Goal: Communication & Community: Answer question/provide support

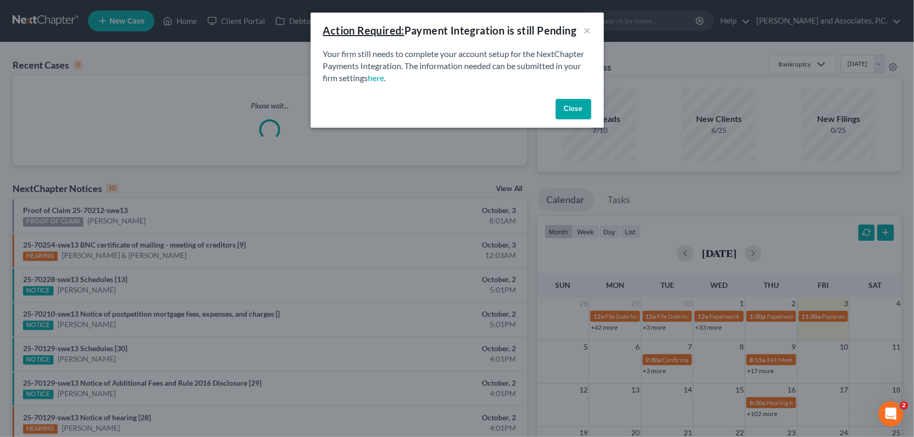
click at [575, 107] on button "Close" at bounding box center [573, 109] width 36 height 21
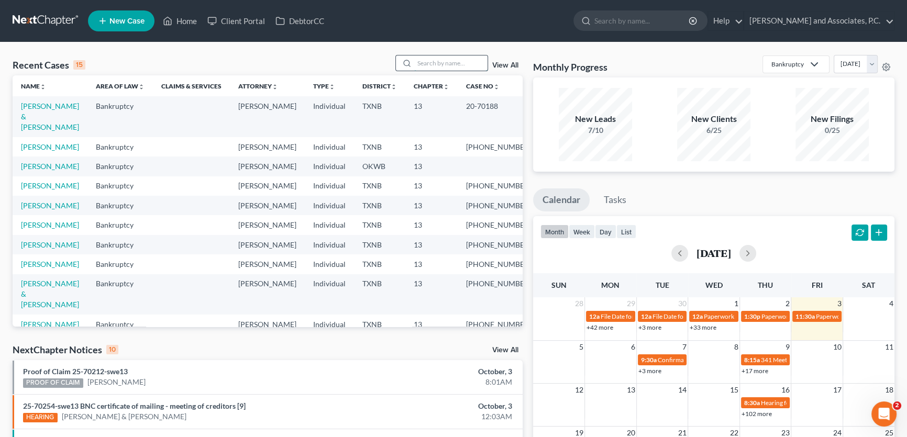
click at [438, 64] on input "search" at bounding box center [450, 62] width 73 height 15
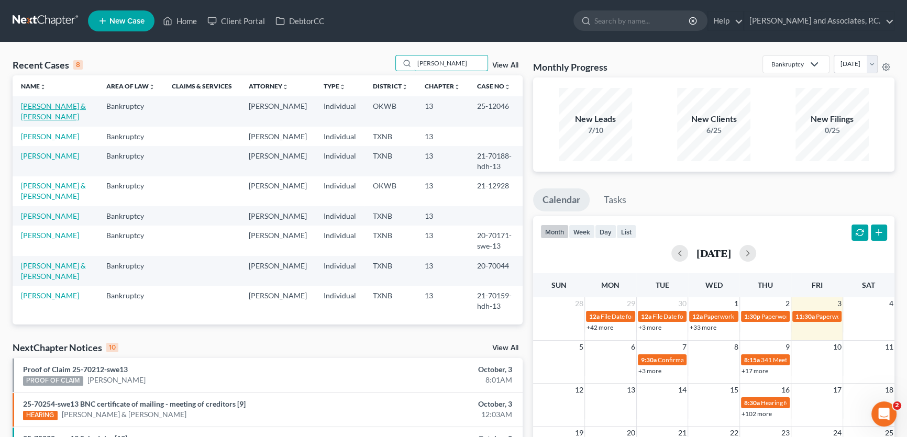
type input "[PERSON_NAME]"
click at [69, 106] on link "[PERSON_NAME] & [PERSON_NAME]" at bounding box center [53, 111] width 65 height 19
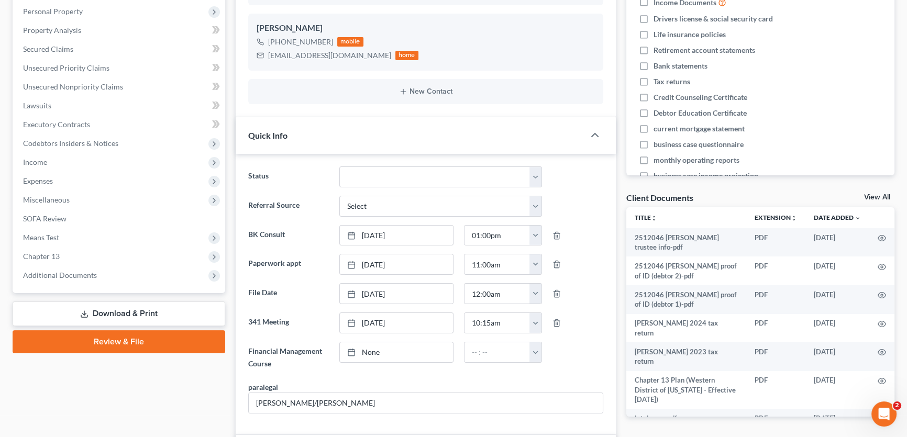
scroll to position [306, 0]
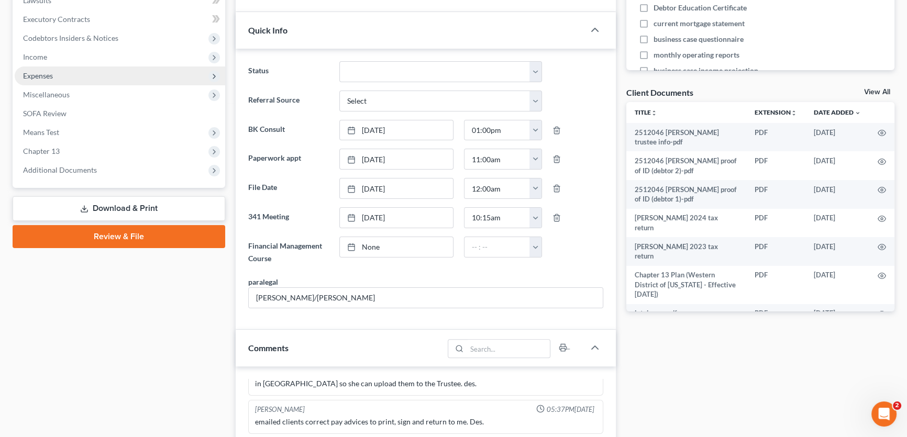
click at [42, 73] on span "Expenses" at bounding box center [38, 75] width 30 height 9
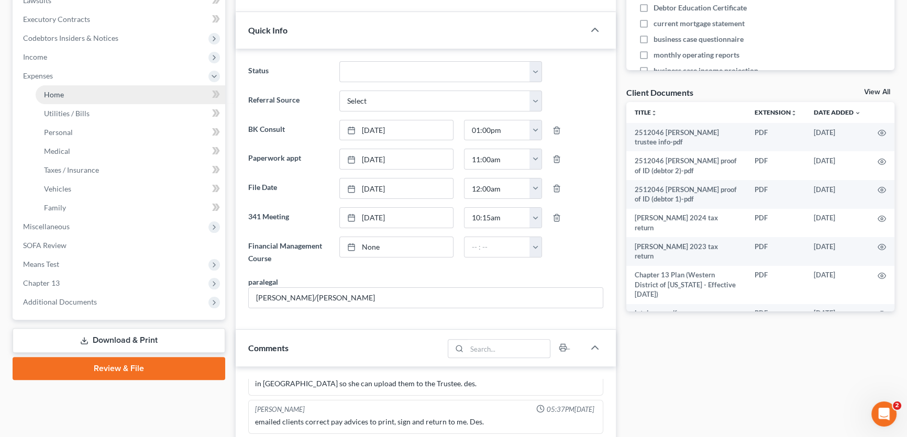
click at [44, 94] on span "Home" at bounding box center [54, 94] width 20 height 9
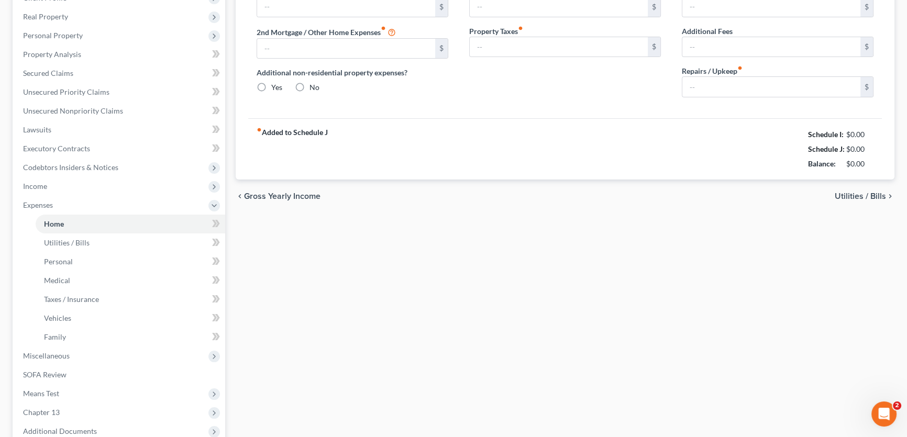
type input "0.00"
radio input "true"
type input "428.25"
type input "66.67"
type input "0.00"
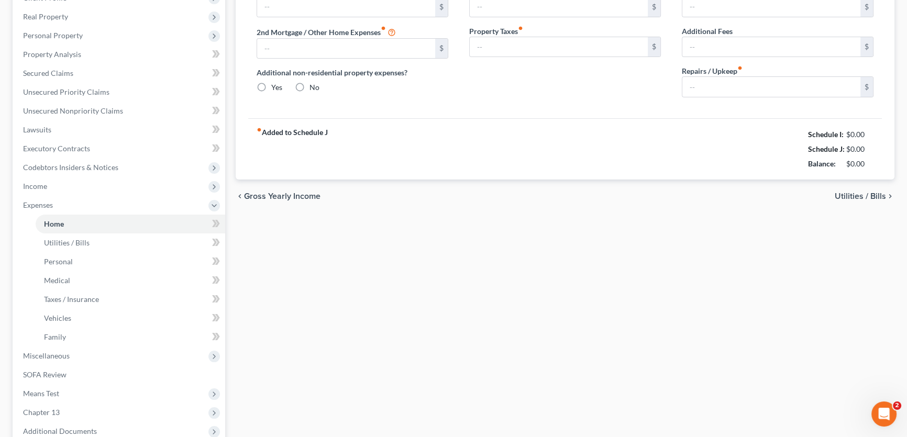
type input "0.00"
type input "200.00"
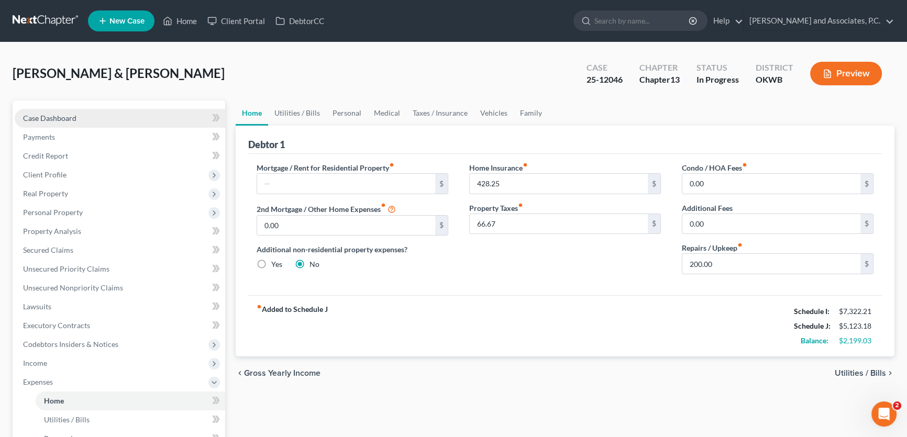
click at [136, 115] on link "Case Dashboard" at bounding box center [120, 118] width 210 height 19
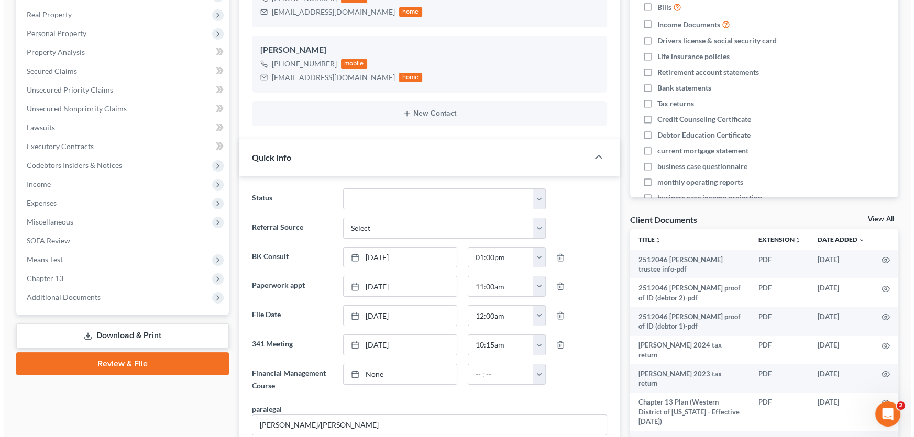
scroll to position [238, 0]
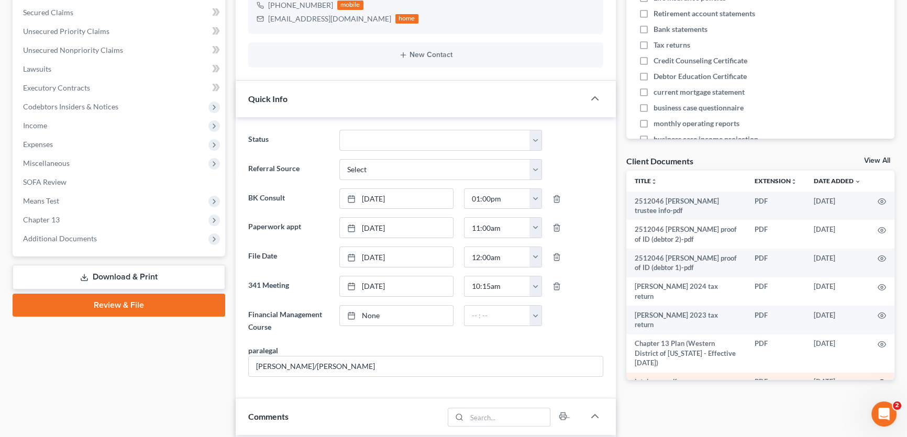
click at [881, 382] on circle "button" at bounding box center [882, 383] width 2 height 2
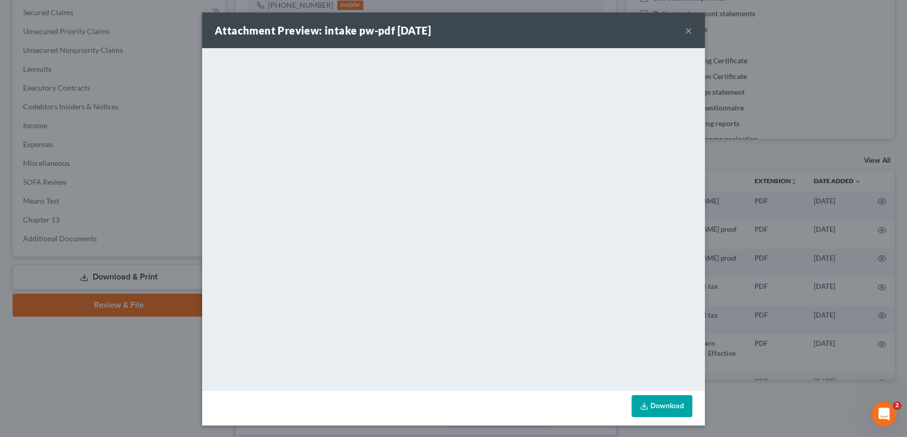
scroll to position [1922, 0]
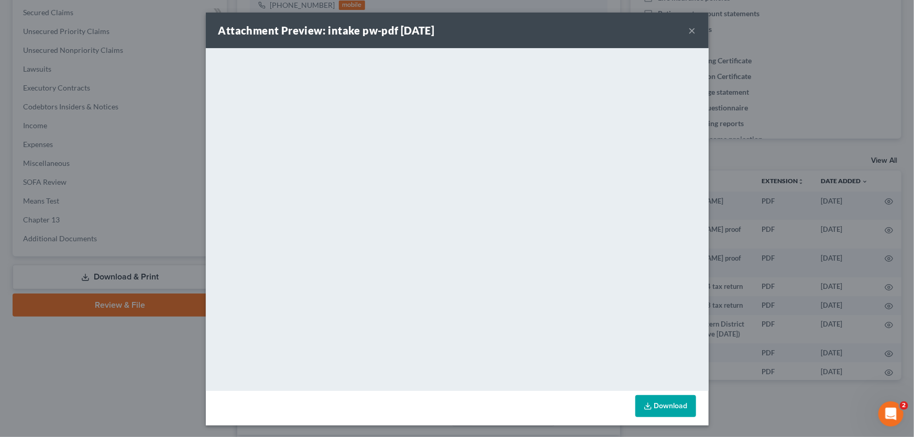
click at [688, 29] on button "×" at bounding box center [691, 30] width 7 height 13
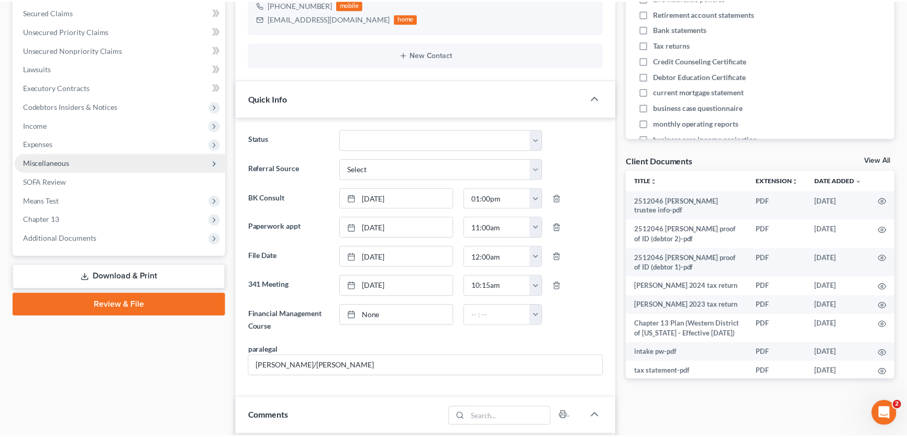
scroll to position [1953, 0]
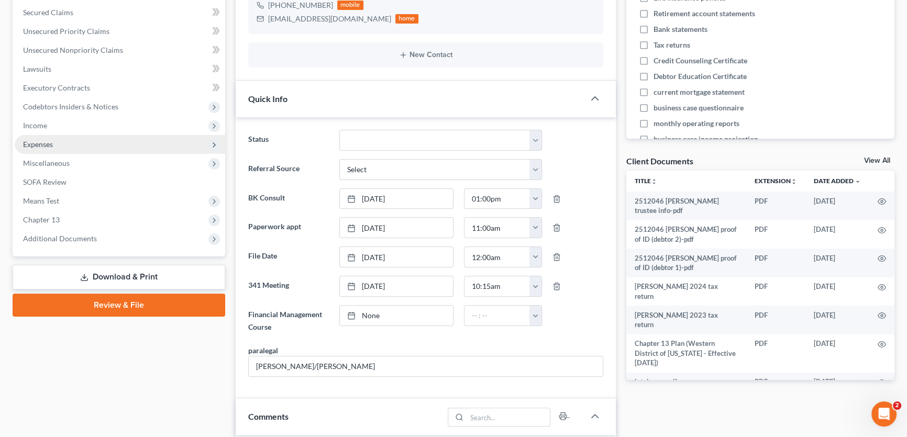
click at [44, 142] on span "Expenses" at bounding box center [38, 144] width 30 height 9
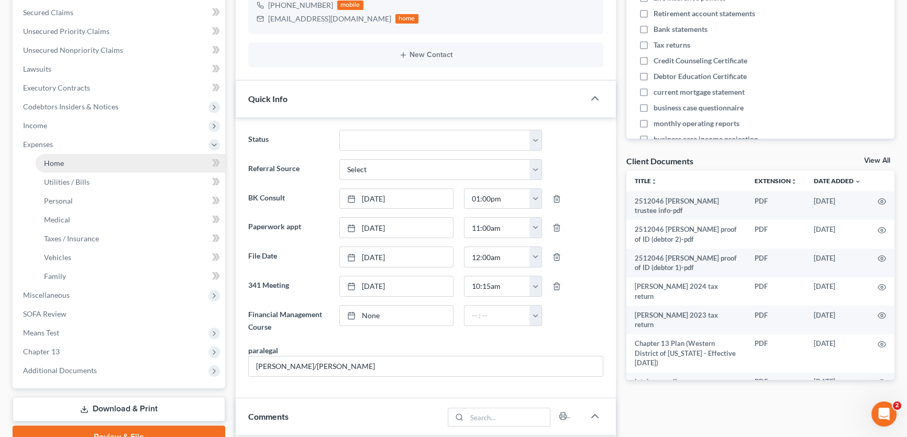
click at [42, 163] on link "Home" at bounding box center [131, 163] width 190 height 19
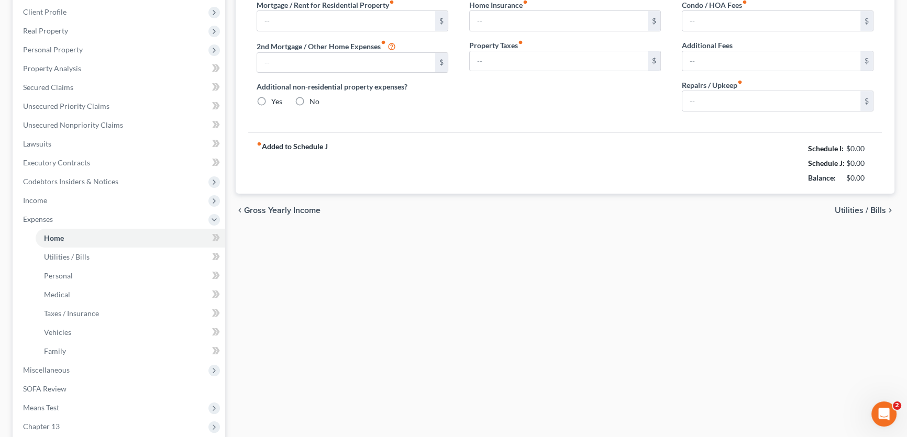
type input "0.00"
radio input "true"
type input "428.25"
type input "66.67"
type input "0.00"
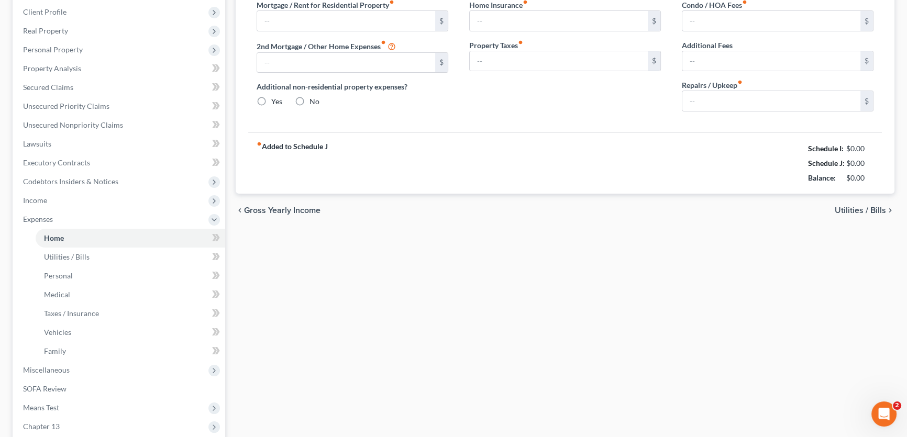
type input "0.00"
type input "200.00"
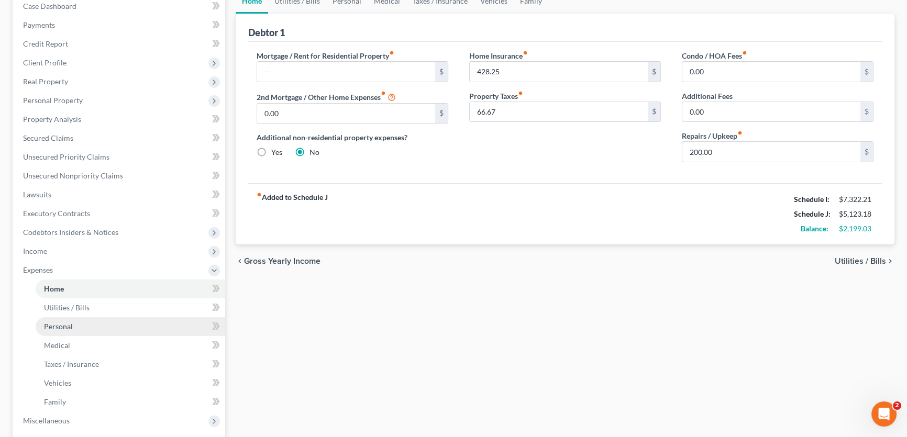
scroll to position [142, 0]
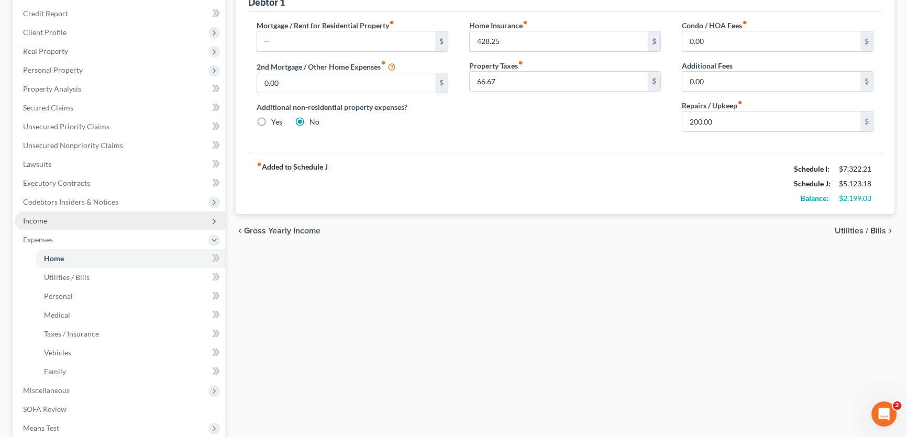
click at [56, 223] on span "Income" at bounding box center [120, 220] width 210 height 19
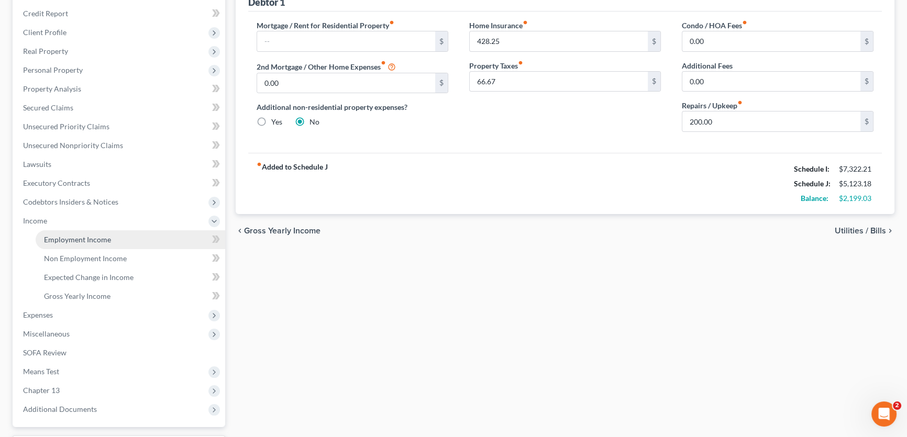
click at [59, 243] on link "Employment Income" at bounding box center [131, 239] width 190 height 19
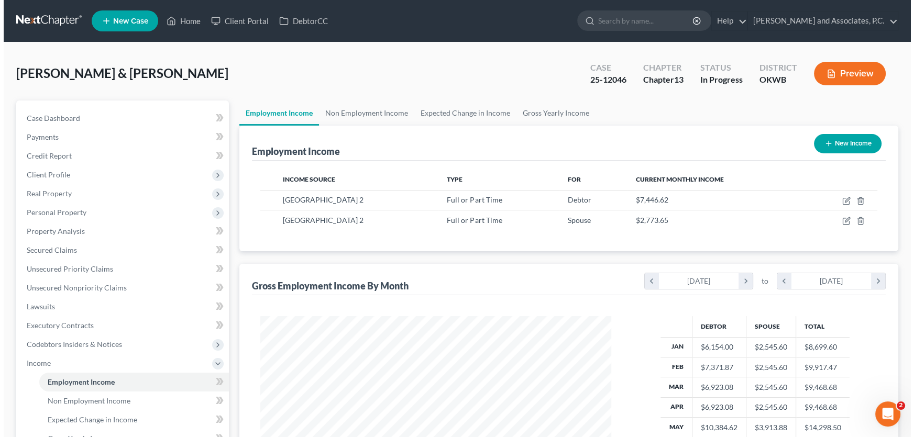
scroll to position [187, 372]
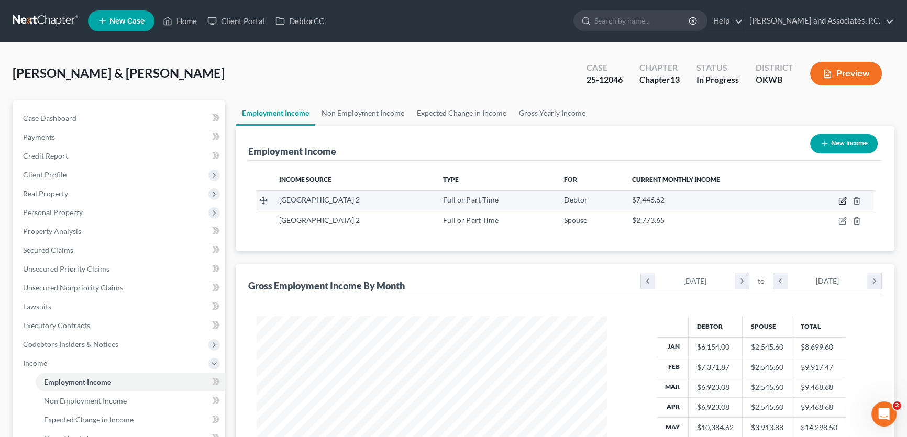
click at [845, 197] on icon "button" at bounding box center [842, 201] width 8 height 8
select select "0"
select select "37"
select select "2"
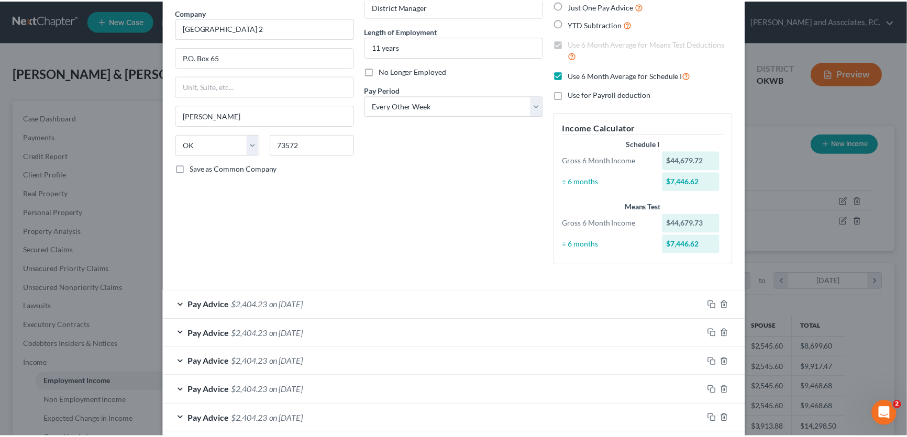
scroll to position [0, 0]
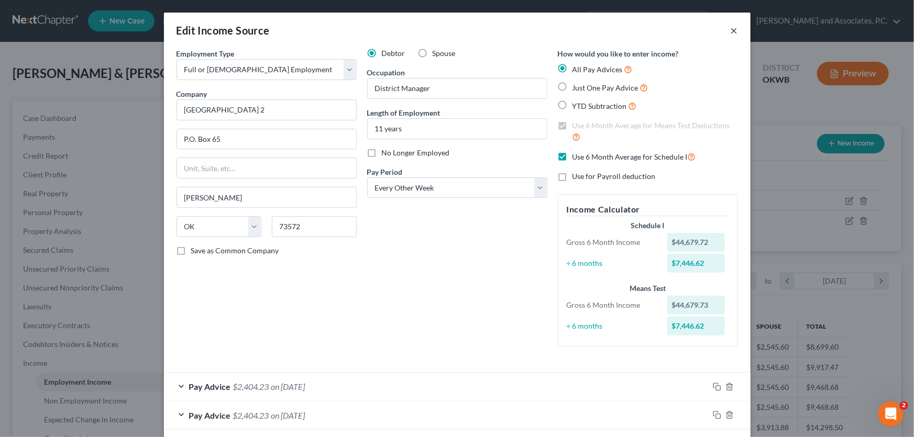
click at [730, 29] on button "×" at bounding box center [733, 30] width 7 height 13
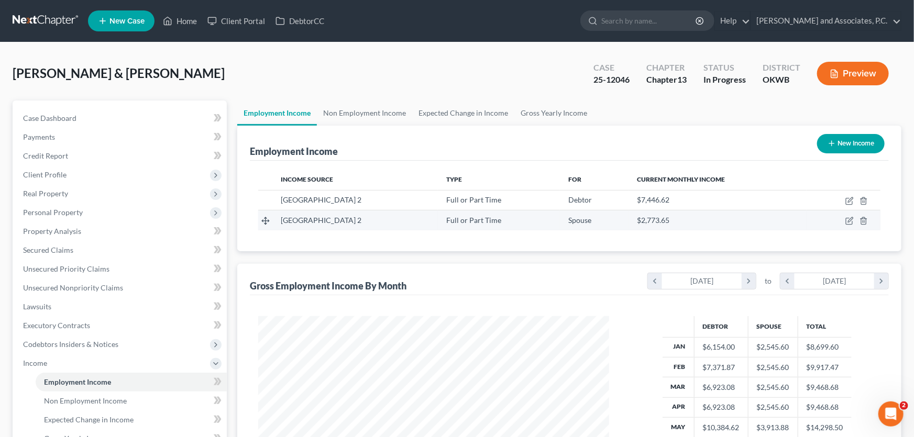
scroll to position [523322, 523137]
click at [841, 223] on icon "button" at bounding box center [842, 221] width 8 height 8
select select "0"
select select "37"
select select "2"
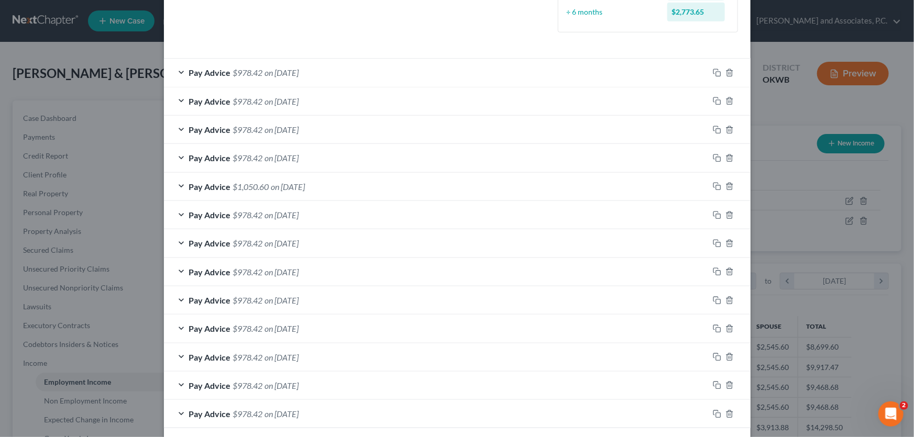
scroll to position [266, 0]
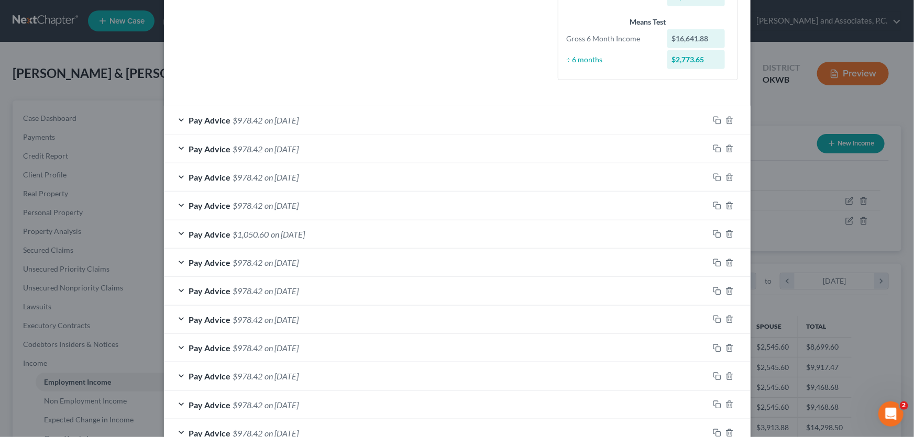
click at [298, 232] on span "on [DATE]" at bounding box center [288, 234] width 34 height 10
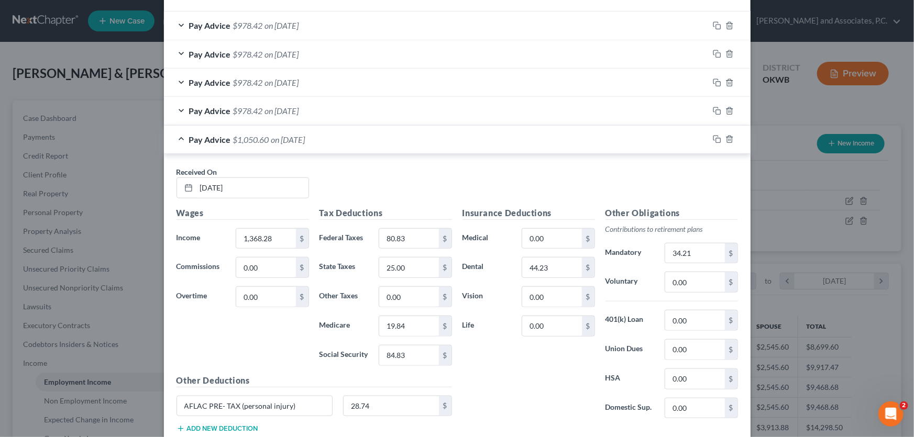
scroll to position [314, 0]
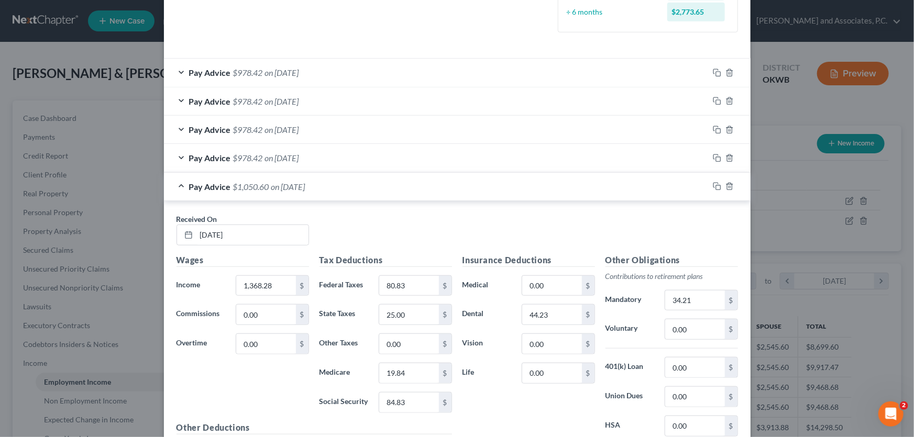
click at [305, 187] on span "on [DATE]" at bounding box center [288, 187] width 34 height 10
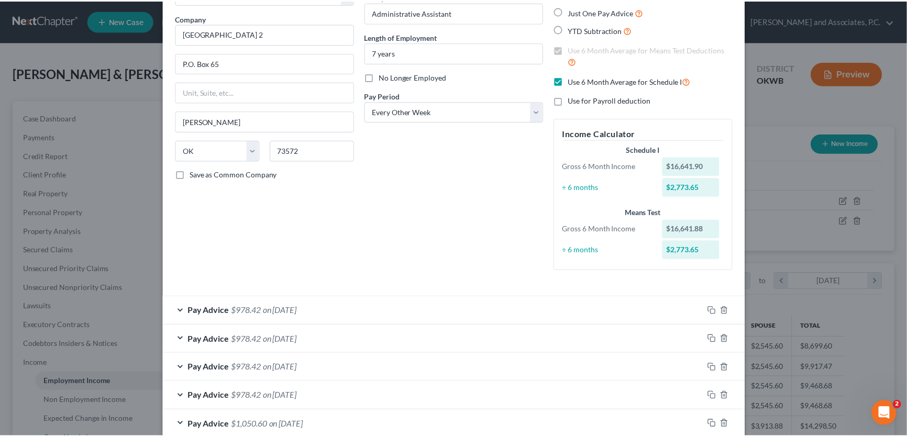
scroll to position [0, 0]
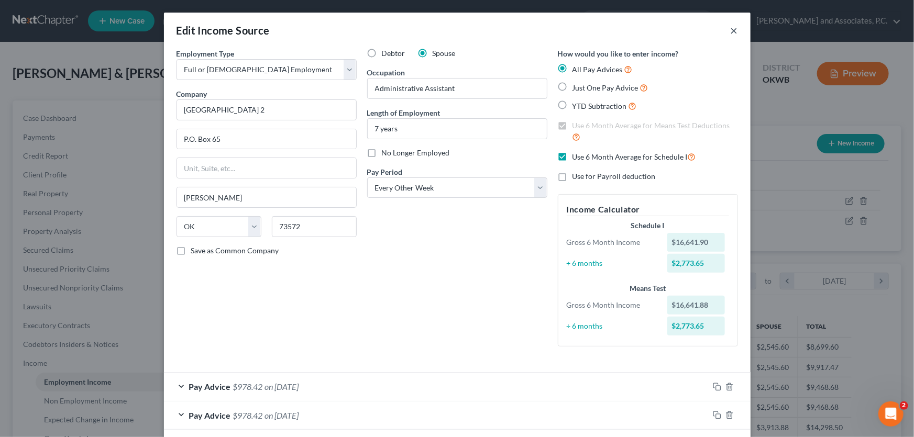
click at [731, 28] on button "×" at bounding box center [733, 30] width 7 height 13
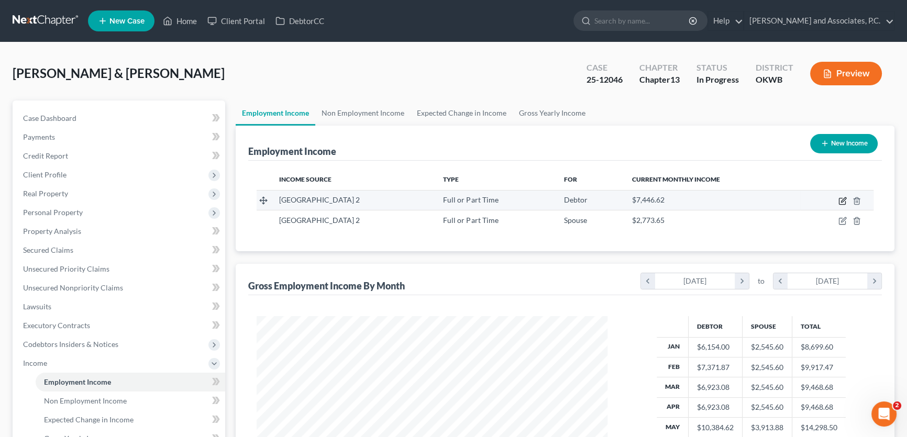
click at [844, 199] on icon "button" at bounding box center [842, 201] width 8 height 8
select select "0"
select select "37"
select select "2"
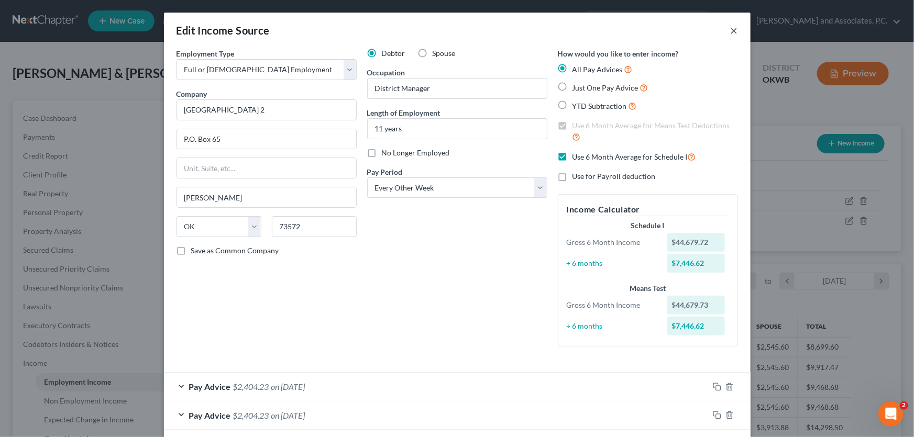
click at [730, 31] on button "×" at bounding box center [733, 30] width 7 height 13
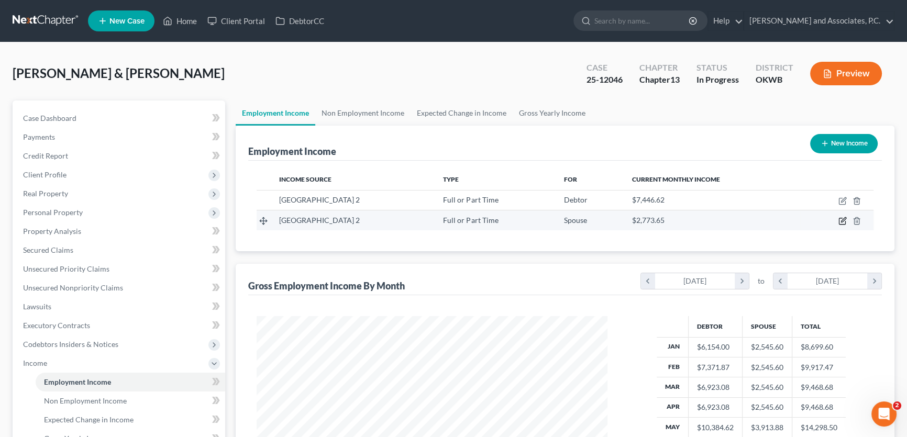
click at [841, 221] on icon "button" at bounding box center [843, 220] width 5 height 5
select select "0"
select select "37"
select select "2"
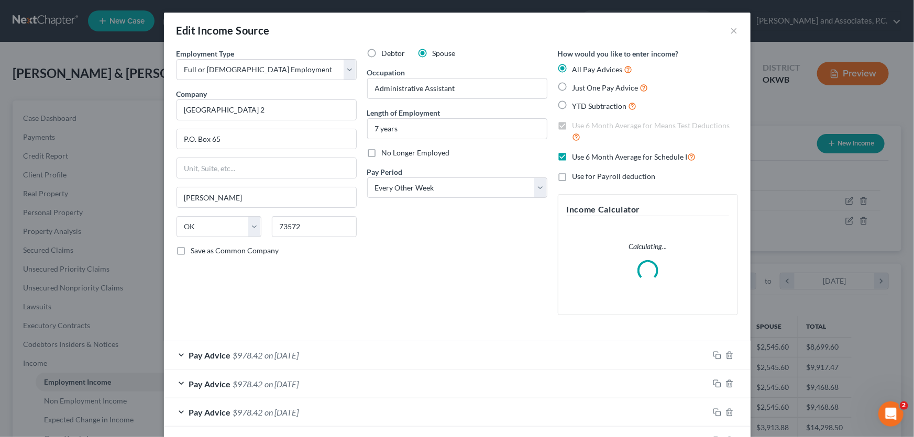
click at [572, 125] on label "Use 6 Month Average for Means Test Deductions" at bounding box center [654, 131] width 165 height 23
click at [572, 157] on label "Use 6 Month Average for Schedule I" at bounding box center [634, 157] width 124 height 12
click at [576, 157] on input "Use 6 Month Average for Schedule I" at bounding box center [579, 154] width 7 height 7
checkbox input "false"
click at [572, 129] on label "Use 6 Month Average for Means Test Deductions" at bounding box center [654, 131] width 165 height 23
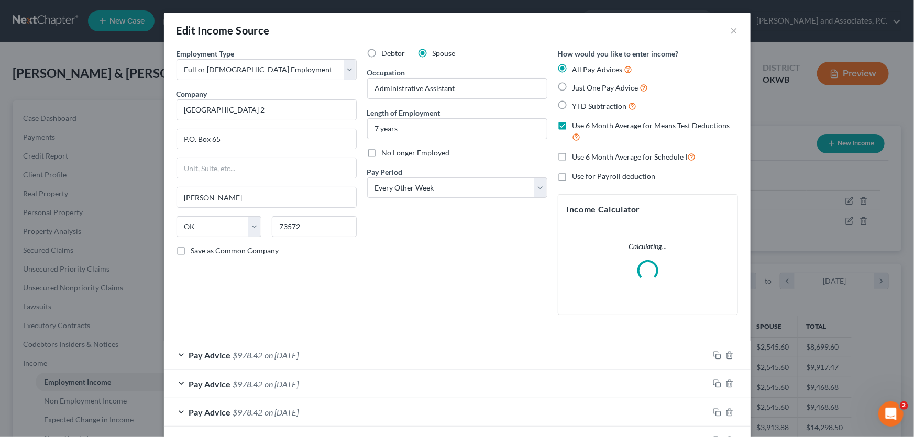
click at [576, 127] on input "Use 6 Month Average for Means Test Deductions" at bounding box center [579, 123] width 7 height 7
checkbox input "false"
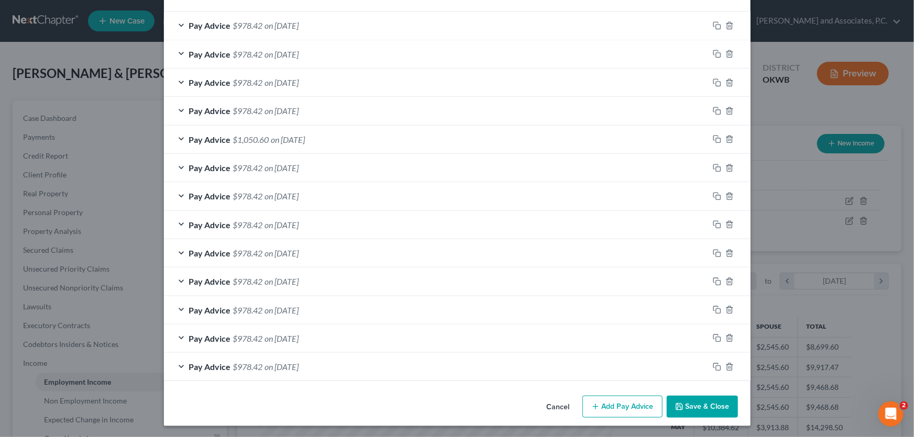
click at [693, 408] on button "Save & Close" at bounding box center [701, 407] width 71 height 22
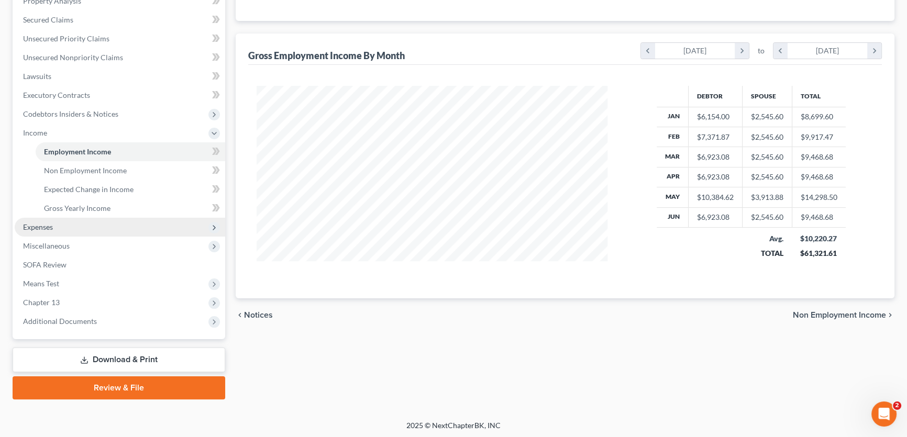
click at [57, 227] on span "Expenses" at bounding box center [120, 227] width 210 height 19
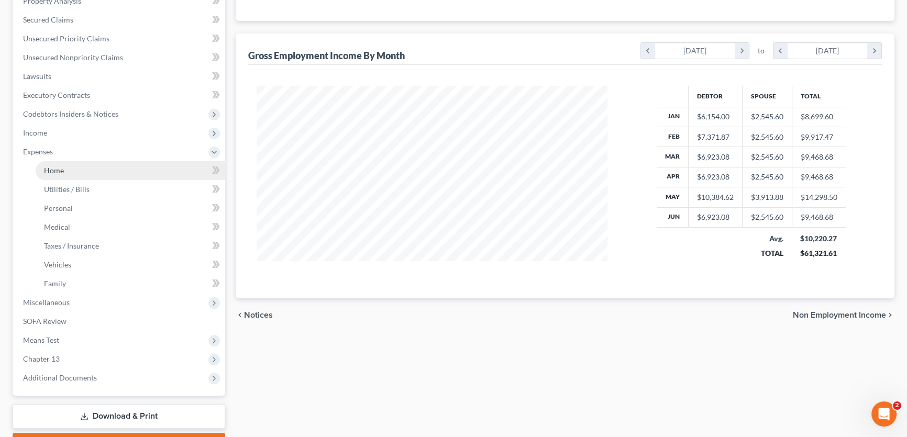
click at [60, 172] on span "Home" at bounding box center [54, 170] width 20 height 9
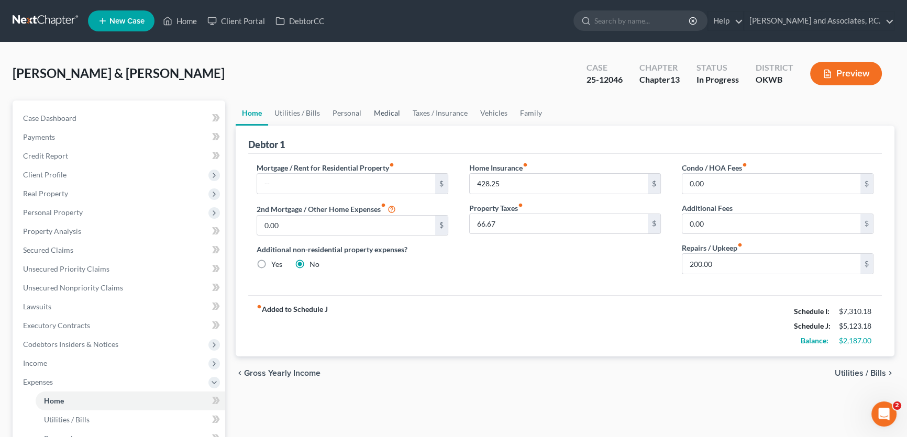
click at [381, 109] on link "Medical" at bounding box center [387, 113] width 39 height 25
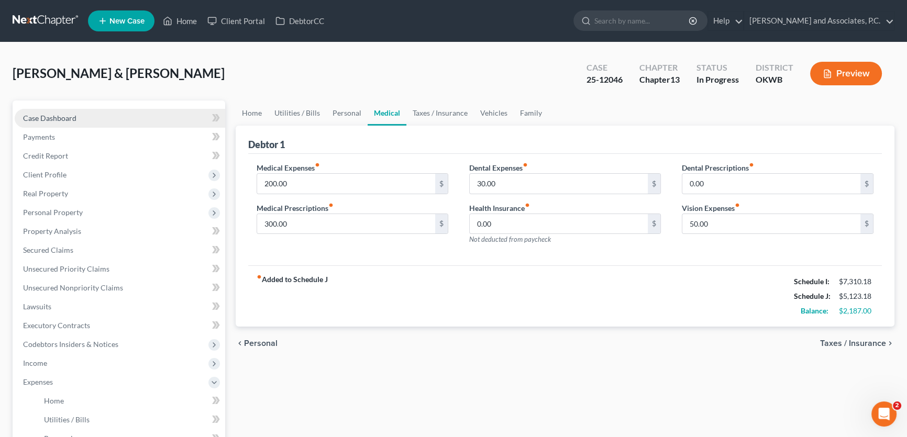
click at [77, 118] on link "Case Dashboard" at bounding box center [120, 118] width 210 height 19
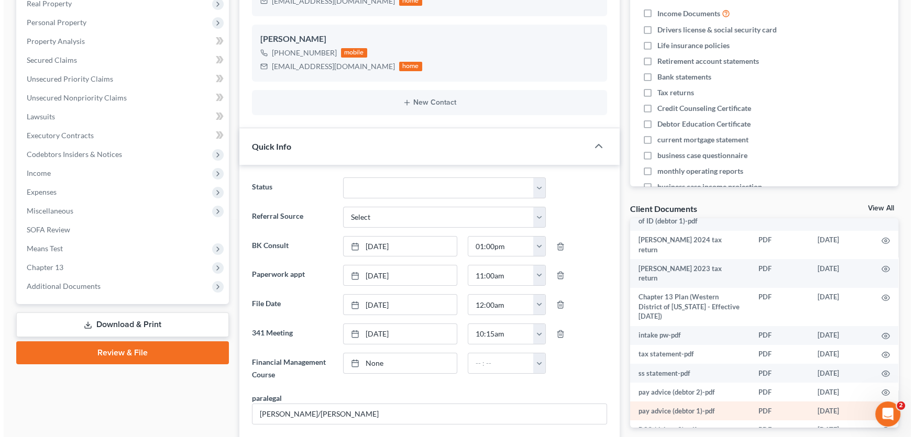
scroll to position [95, 0]
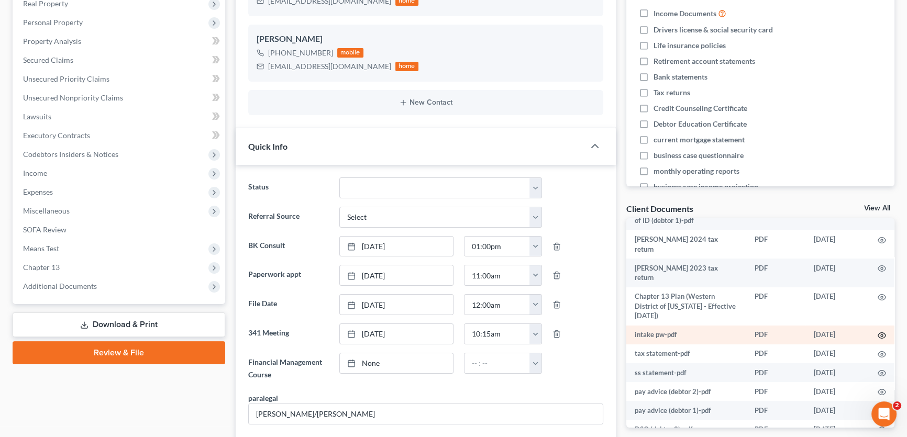
click at [877, 331] on icon "button" at bounding box center [881, 335] width 8 height 8
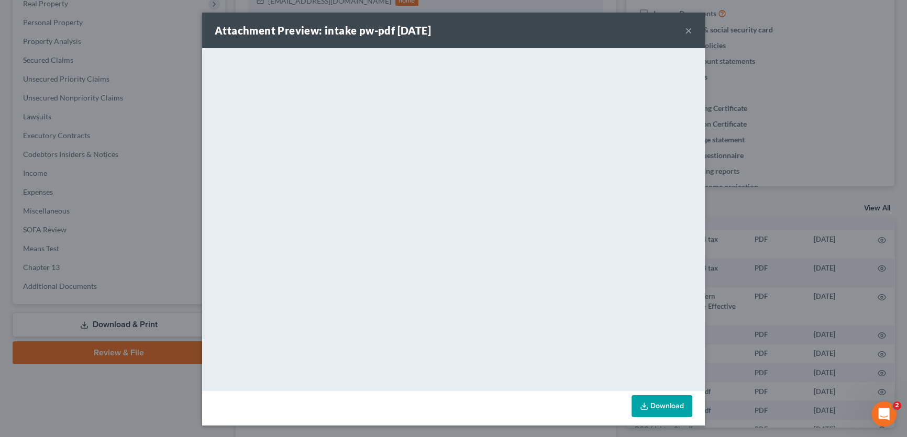
scroll to position [1922, 0]
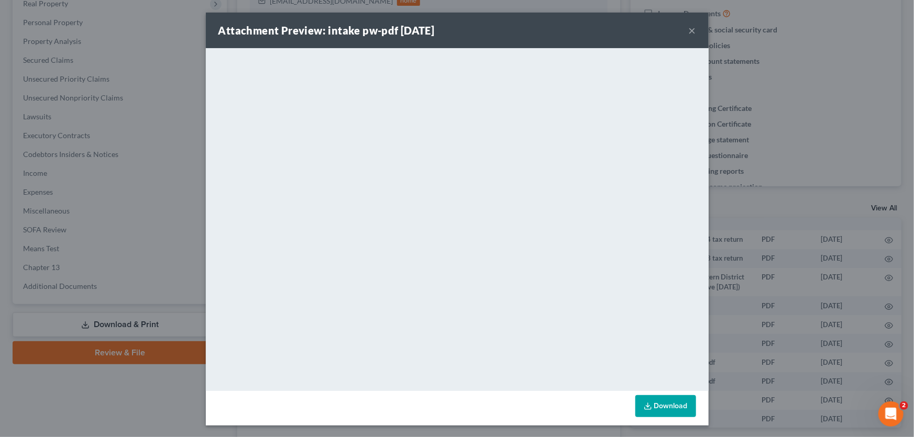
click at [689, 29] on button "×" at bounding box center [691, 30] width 7 height 13
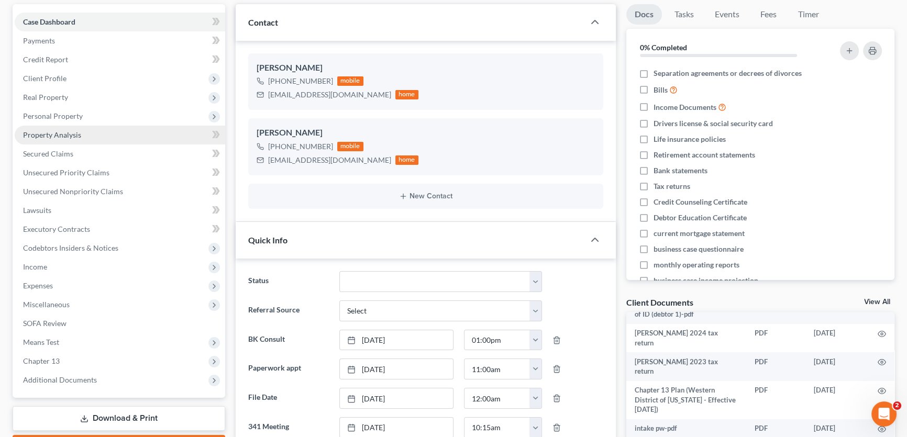
scroll to position [0, 0]
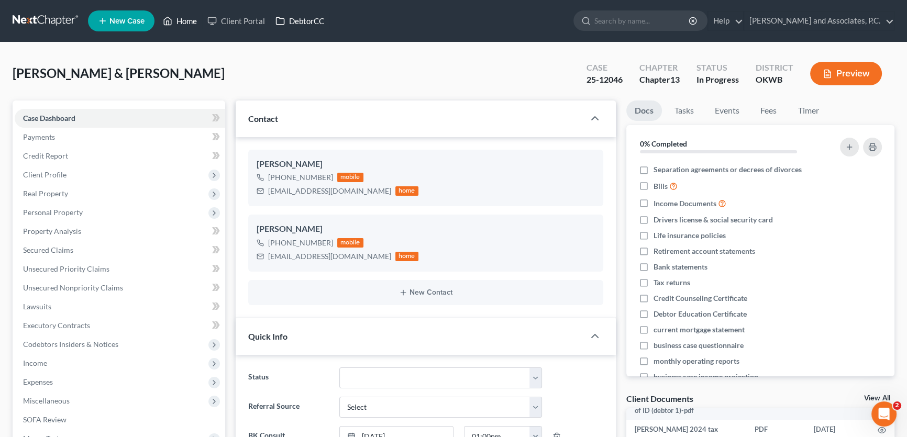
drag, startPoint x: 192, startPoint y: 21, endPoint x: 302, endPoint y: 27, distance: 110.6
click at [192, 21] on link "Home" at bounding box center [180, 21] width 44 height 19
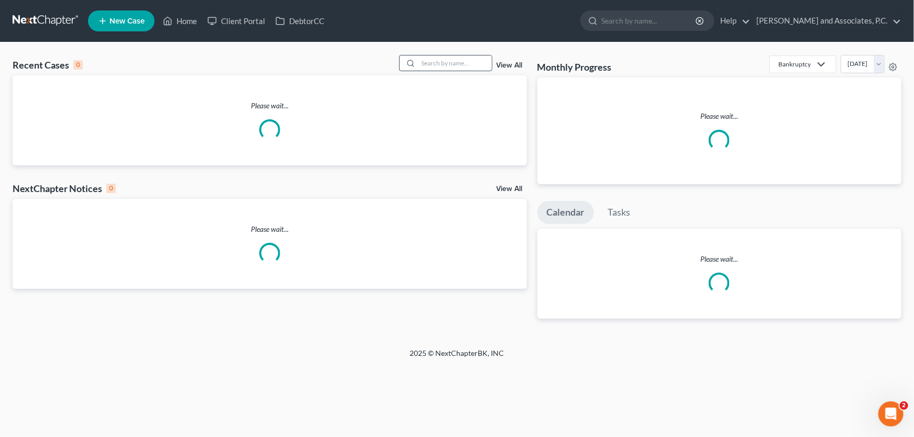
click at [464, 66] on input "search" at bounding box center [454, 62] width 73 height 15
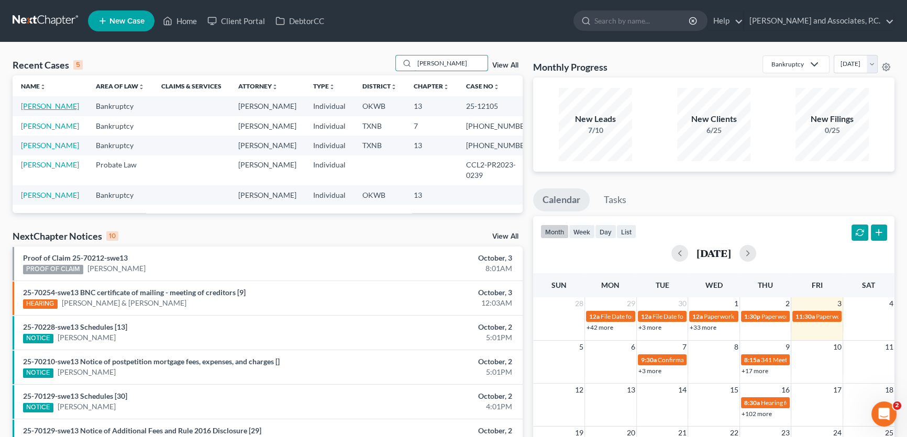
type input "[PERSON_NAME]"
click at [51, 106] on link "[PERSON_NAME]" at bounding box center [50, 106] width 58 height 9
select select "0"
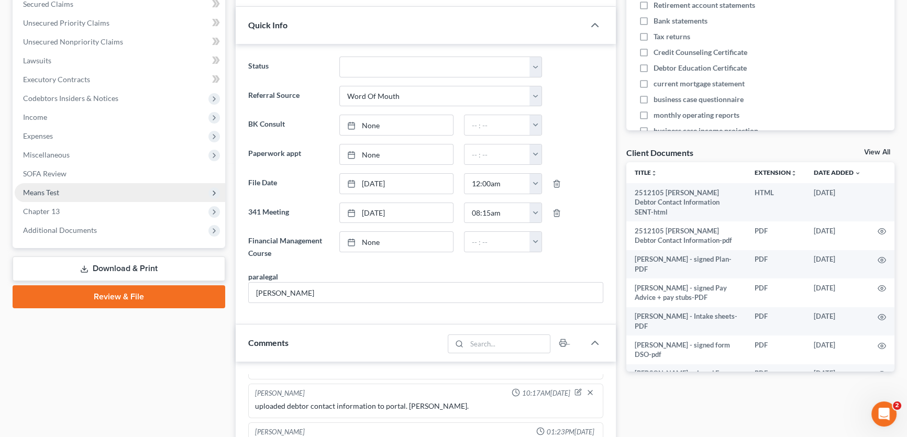
scroll to position [238, 0]
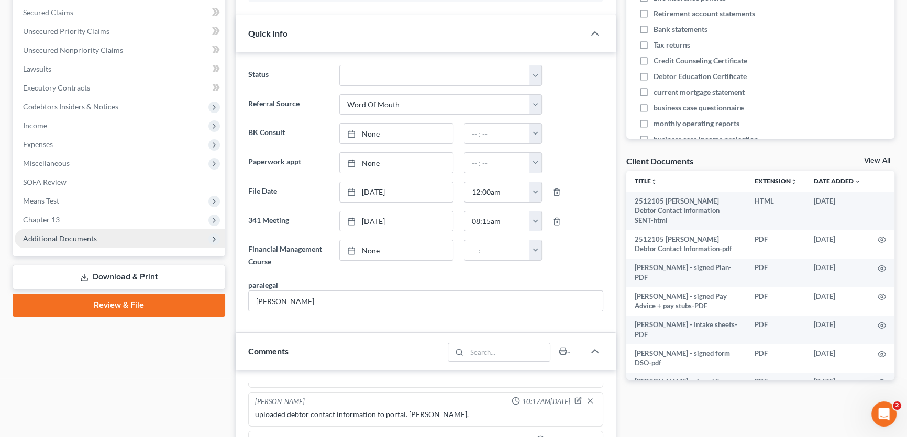
click at [73, 235] on span "Additional Documents" at bounding box center [60, 238] width 74 height 9
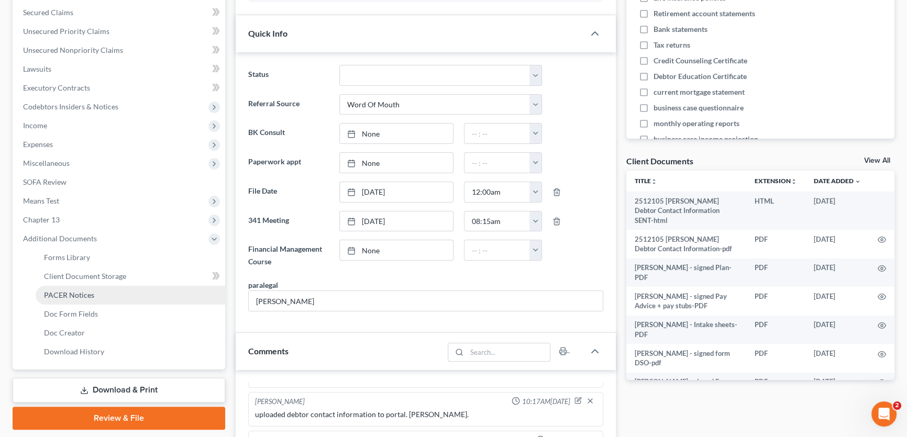
click at [82, 295] on span "PACER Notices" at bounding box center [69, 295] width 50 height 9
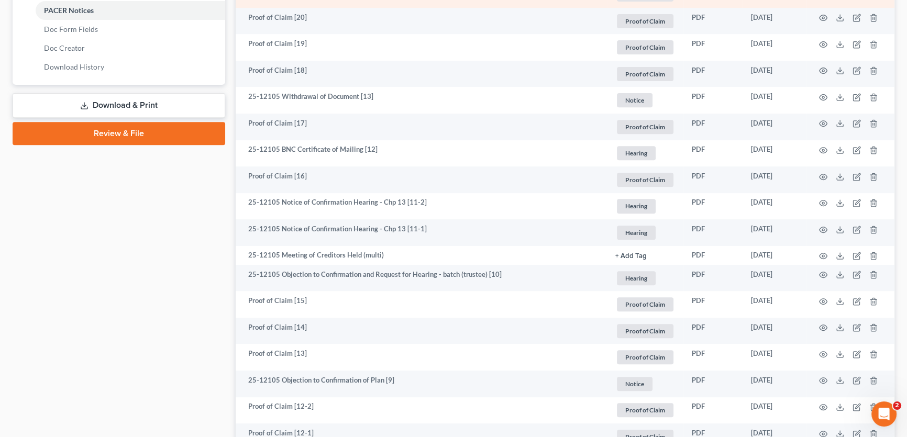
scroll to position [571, 0]
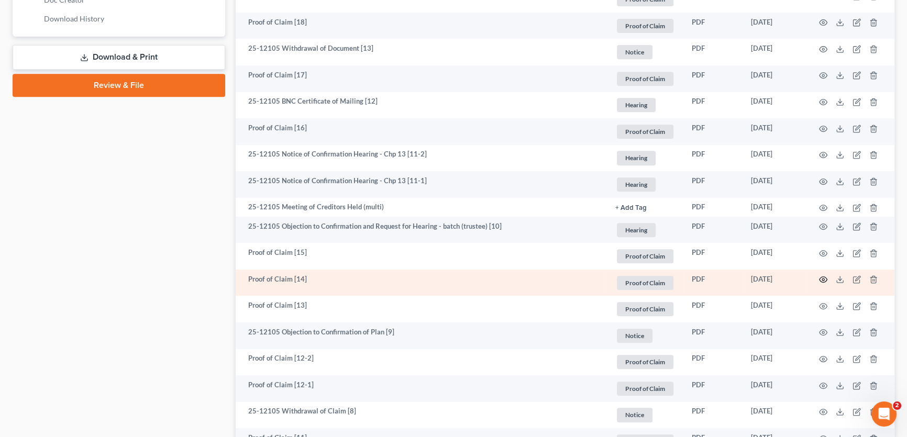
click at [821, 276] on icon "button" at bounding box center [823, 279] width 8 height 8
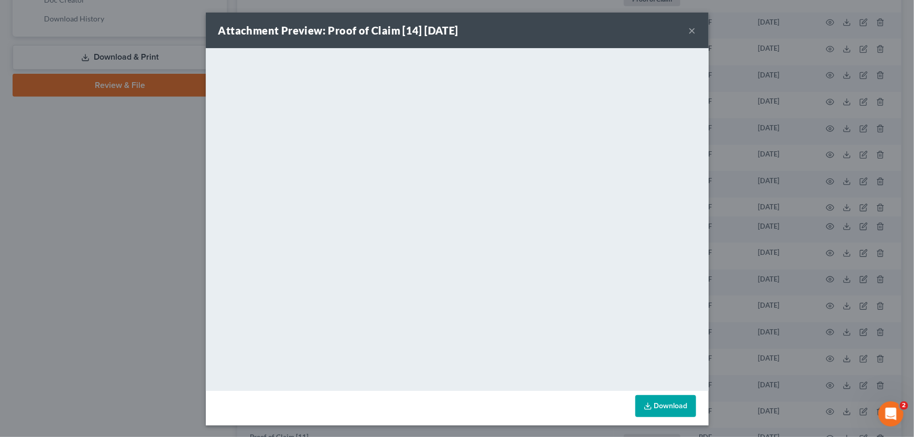
click at [691, 29] on button "×" at bounding box center [691, 30] width 7 height 13
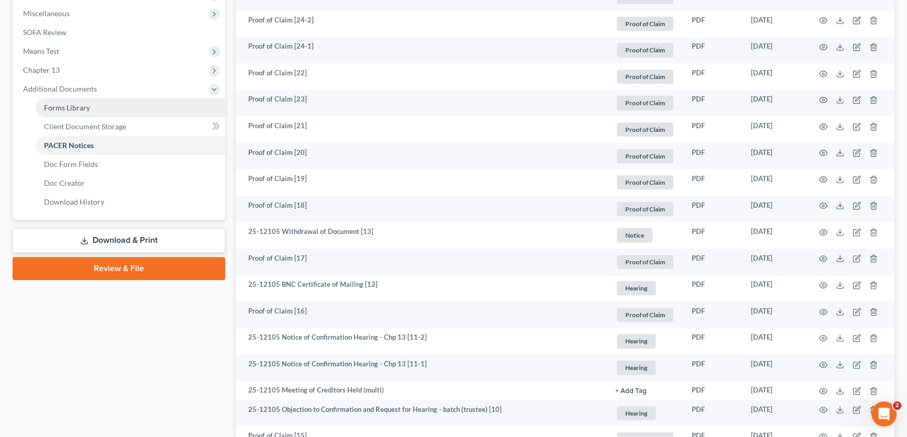
scroll to position [333, 0]
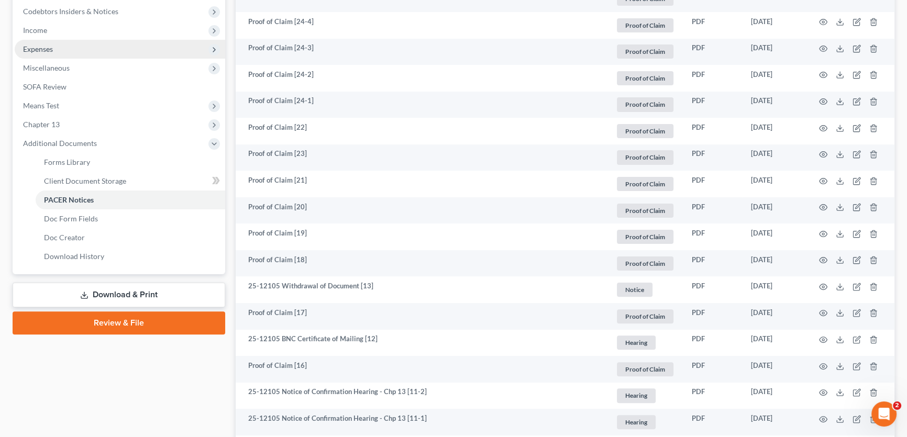
click at [58, 50] on span "Expenses" at bounding box center [120, 49] width 210 height 19
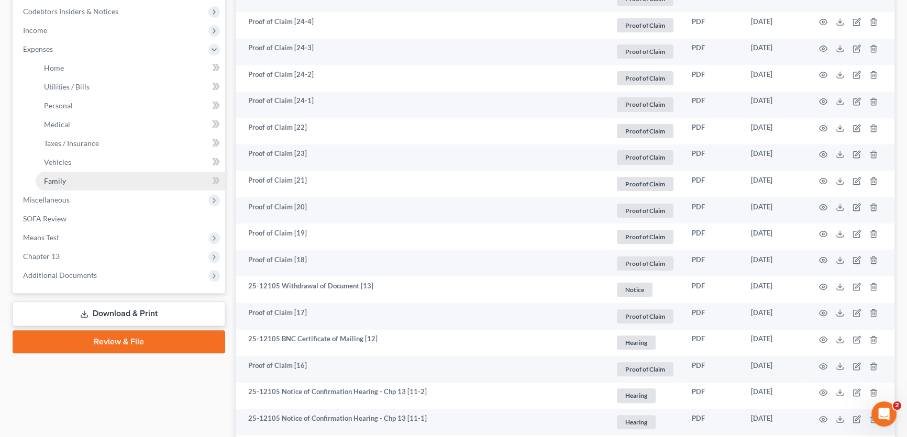
click at [63, 178] on span "Family" at bounding box center [55, 180] width 22 height 9
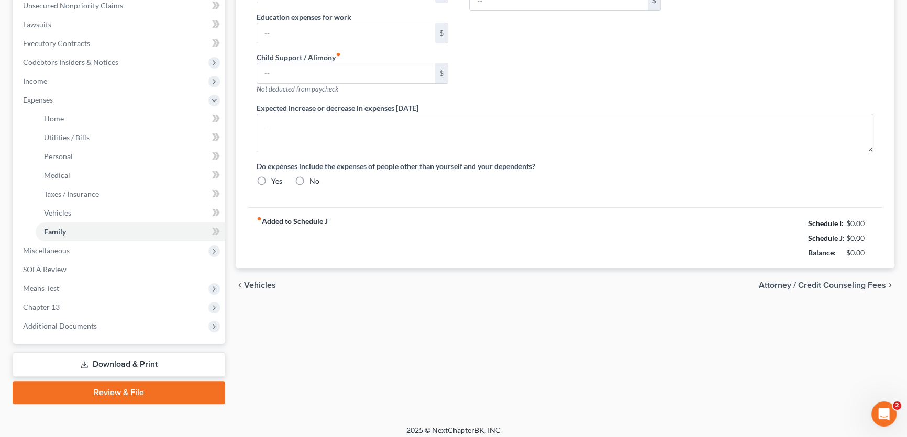
type input "0.00"
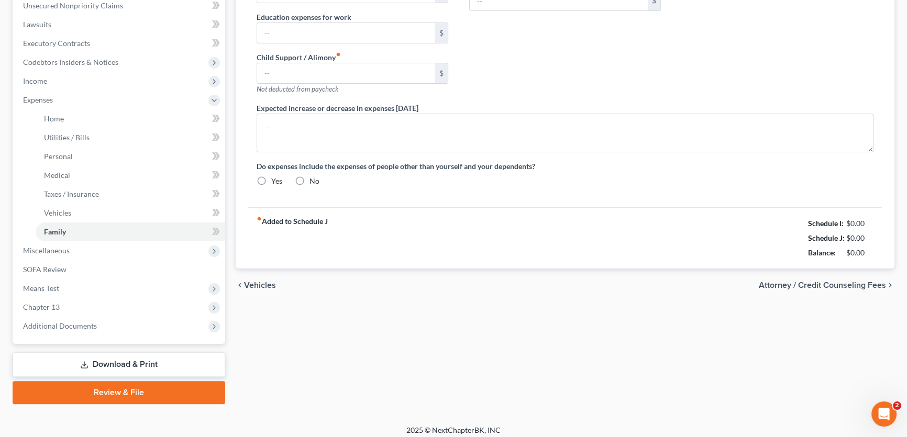
type input "0.00"
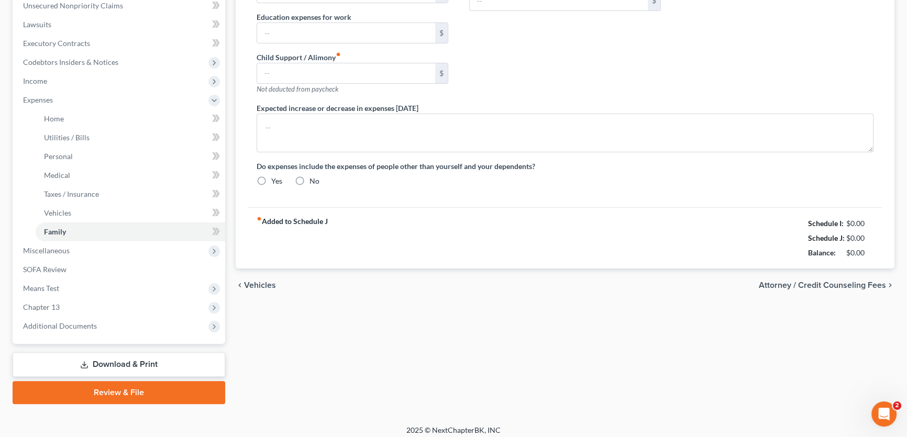
radio input "true"
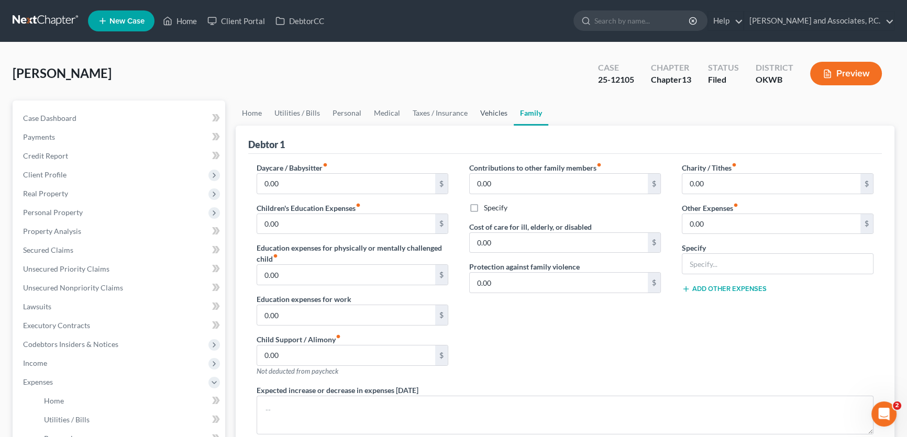
click at [489, 113] on link "Vehicles" at bounding box center [494, 113] width 40 height 25
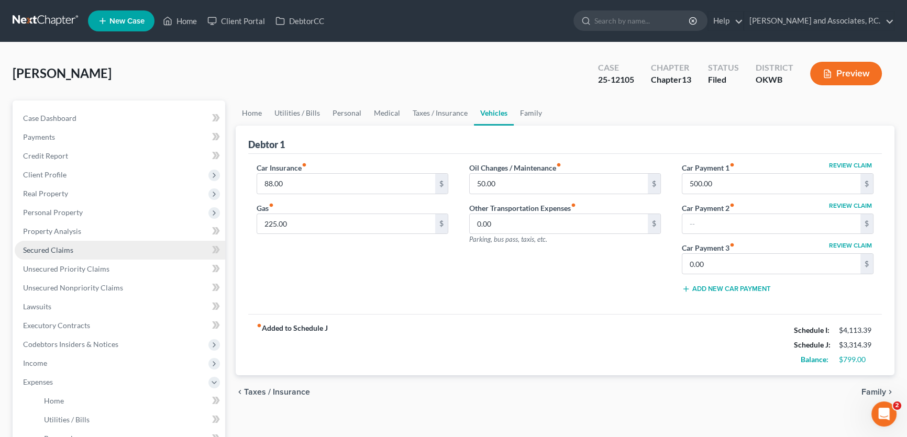
click at [40, 246] on span "Secured Claims" at bounding box center [48, 250] width 50 height 9
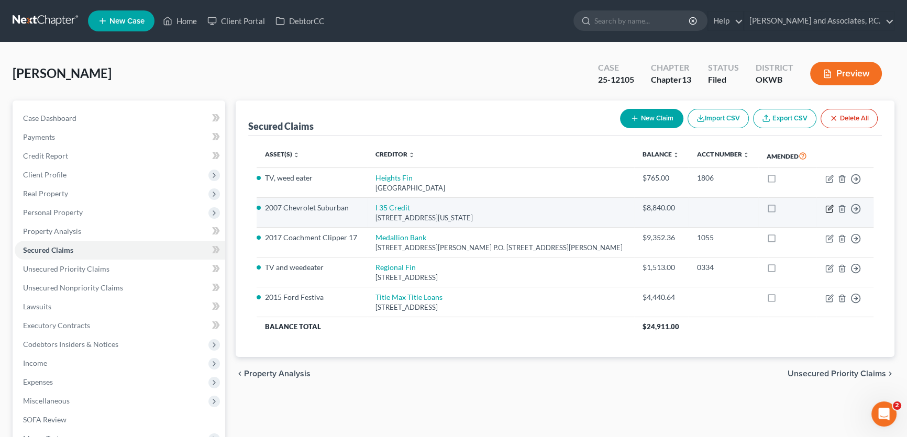
click at [832, 207] on icon "button" at bounding box center [829, 209] width 8 height 8
select select "37"
select select "2"
select select "0"
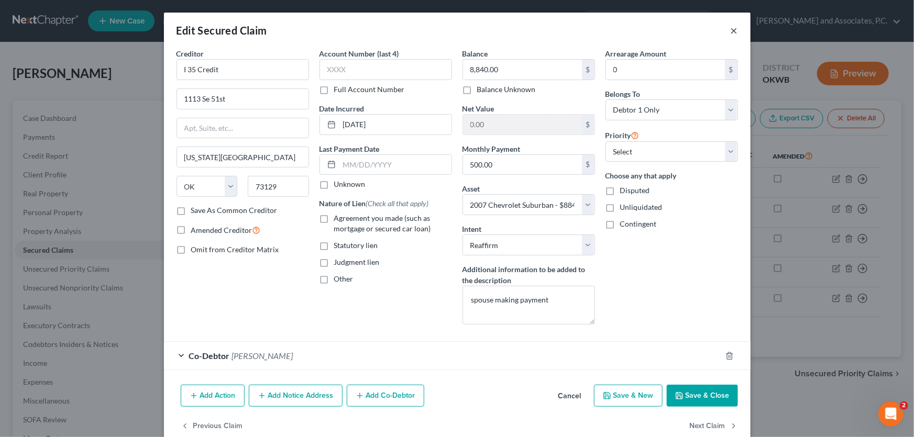
click at [731, 31] on button "×" at bounding box center [733, 30] width 7 height 13
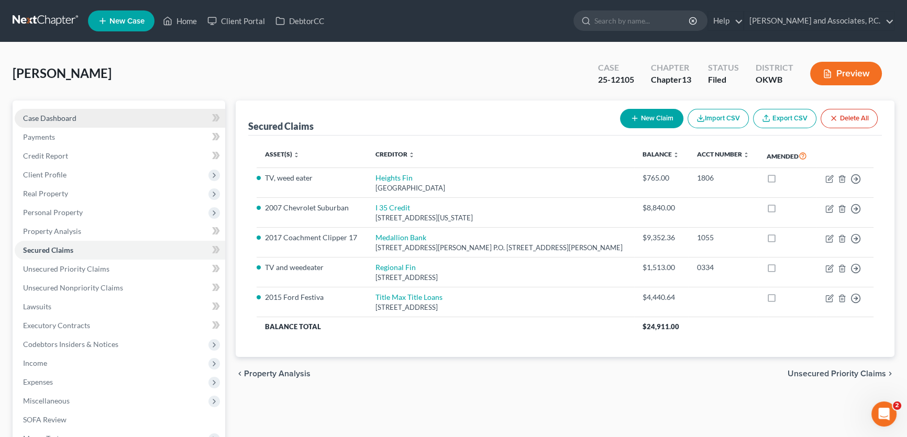
click at [158, 115] on link "Case Dashboard" at bounding box center [120, 118] width 210 height 19
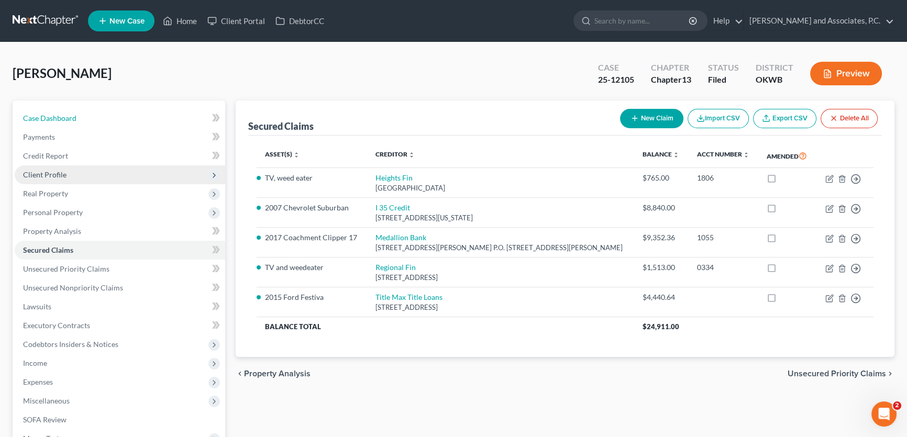
select select "0"
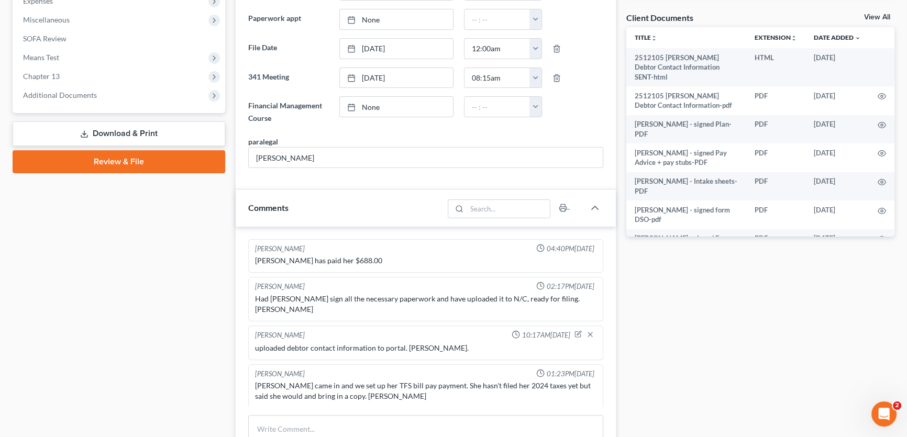
scroll to position [381, 0]
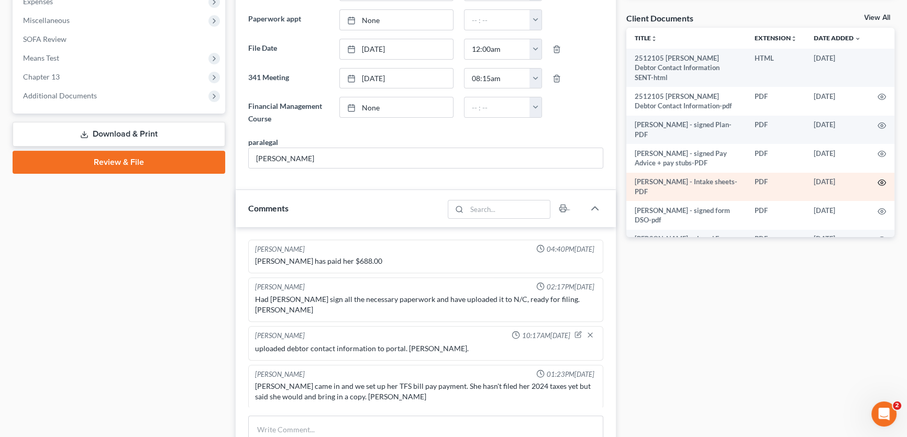
click at [881, 182] on circle "button" at bounding box center [882, 183] width 2 height 2
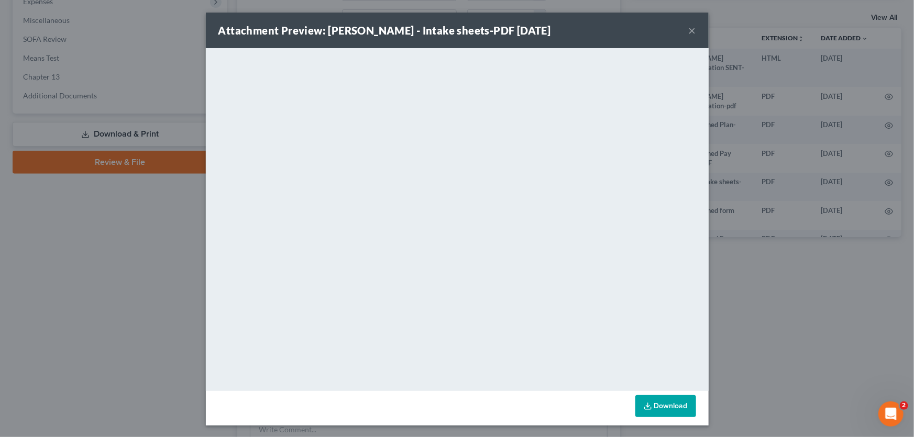
click at [688, 29] on button "×" at bounding box center [691, 30] width 7 height 13
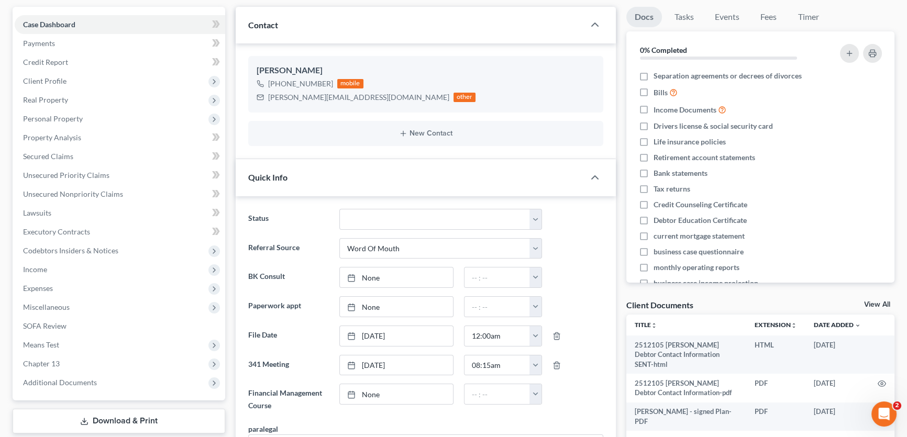
scroll to position [0, 0]
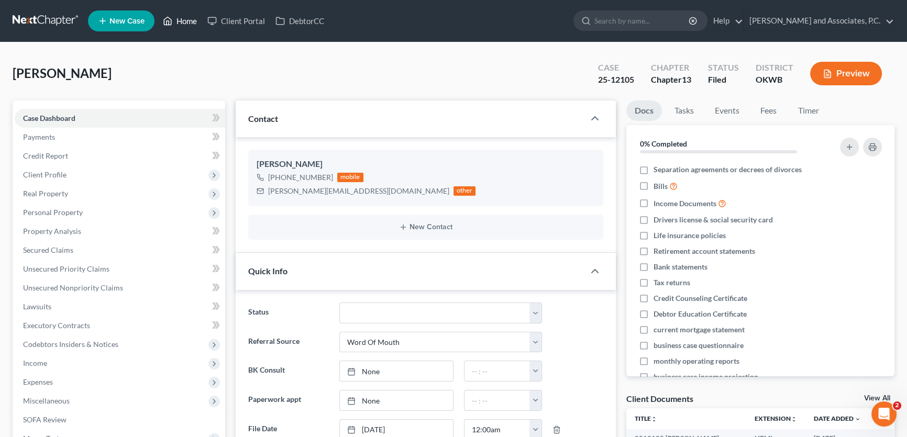
click at [184, 23] on link "Home" at bounding box center [180, 21] width 44 height 19
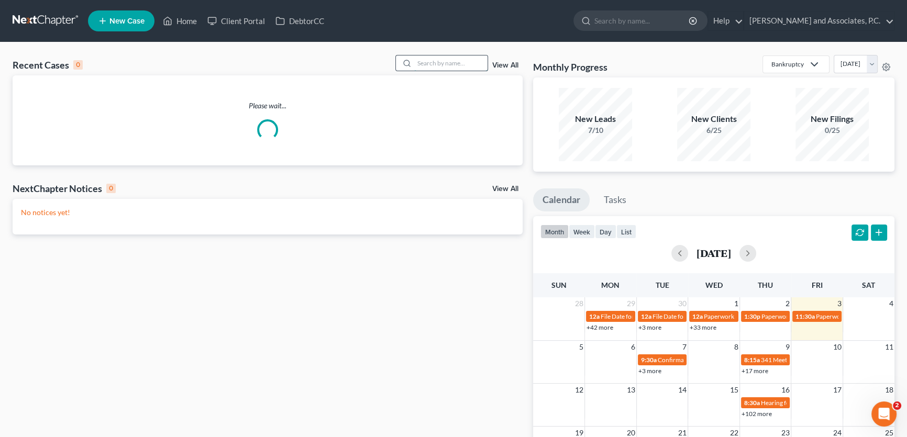
click at [440, 57] on input "search" at bounding box center [450, 62] width 73 height 15
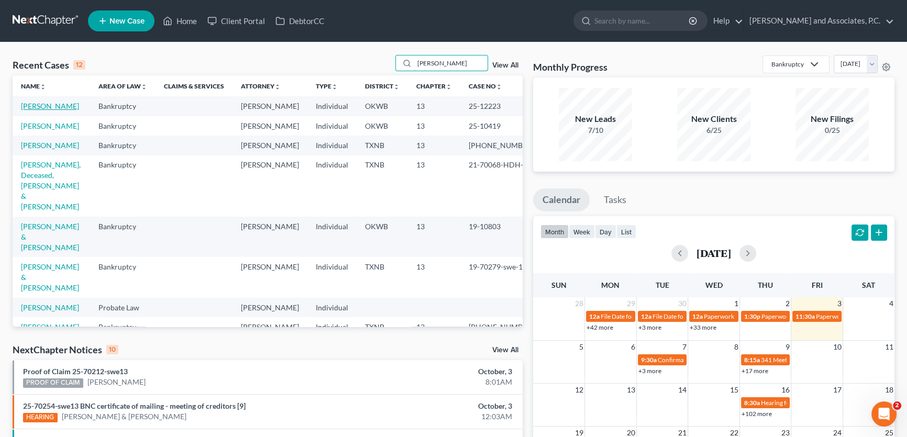
type input "[PERSON_NAME]"
click at [61, 105] on link "[PERSON_NAME]" at bounding box center [50, 106] width 58 height 9
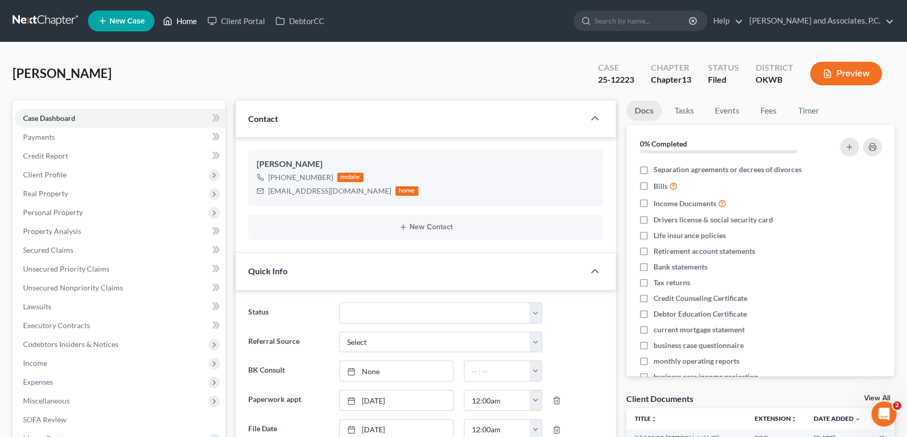
click at [187, 16] on link "Home" at bounding box center [180, 21] width 44 height 19
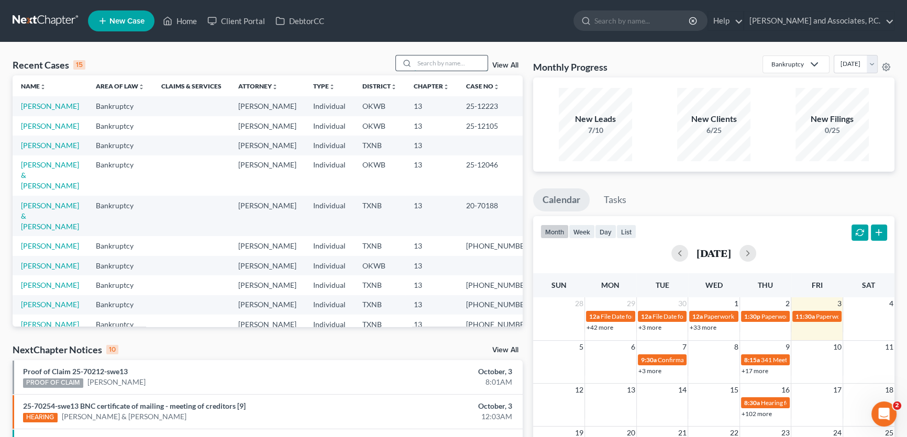
click at [434, 57] on input "search" at bounding box center [450, 62] width 73 height 15
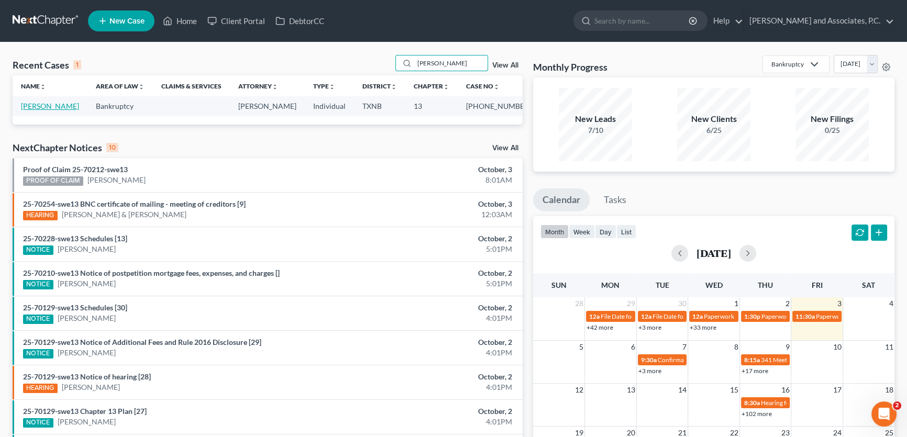
type input "[PERSON_NAME]"
click at [38, 107] on link "[PERSON_NAME]" at bounding box center [50, 106] width 58 height 9
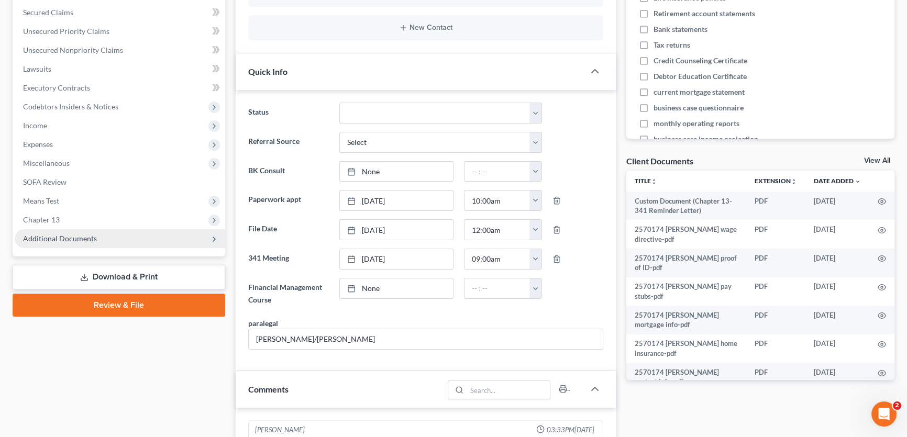
scroll to position [163, 0]
click at [88, 240] on span "Additional Documents" at bounding box center [60, 238] width 74 height 9
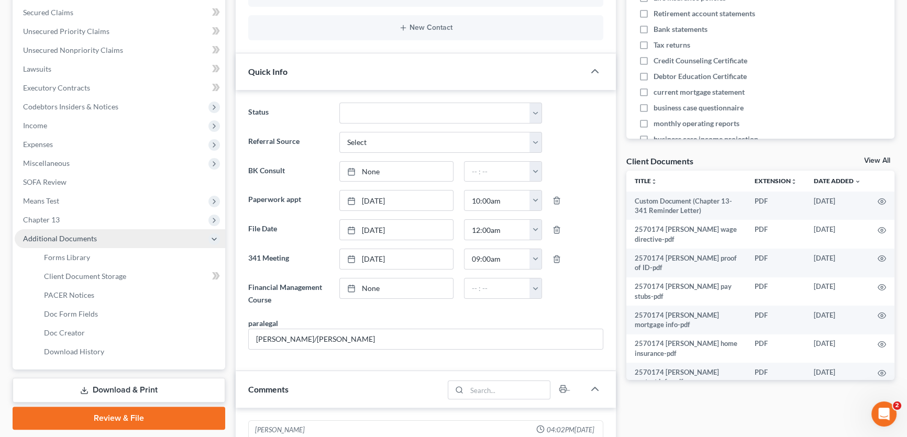
scroll to position [0, 0]
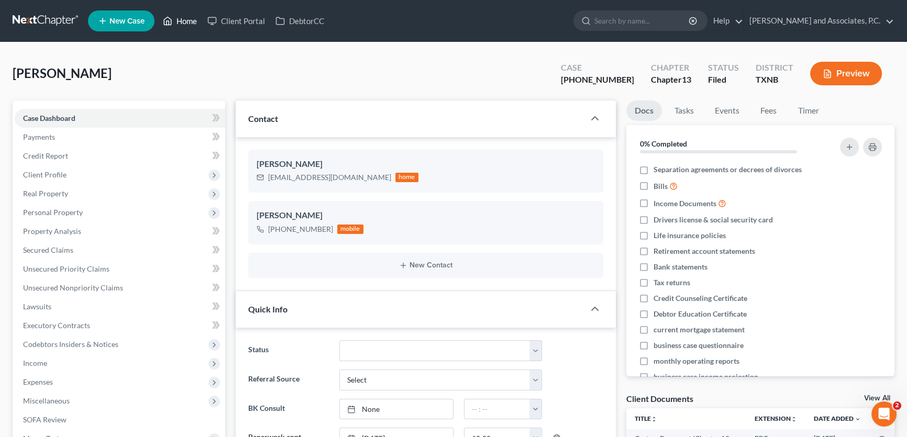
click at [190, 23] on link "Home" at bounding box center [180, 21] width 44 height 19
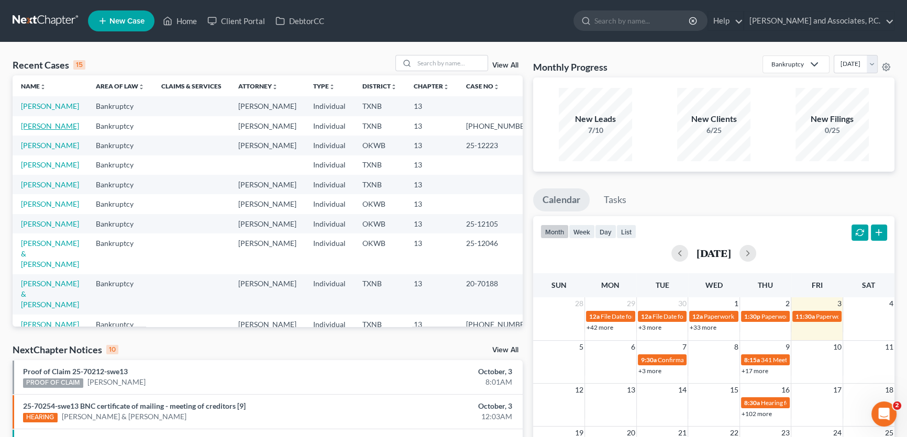
click at [51, 130] on link "[PERSON_NAME]" at bounding box center [50, 125] width 58 height 9
select select "5"
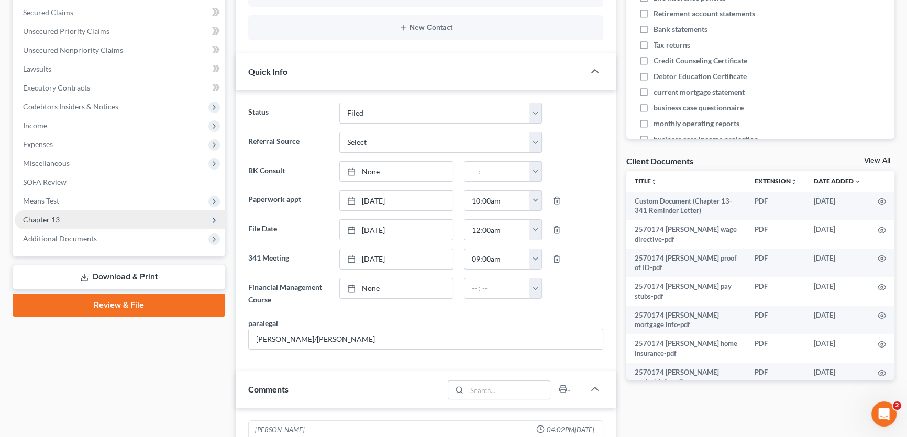
scroll to position [707, 0]
click at [64, 223] on span "Chapter 13" at bounding box center [120, 219] width 210 height 19
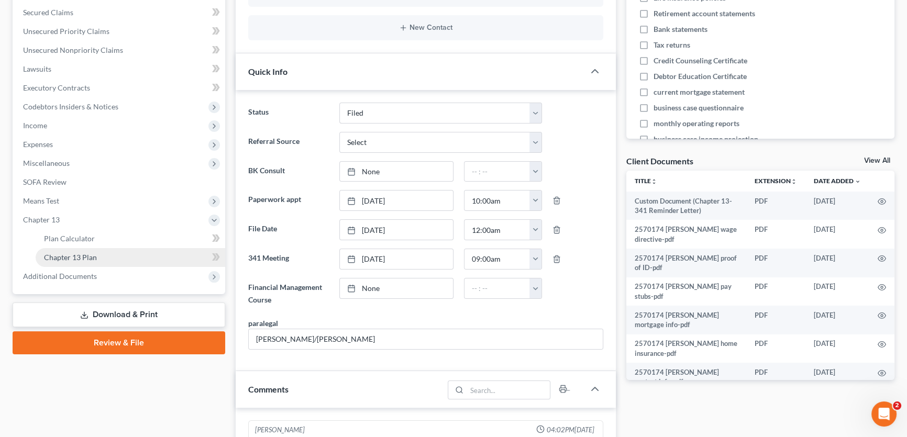
click at [63, 253] on span "Chapter 13 Plan" at bounding box center [70, 257] width 53 height 9
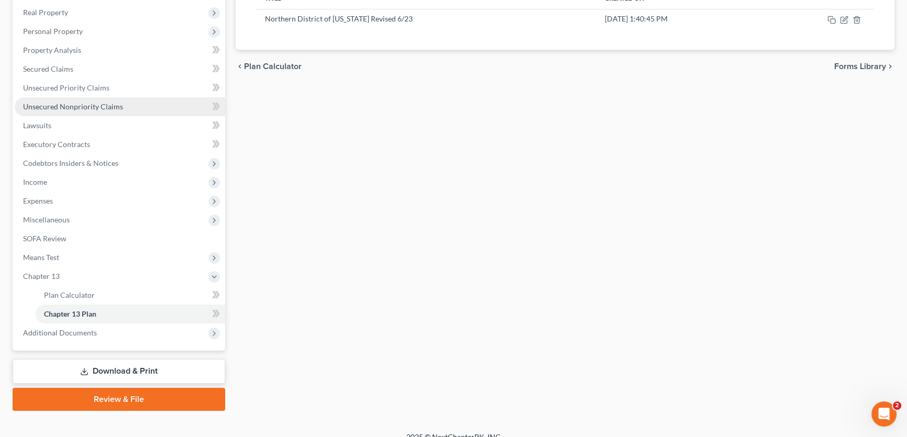
scroll to position [193, 0]
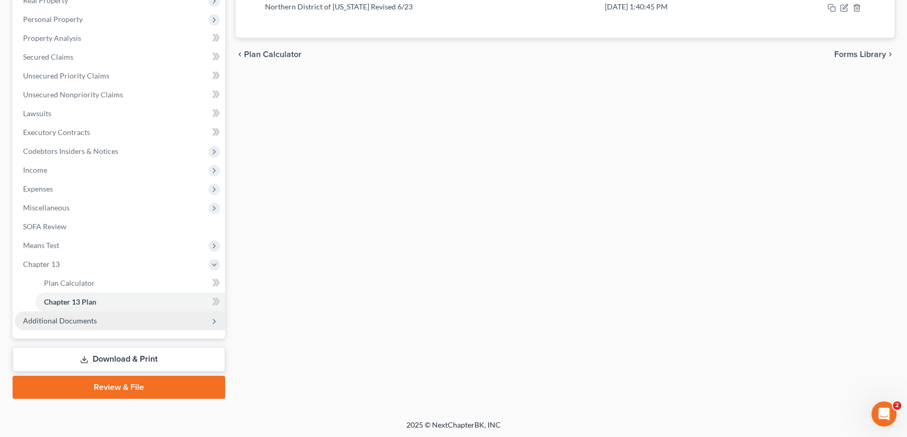
click at [75, 320] on span "Additional Documents" at bounding box center [60, 320] width 74 height 9
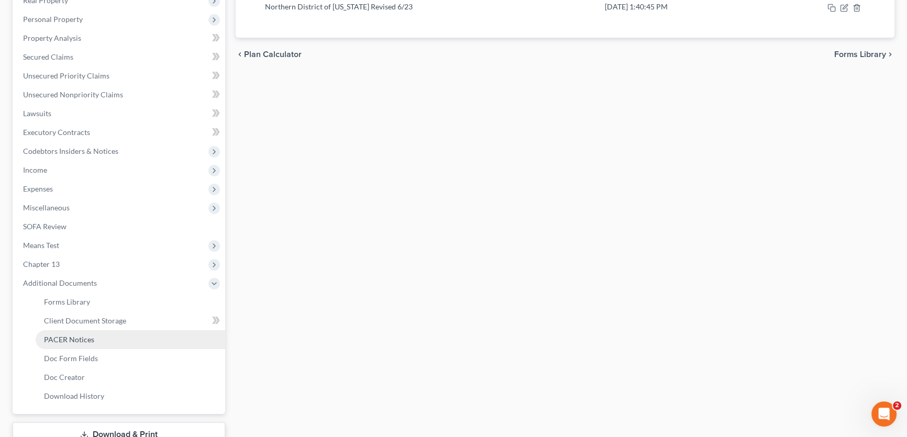
click at [70, 336] on span "PACER Notices" at bounding box center [69, 339] width 50 height 9
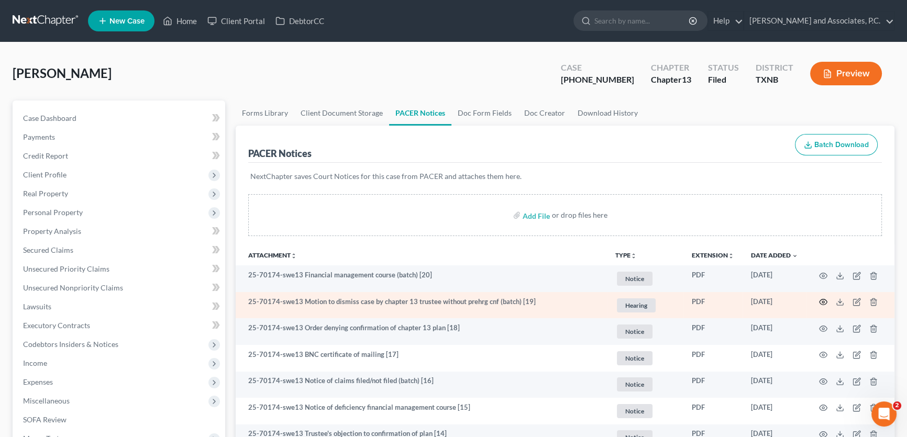
click at [821, 302] on icon "button" at bounding box center [823, 302] width 8 height 8
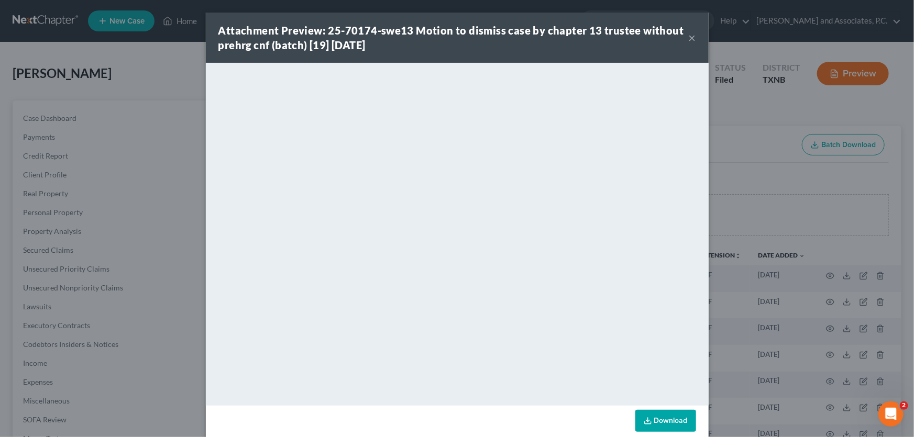
click at [691, 37] on button "×" at bounding box center [691, 37] width 7 height 13
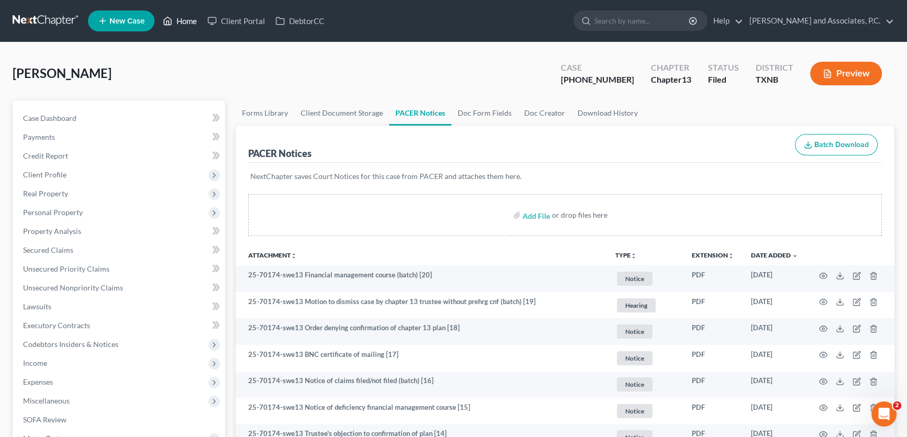
click at [190, 20] on link "Home" at bounding box center [180, 21] width 44 height 19
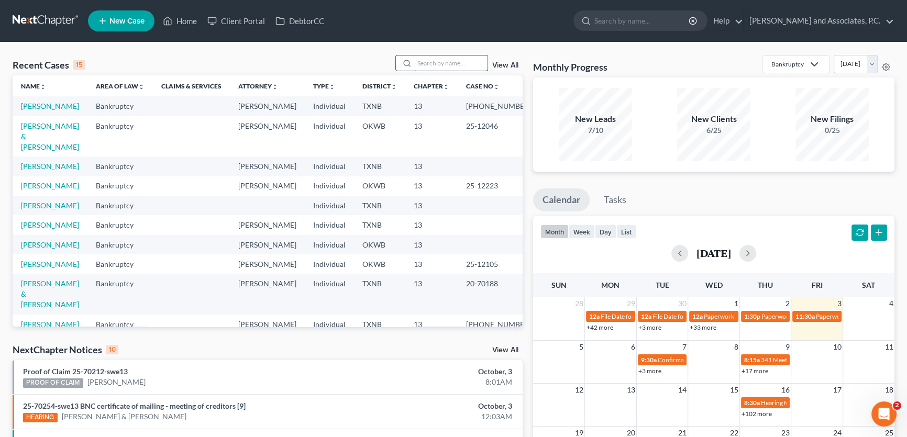
click at [440, 65] on input "search" at bounding box center [450, 62] width 73 height 15
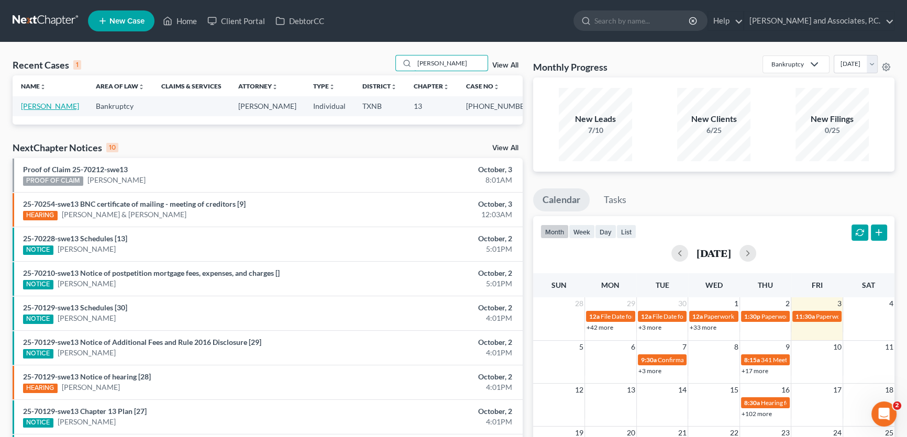
type input "[PERSON_NAME]"
click at [46, 107] on link "[PERSON_NAME]" at bounding box center [50, 106] width 58 height 9
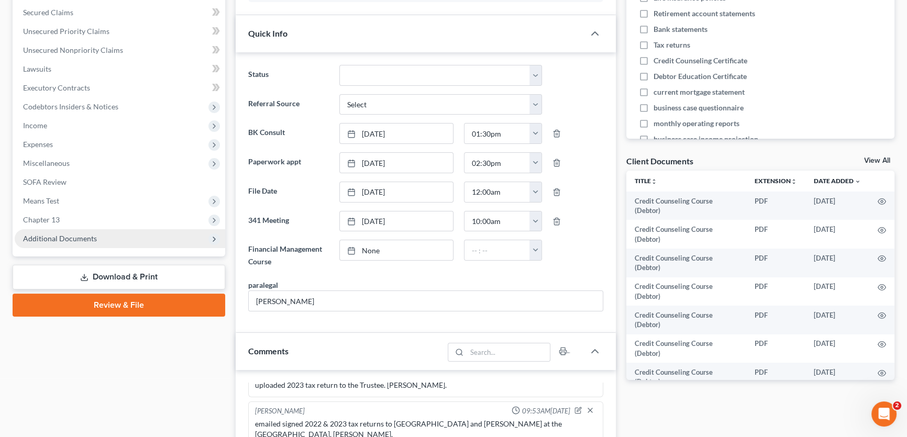
scroll to position [4743, 0]
click at [80, 240] on span "Additional Documents" at bounding box center [60, 238] width 74 height 9
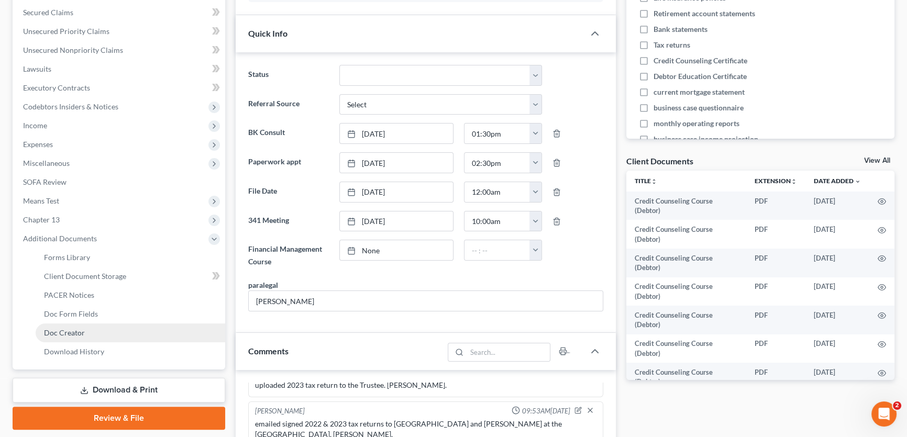
click at [75, 331] on span "Doc Creator" at bounding box center [64, 332] width 41 height 9
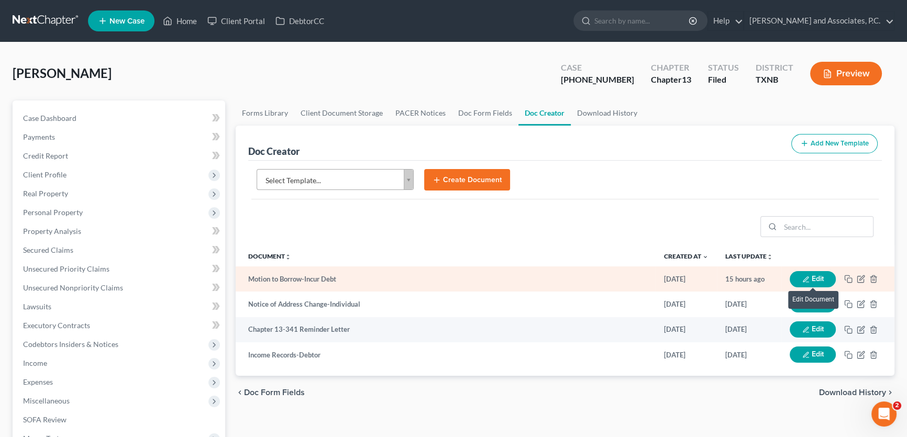
click at [817, 280] on button "Edit" at bounding box center [812, 279] width 46 height 16
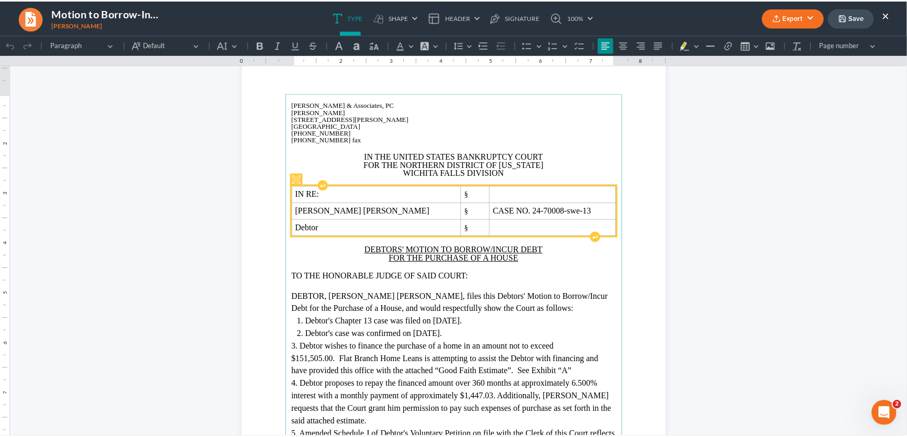
scroll to position [95, 0]
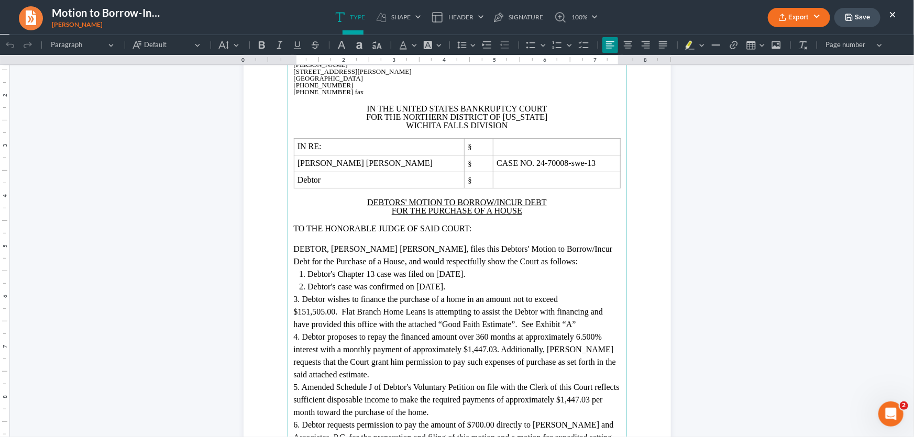
click at [894, 14] on button "×" at bounding box center [891, 14] width 7 height 13
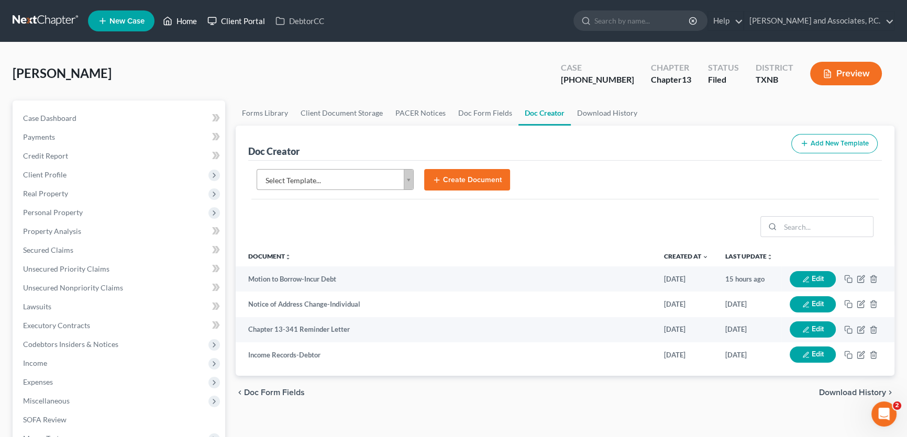
click at [180, 15] on link "Home" at bounding box center [180, 21] width 44 height 19
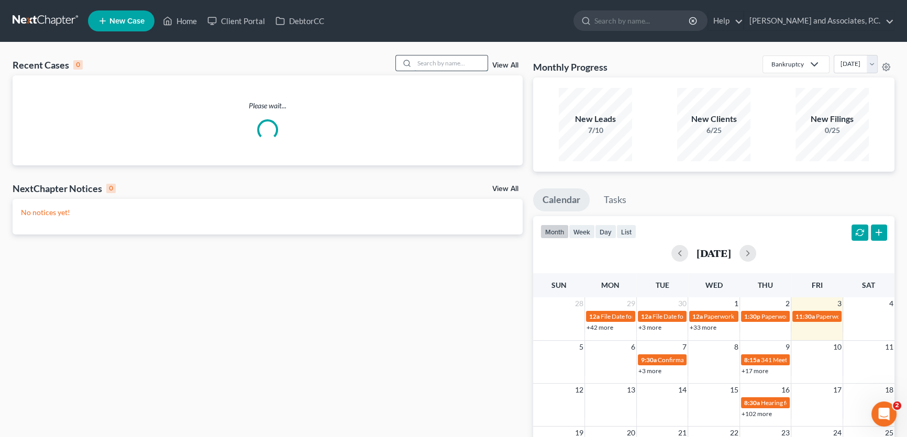
click at [424, 62] on input "search" at bounding box center [450, 62] width 73 height 15
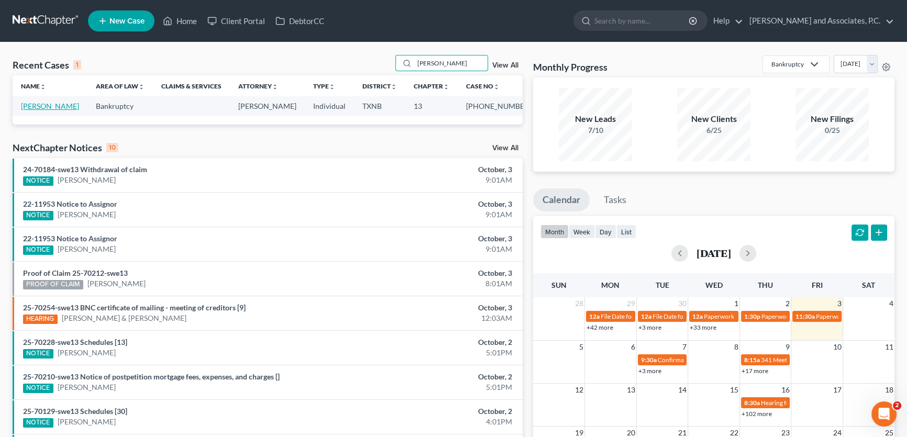
type input "[PERSON_NAME]"
click at [68, 104] on link "[PERSON_NAME]" at bounding box center [50, 106] width 58 height 9
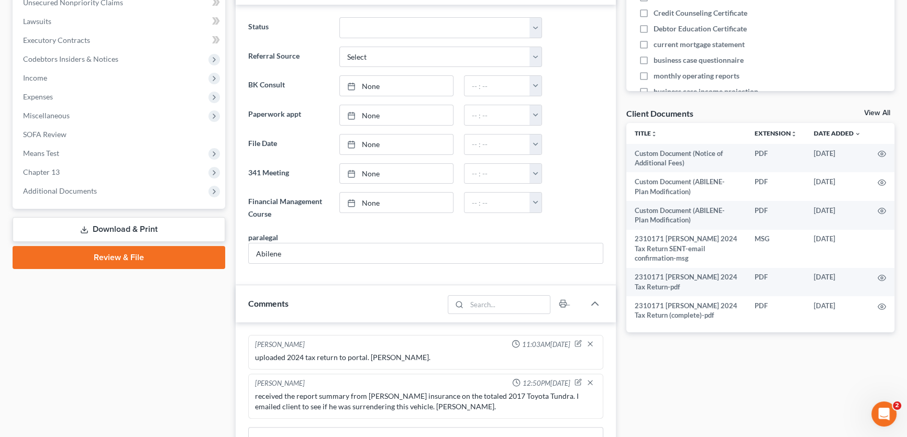
scroll to position [55, 0]
click at [92, 185] on span "Additional Documents" at bounding box center [120, 191] width 210 height 19
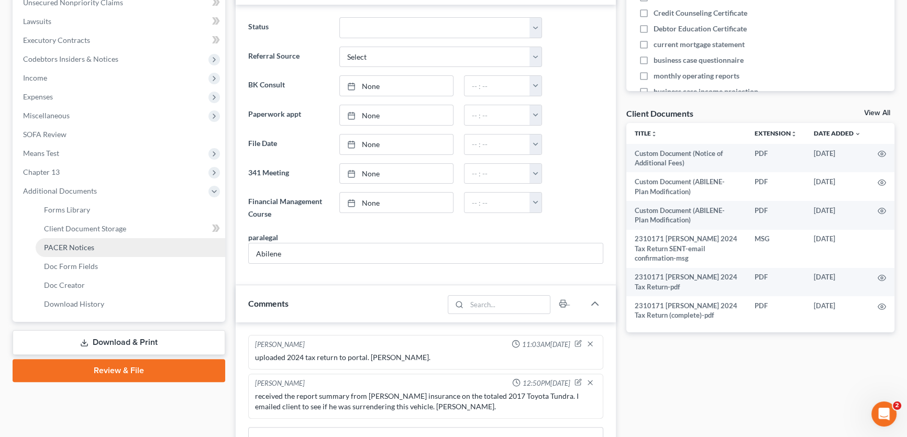
click at [76, 252] on link "PACER Notices" at bounding box center [131, 247] width 190 height 19
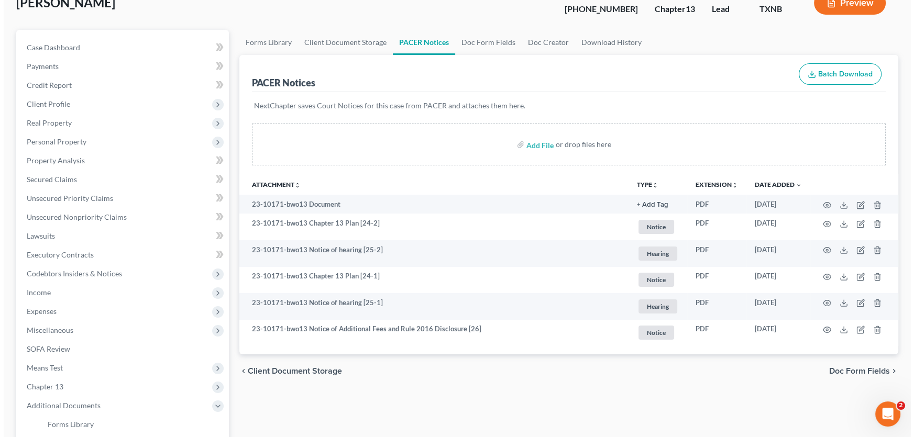
scroll to position [95, 0]
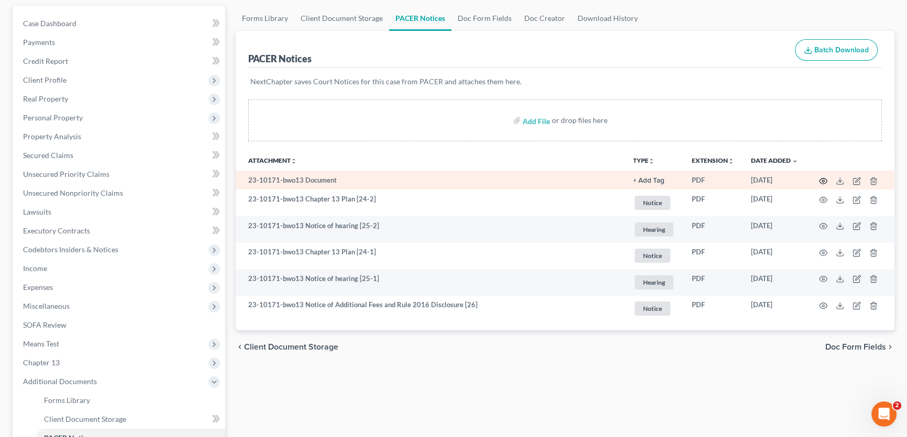
click at [824, 181] on icon "button" at bounding box center [823, 181] width 8 height 8
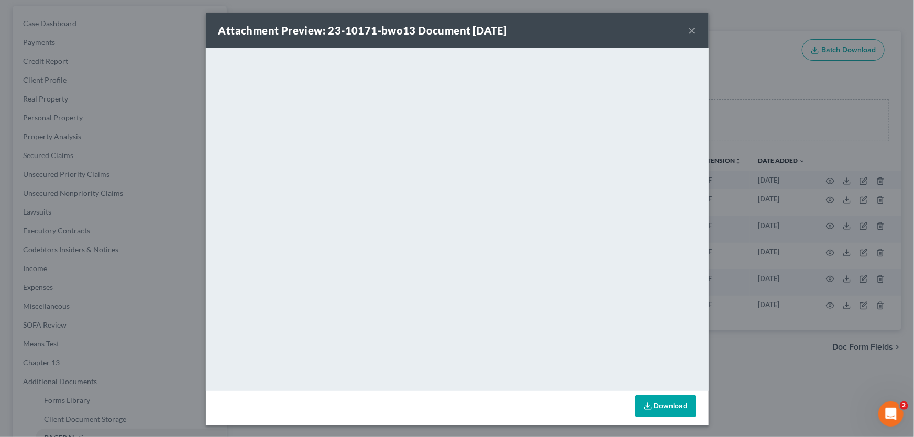
click at [689, 30] on button "×" at bounding box center [691, 30] width 7 height 13
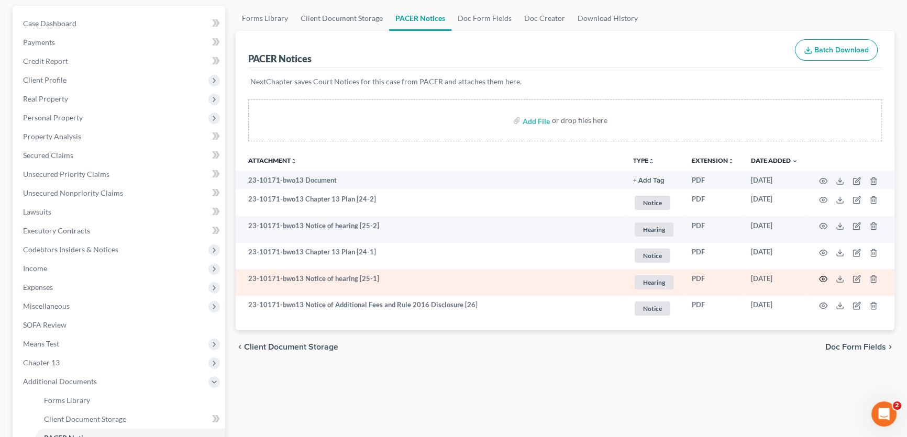
click at [823, 278] on circle "button" at bounding box center [823, 279] width 2 height 2
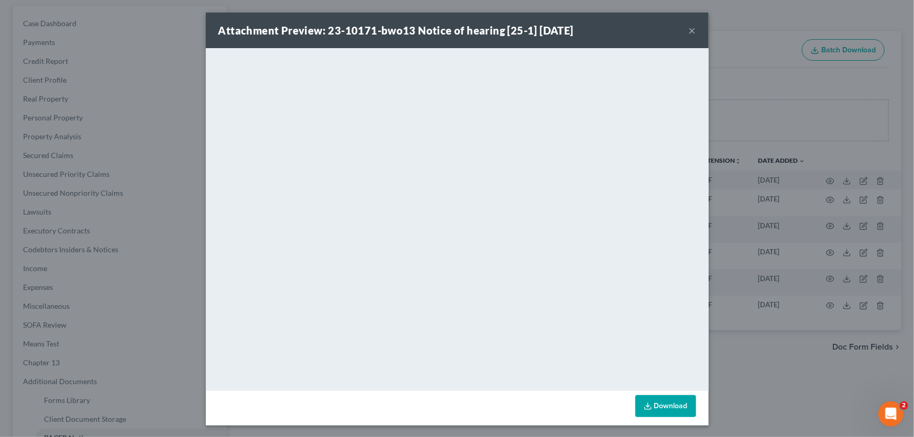
click at [688, 31] on button "×" at bounding box center [691, 30] width 7 height 13
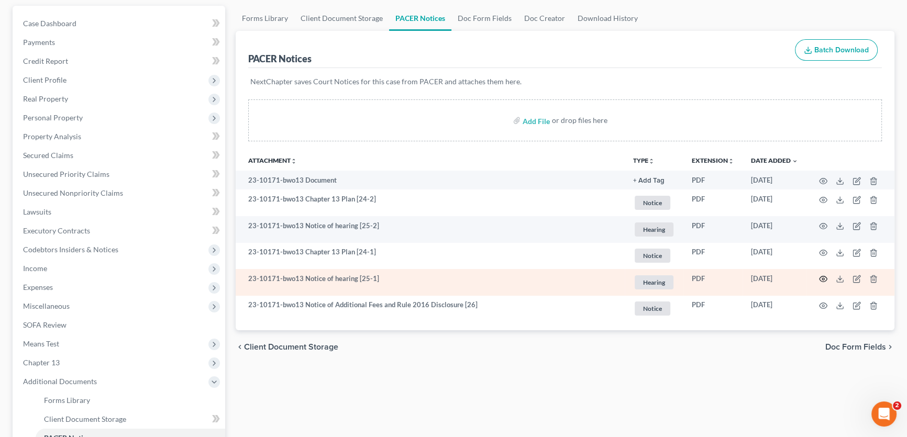
click at [825, 278] on icon "button" at bounding box center [823, 279] width 8 height 8
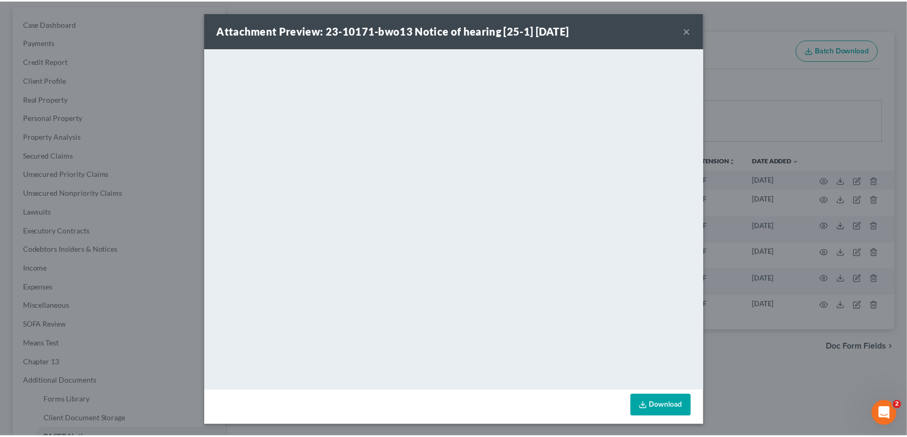
scroll to position [0, 0]
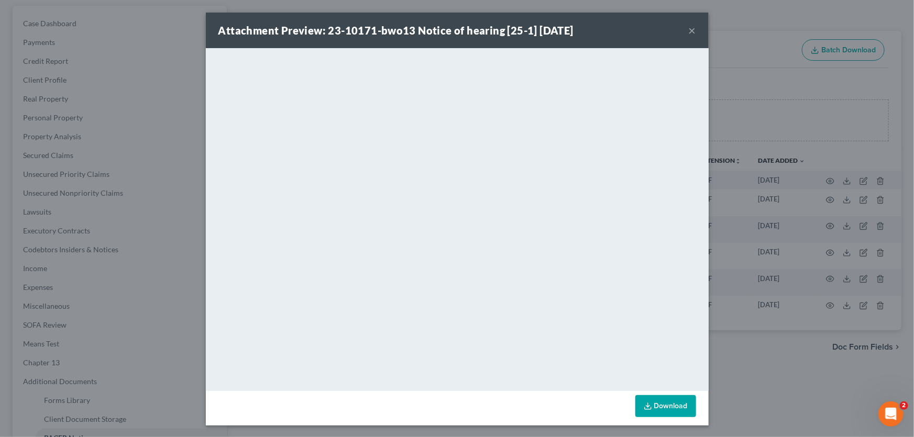
click at [689, 30] on button "×" at bounding box center [691, 30] width 7 height 13
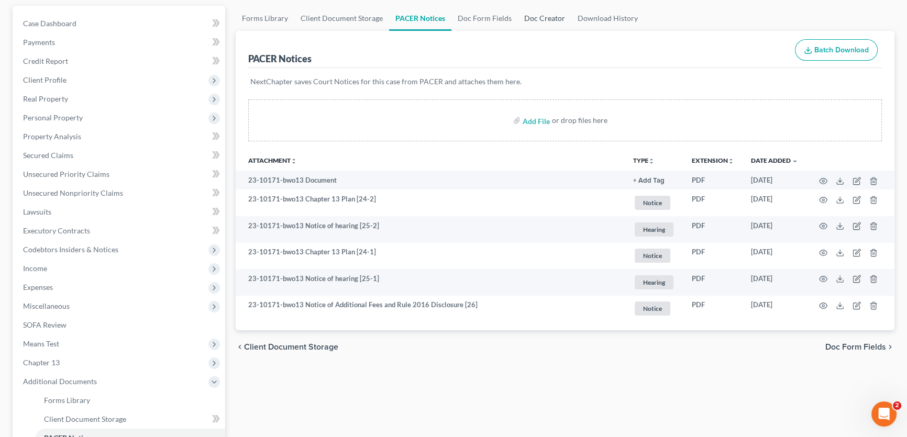
click at [533, 21] on link "Doc Creator" at bounding box center [544, 18] width 53 height 25
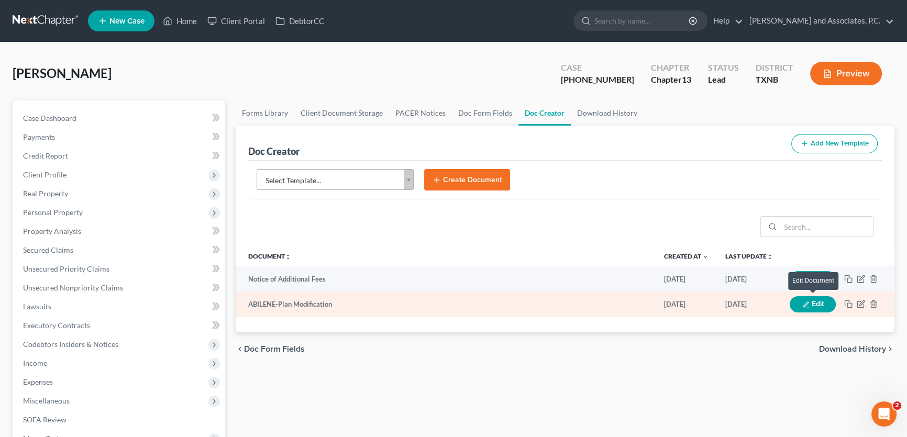
click at [808, 303] on icon "button" at bounding box center [805, 304] width 7 height 7
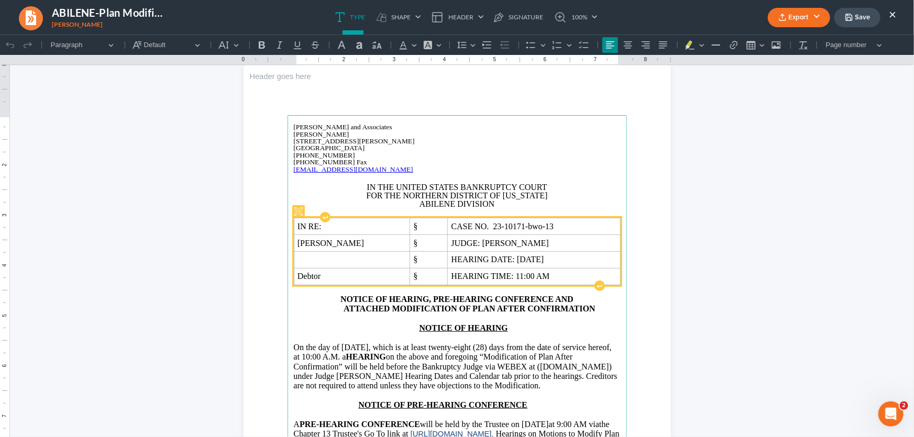
scroll to position [95, 0]
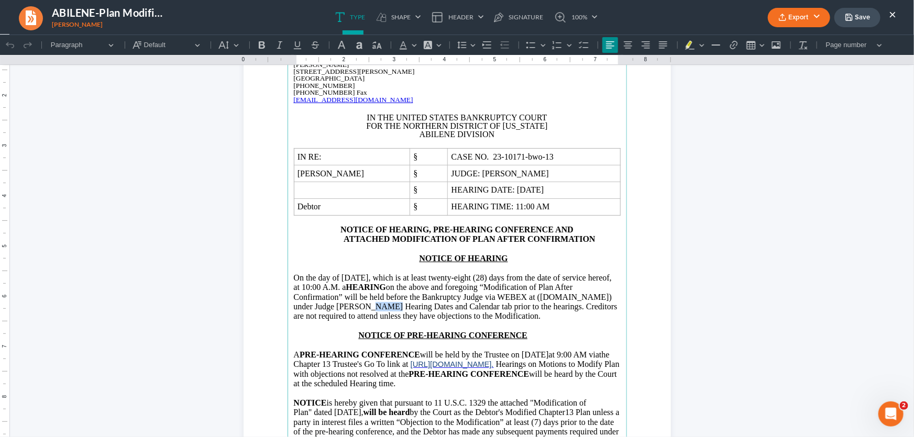
drag, startPoint x: 446, startPoint y: 306, endPoint x: 429, endPoint y: 308, distance: 17.0
click at [429, 308] on span "via WEBEX at ([DOMAIN_NAME]) under Judge [PERSON_NAME] Hearing Dates and Calend…" at bounding box center [456, 306] width 324 height 28
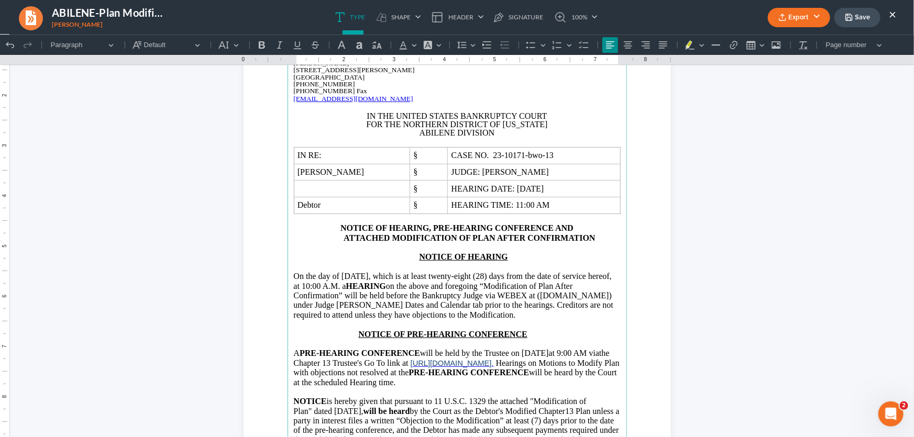
scroll to position [0, 0]
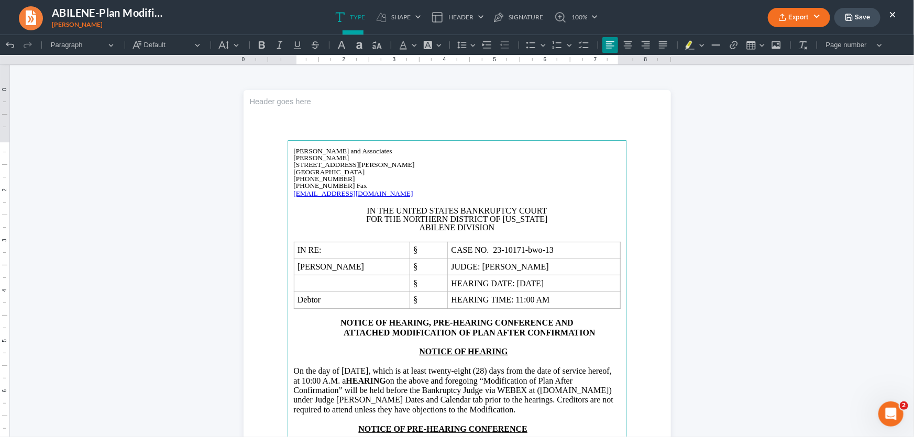
click at [810, 17] on button "Export" at bounding box center [798, 17] width 62 height 19
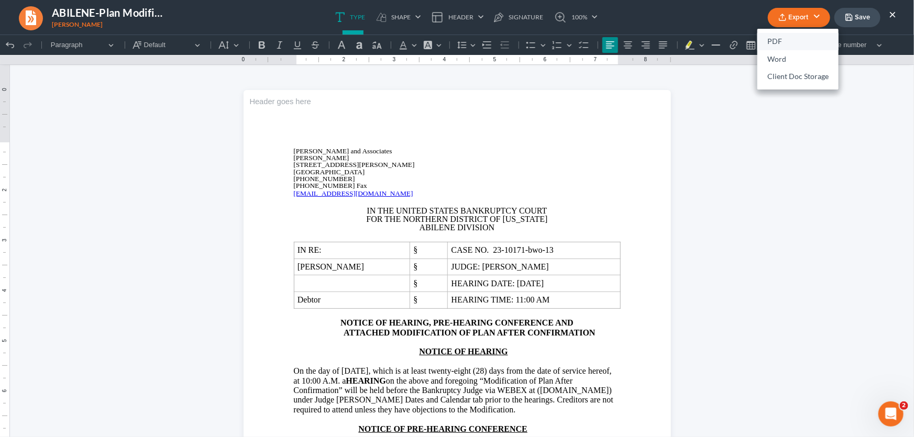
click at [774, 41] on link "PDF" at bounding box center [797, 42] width 81 height 18
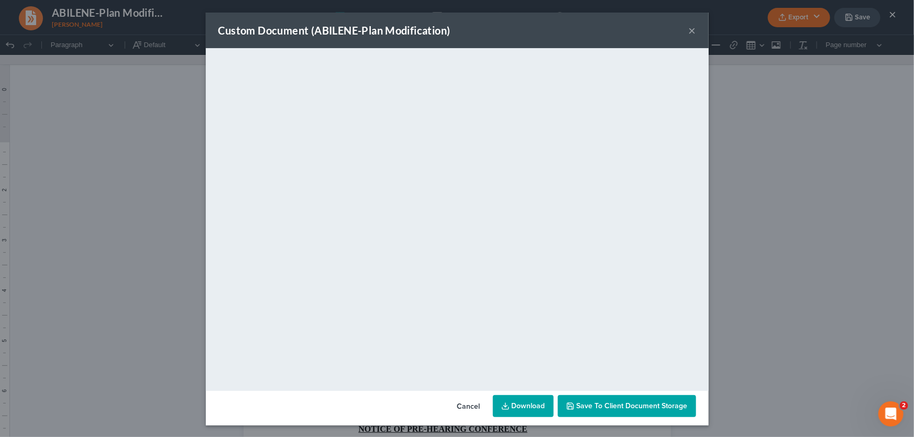
click at [688, 28] on button "×" at bounding box center [691, 30] width 7 height 13
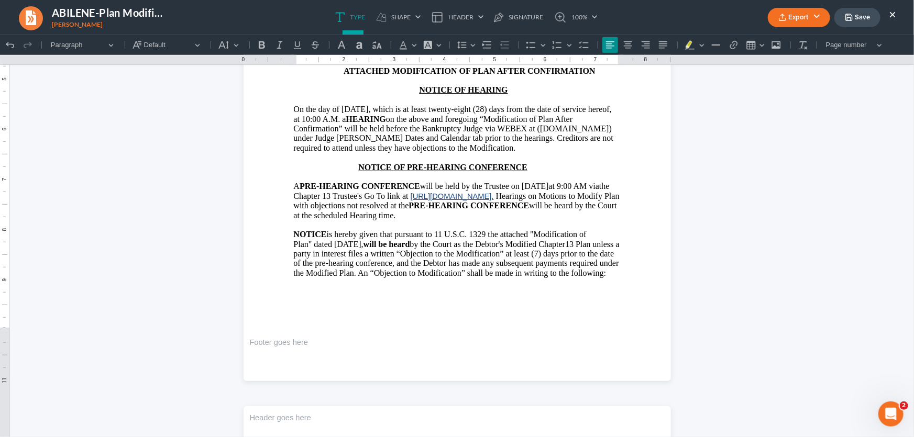
scroll to position [285, 0]
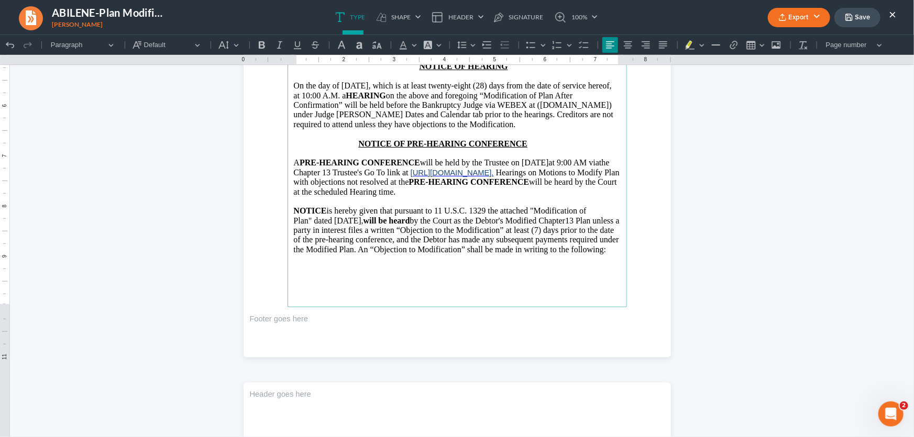
drag, startPoint x: 368, startPoint y: 231, endPoint x: 331, endPoint y: 235, distance: 37.3
click at [331, 235] on p "Plan" dated [DATE] , will be heard by the Court as the Debtor's Modified Chapte…" at bounding box center [457, 235] width 327 height 39
click at [435, 290] on main "[PERSON_NAME] and Associates [PERSON_NAME][GEOGRAPHIC_DATA][STREET_ADDRESS][PER…" at bounding box center [456, 80] width 339 height 452
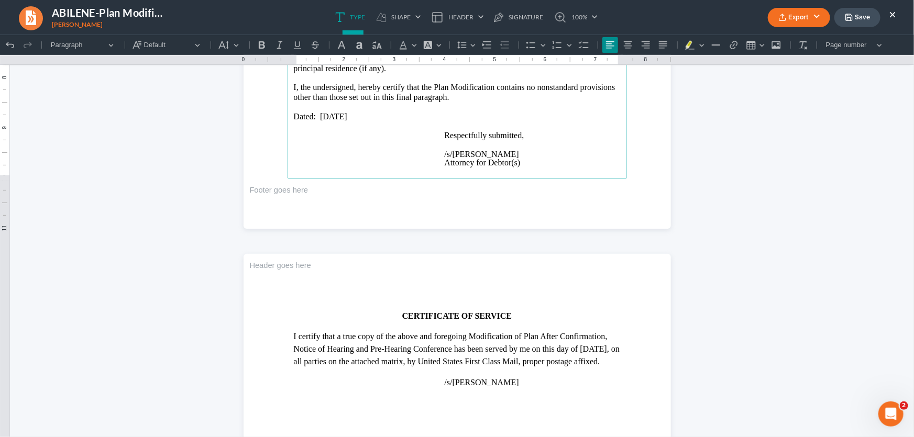
scroll to position [2209, 0]
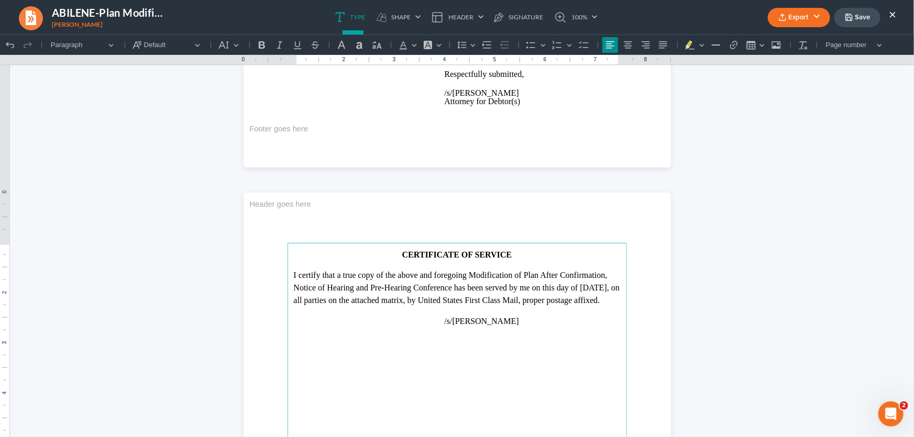
click at [482, 273] on p "I certify that a true copy of the above and foregoing Modification of Plan Afte…" at bounding box center [457, 288] width 327 height 38
click at [339, 287] on p "I certify that a true copy of the above and foregoing Amended Modification of P…" at bounding box center [457, 294] width 327 height 50
click at [520, 274] on p "I certify that a true copy of the above and foregoing Amended Modification of P…" at bounding box center [457, 294] width 327 height 50
drag, startPoint x: 375, startPoint y: 300, endPoint x: 338, endPoint y: 303, distance: 37.8
click at [338, 303] on p "I certify that a true copy of the above and foregoing Modification of Plan Afte…" at bounding box center [457, 294] width 327 height 50
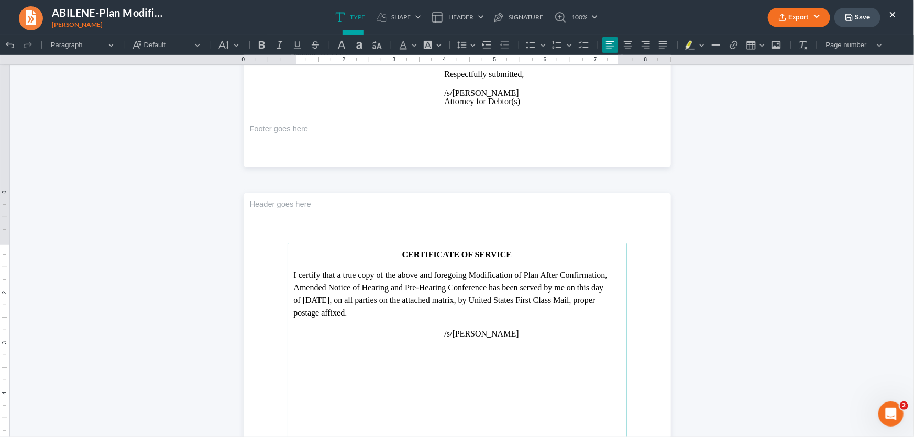
click at [401, 309] on p "I certify that a true copy of the above and foregoing Modification of Plan Afte…" at bounding box center [457, 294] width 327 height 50
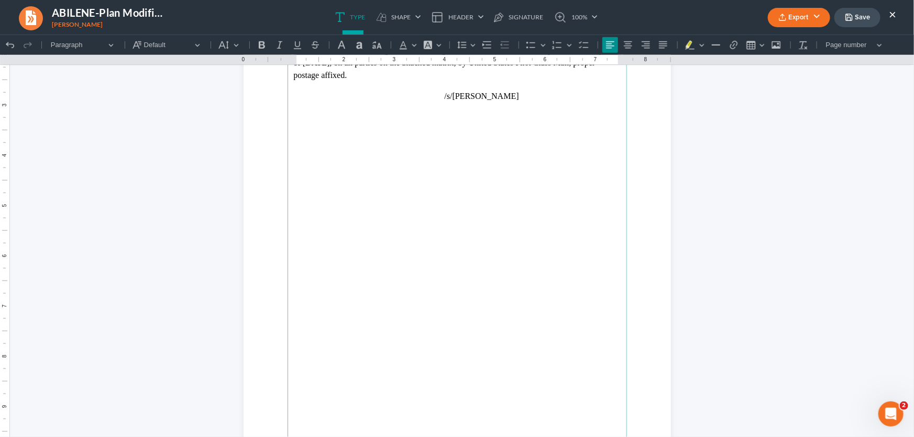
scroll to position [2542, 0]
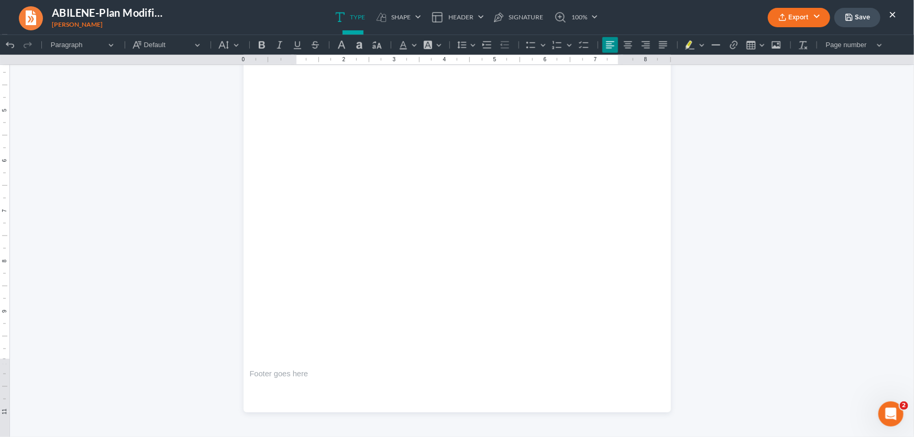
click at [804, 16] on button "Export" at bounding box center [798, 17] width 62 height 19
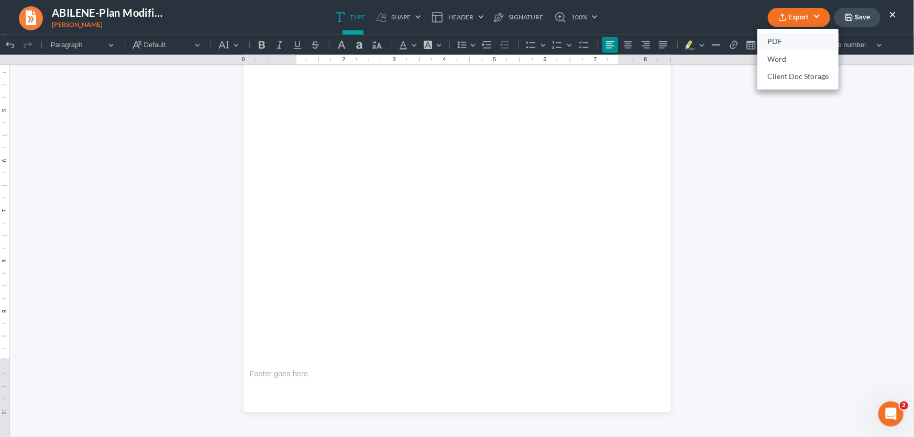
click at [770, 42] on link "PDF" at bounding box center [797, 42] width 81 height 18
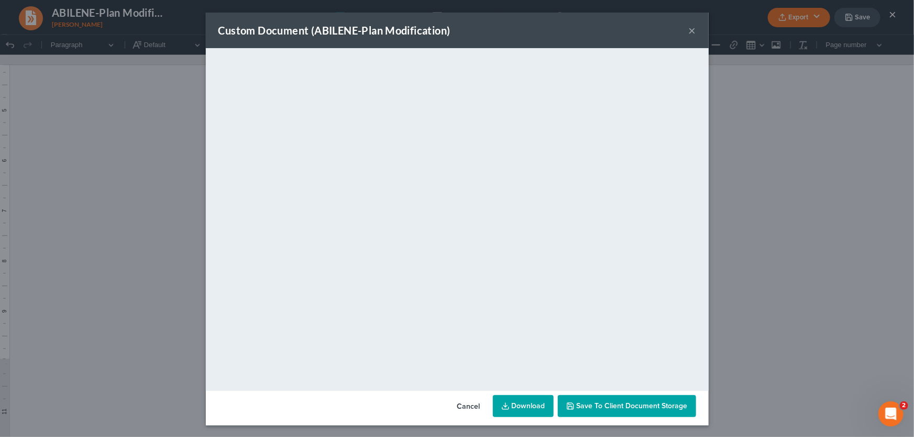
click at [688, 28] on button "×" at bounding box center [691, 30] width 7 height 13
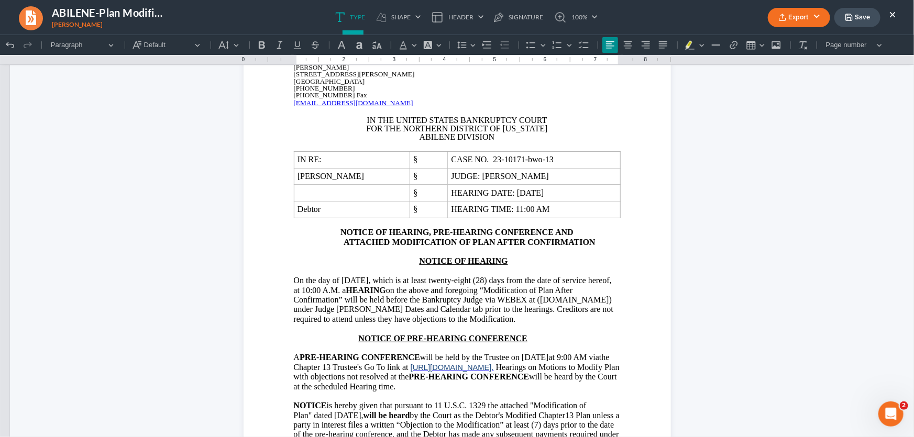
scroll to position [0, 0]
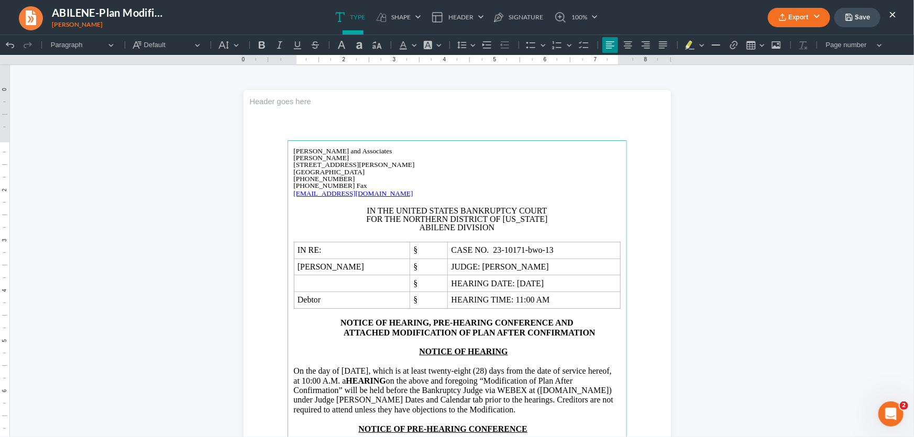
click at [340, 324] on strong "NOTICE OF HEARING, PRE-HEARING CONFERENCE AND" at bounding box center [456, 322] width 233 height 9
click at [592, 341] on p "Rich Text Editor, page-0-main" at bounding box center [470, 341] width 302 height 9
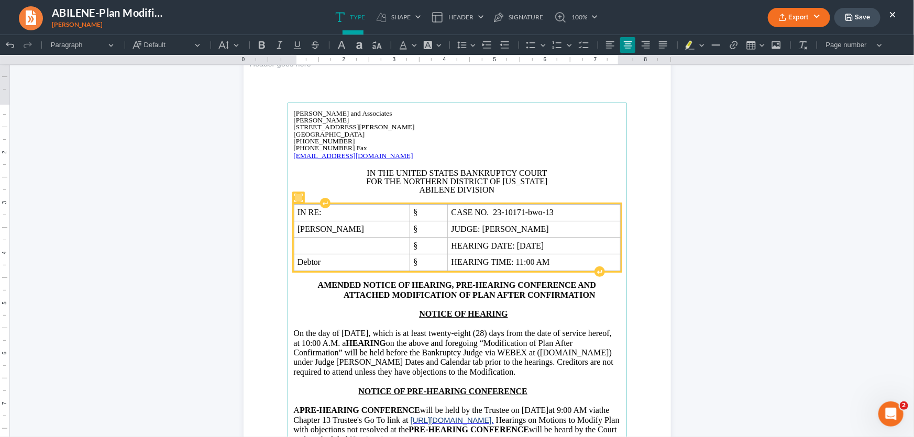
scroll to position [142, 0]
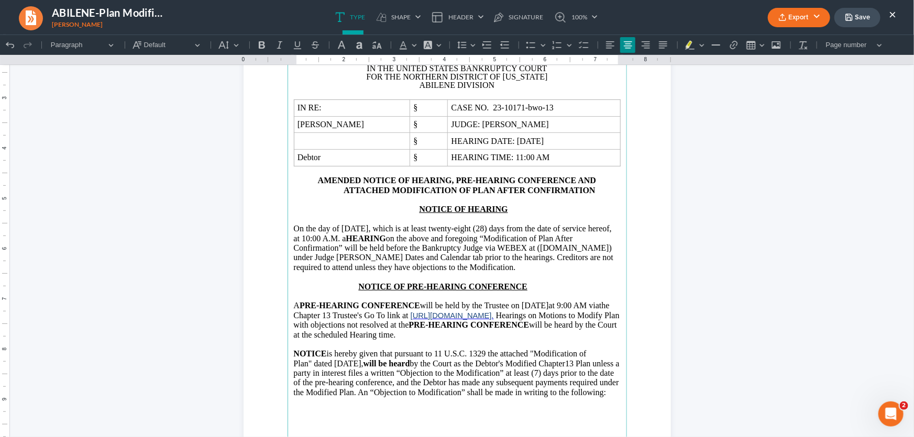
click at [419, 213] on u "NOTICE OF HEARING" at bounding box center [463, 208] width 88 height 9
click at [359, 286] on u "NOTICE OF PRE-HEARING CONFERENCE" at bounding box center [443, 286] width 169 height 9
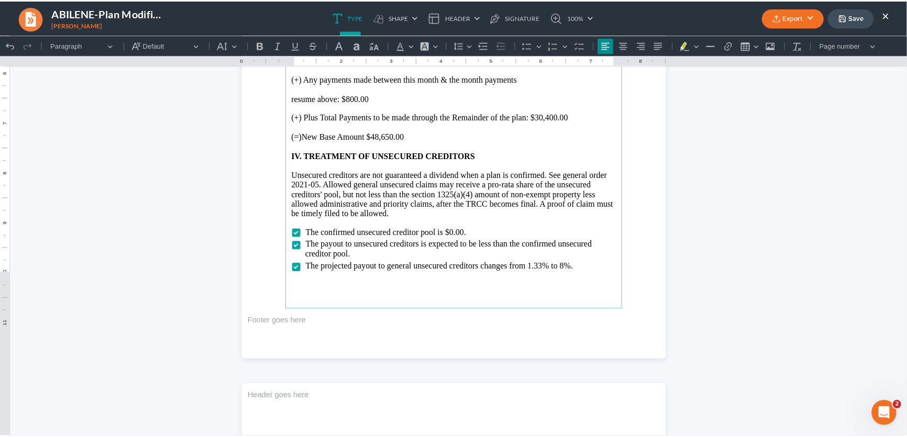
scroll to position [1618, 0]
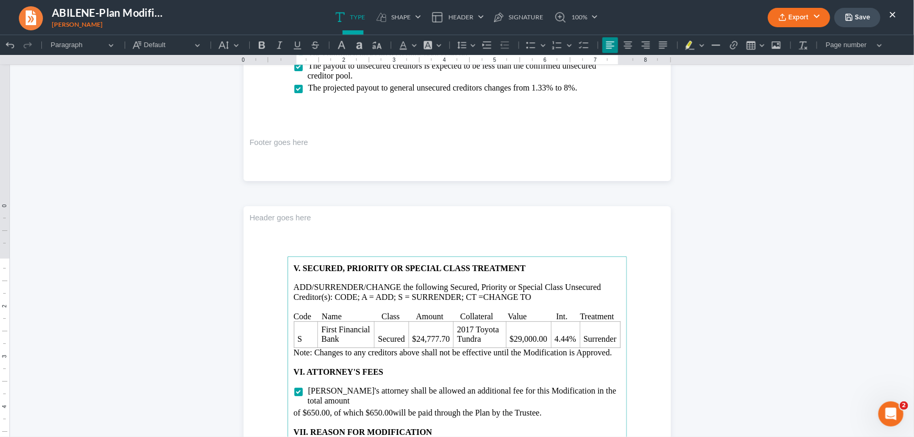
click at [794, 20] on button "Export" at bounding box center [798, 17] width 62 height 19
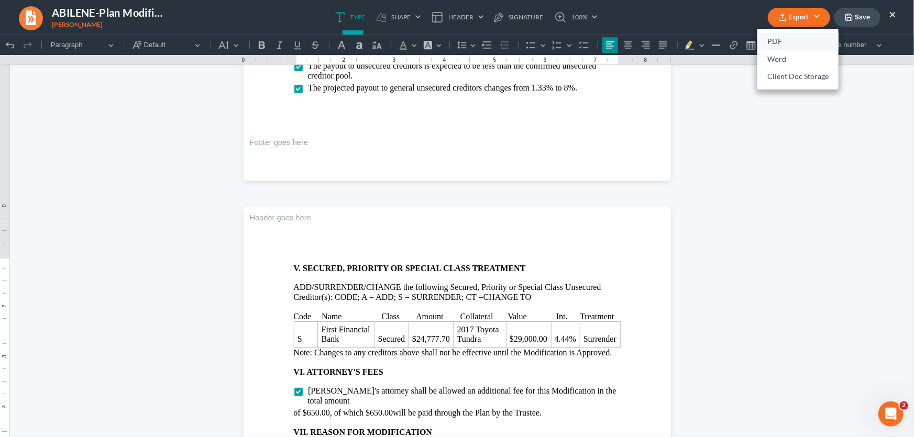
click at [779, 44] on link "PDF" at bounding box center [797, 42] width 81 height 18
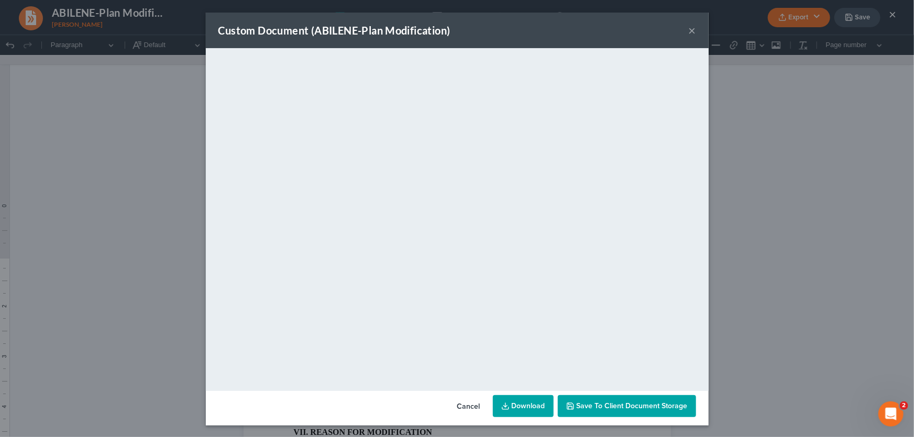
click at [689, 31] on button "×" at bounding box center [691, 30] width 7 height 13
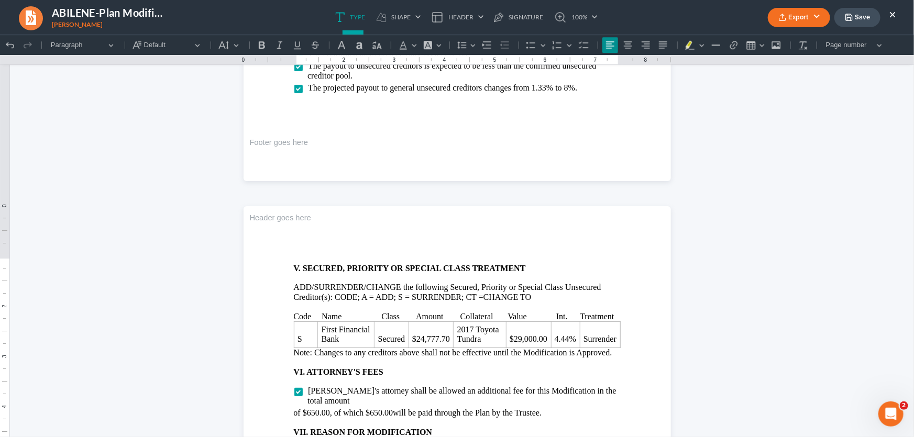
click at [855, 21] on button "Save" at bounding box center [857, 17] width 46 height 19
click at [871, 16] on button "Save" at bounding box center [857, 17] width 46 height 19
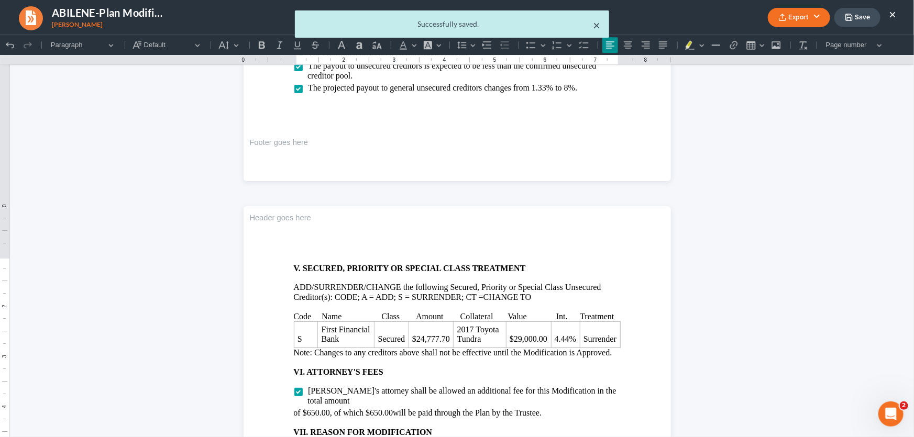
click at [595, 28] on button "×" at bounding box center [596, 25] width 7 height 13
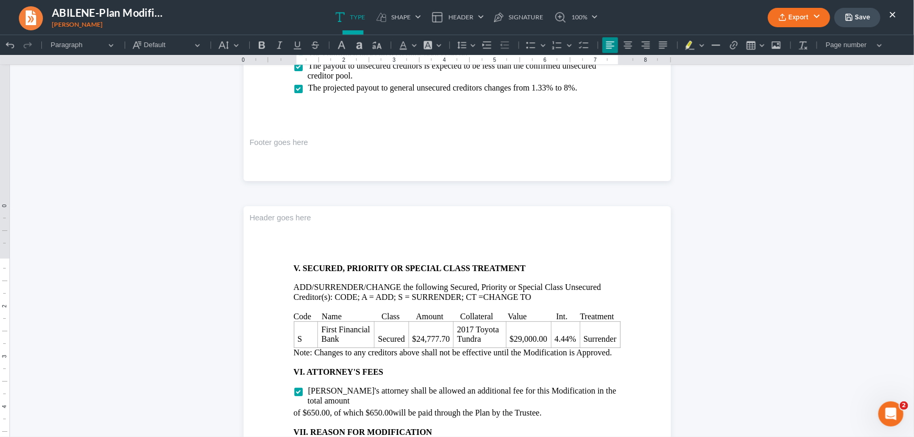
drag, startPoint x: 891, startPoint y: 11, endPoint x: 361, endPoint y: 112, distance: 539.2
click at [891, 11] on button "×" at bounding box center [891, 14] width 7 height 13
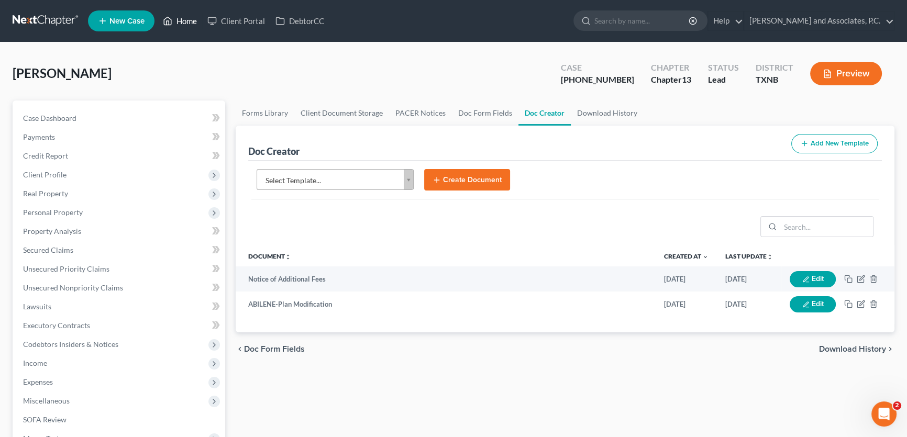
click at [186, 21] on link "Home" at bounding box center [180, 21] width 44 height 19
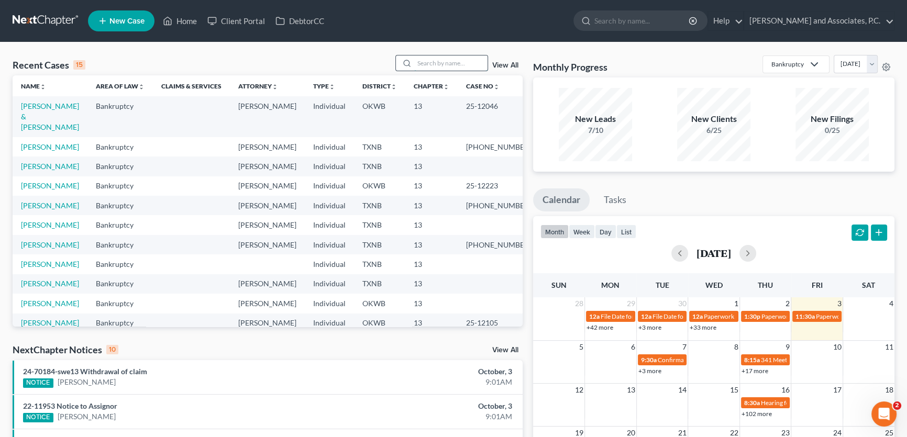
click at [424, 62] on input "search" at bounding box center [450, 62] width 73 height 15
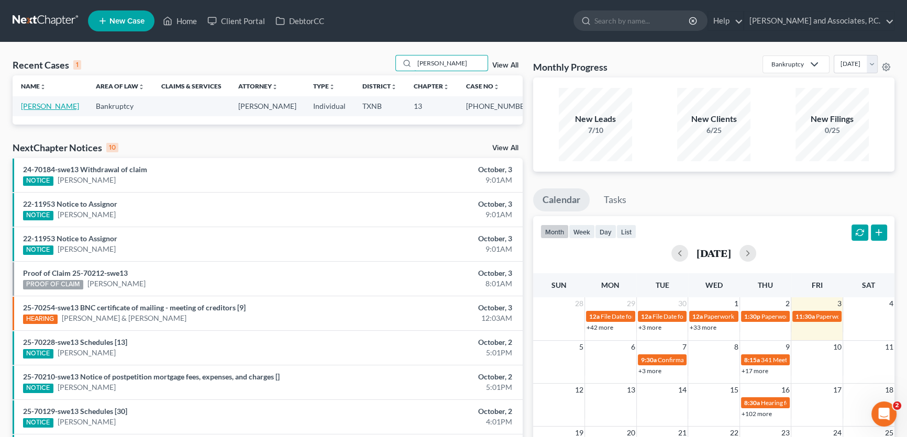
type input "[PERSON_NAME]"
click at [39, 103] on link "[PERSON_NAME]" at bounding box center [50, 106] width 58 height 9
select select "5"
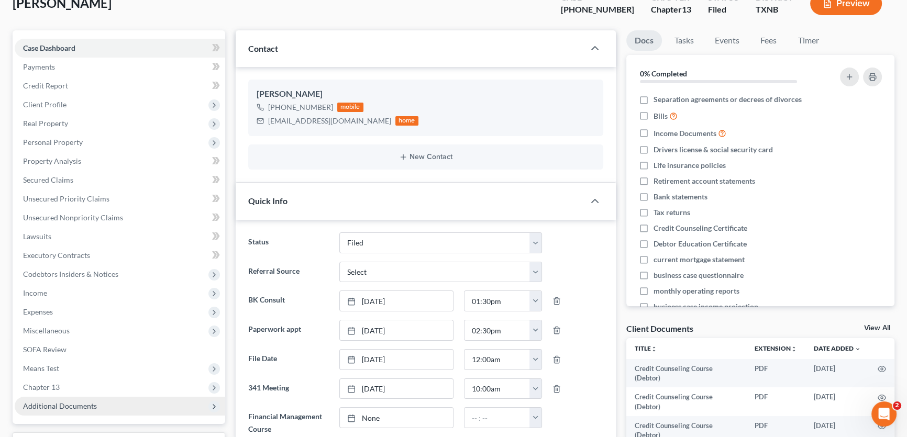
scroll to position [238, 0]
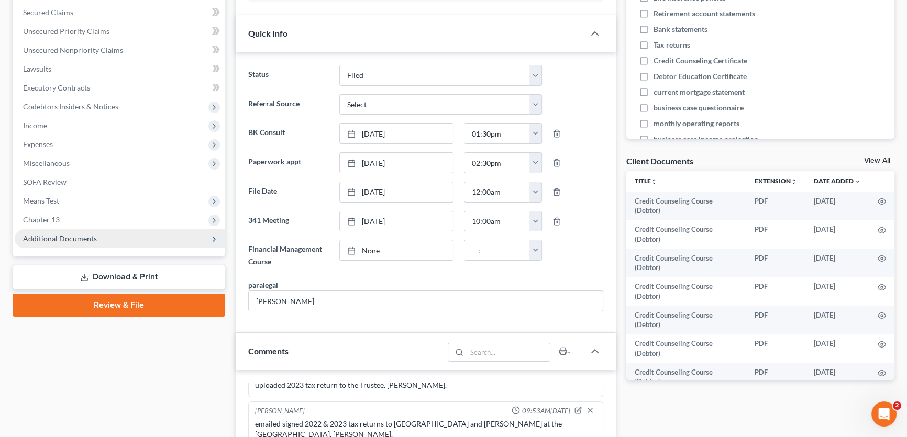
click at [67, 235] on span "Additional Documents" at bounding box center [60, 238] width 74 height 9
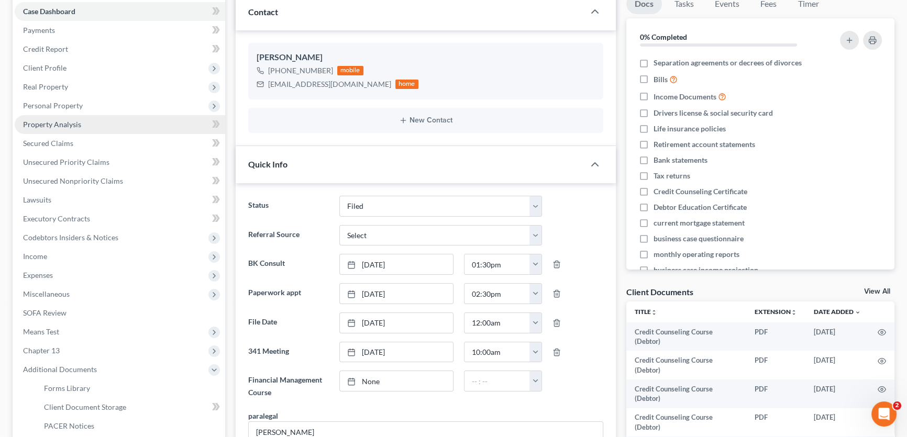
scroll to position [0, 0]
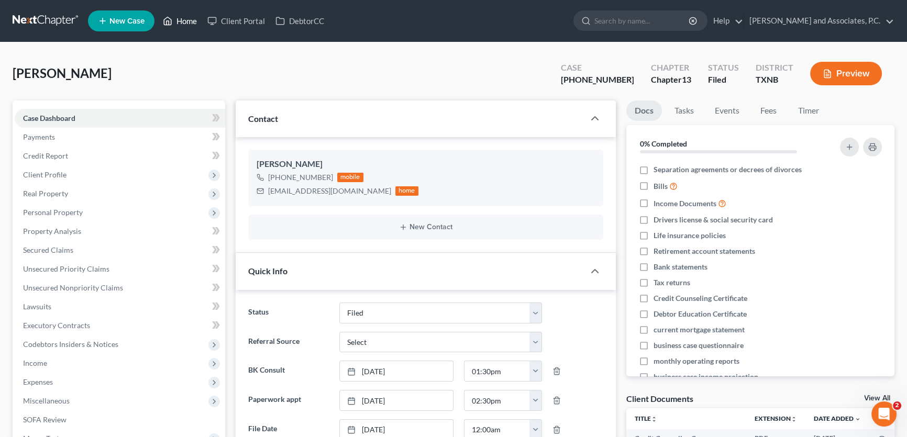
click at [182, 24] on link "Home" at bounding box center [180, 21] width 44 height 19
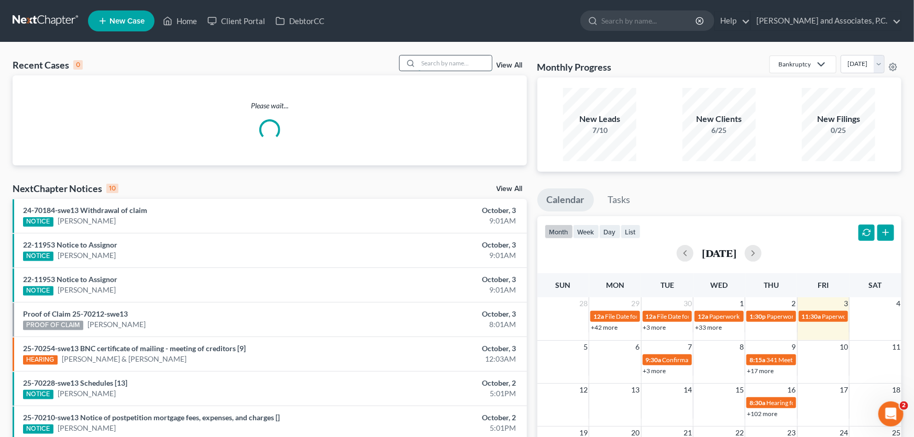
click at [482, 60] on input "search" at bounding box center [454, 62] width 73 height 15
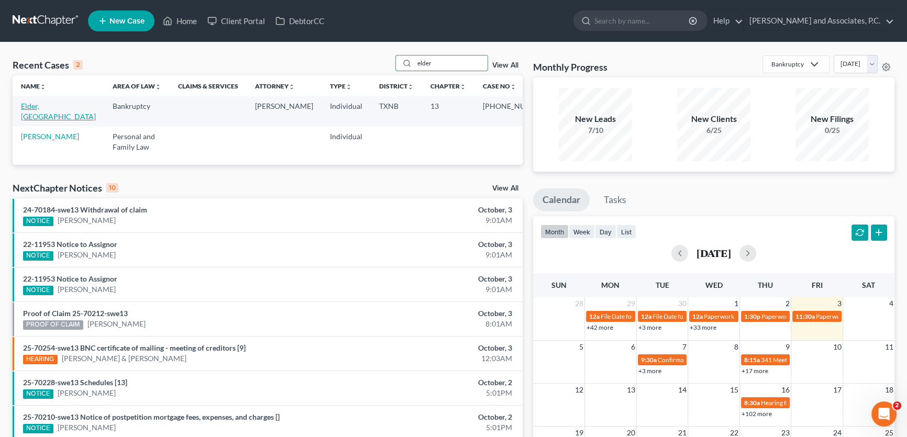
type input "elder"
click at [49, 105] on link "Elder, [GEOGRAPHIC_DATA]" at bounding box center [58, 111] width 75 height 19
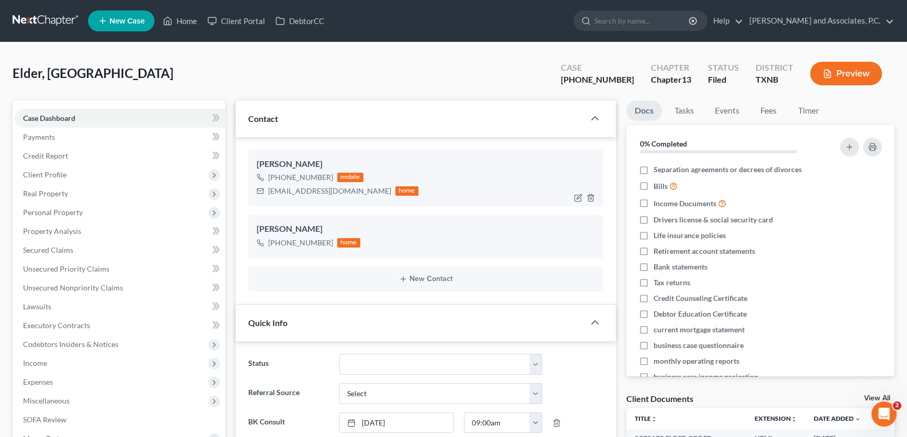
scroll to position [57, 0]
click at [181, 18] on link "Home" at bounding box center [180, 21] width 44 height 19
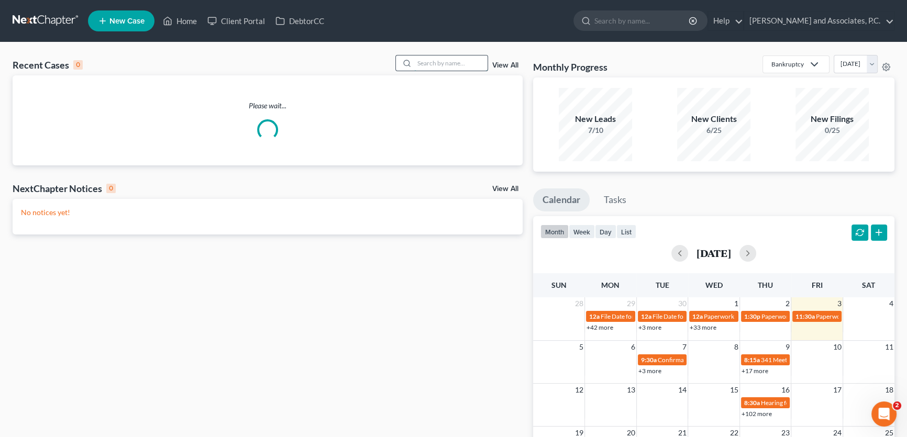
click at [421, 64] on input "search" at bounding box center [450, 62] width 73 height 15
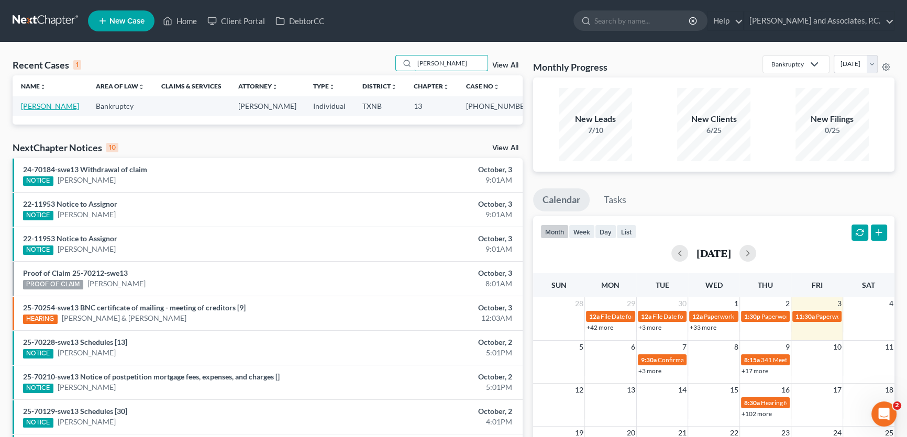
type input "[PERSON_NAME]"
drag, startPoint x: 30, startPoint y: 107, endPoint x: 42, endPoint y: 116, distance: 15.3
click at [31, 107] on link "[PERSON_NAME]" at bounding box center [50, 106] width 58 height 9
select select "5"
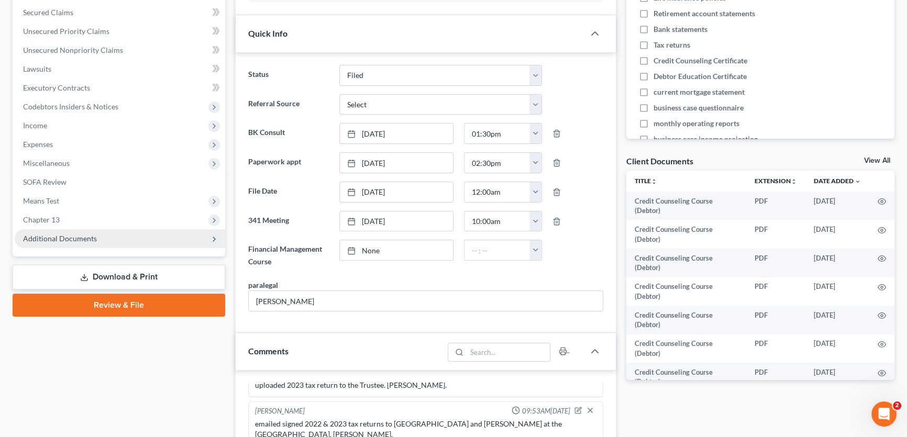
scroll to position [4743, 0]
click at [78, 235] on span "Additional Documents" at bounding box center [60, 238] width 74 height 9
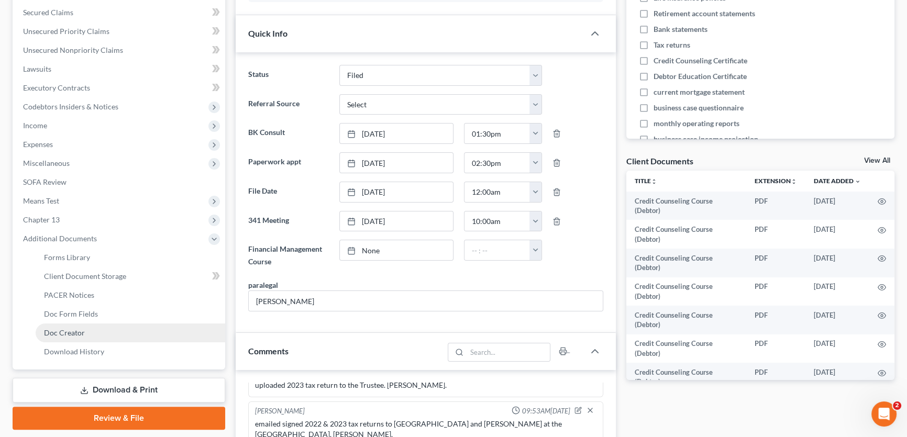
click at [81, 328] on span "Doc Creator" at bounding box center [64, 332] width 41 height 9
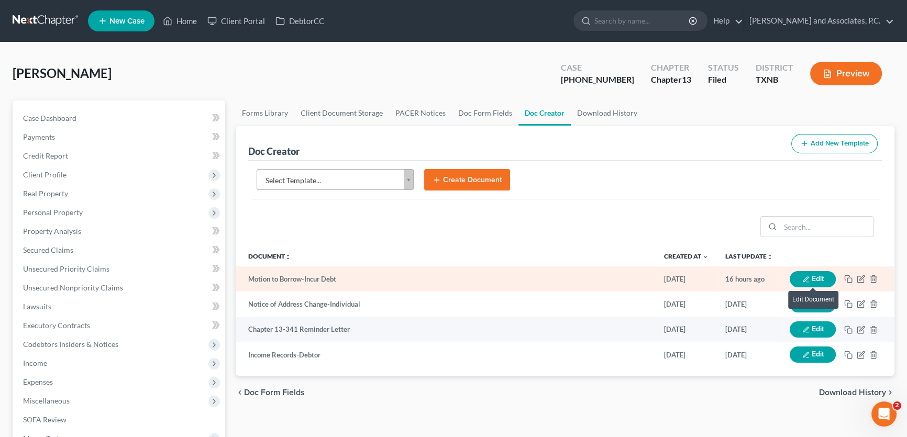
click at [808, 276] on icon "button" at bounding box center [805, 279] width 7 height 7
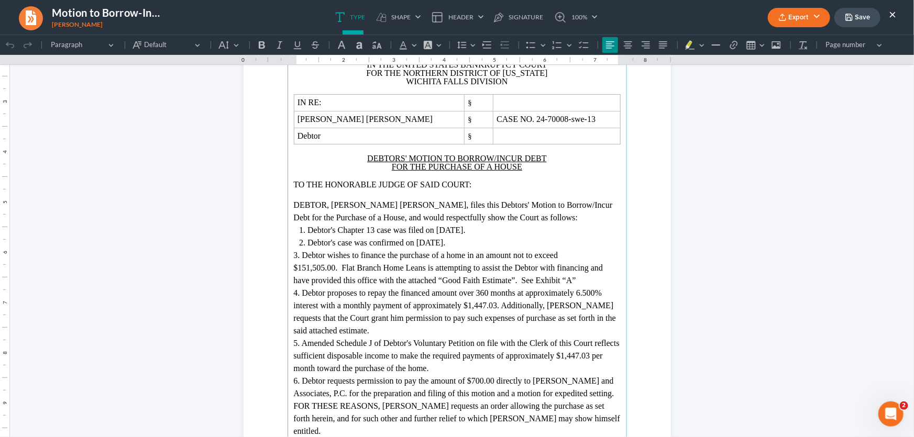
scroll to position [142, 0]
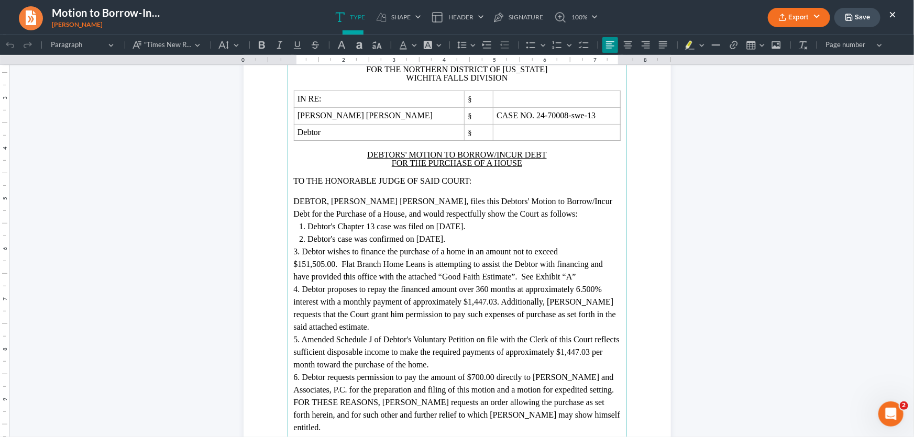
click at [411, 263] on span "3. Debtor wishes to finance the purchase of a home in an amount not to exceed $…" at bounding box center [448, 264] width 309 height 34
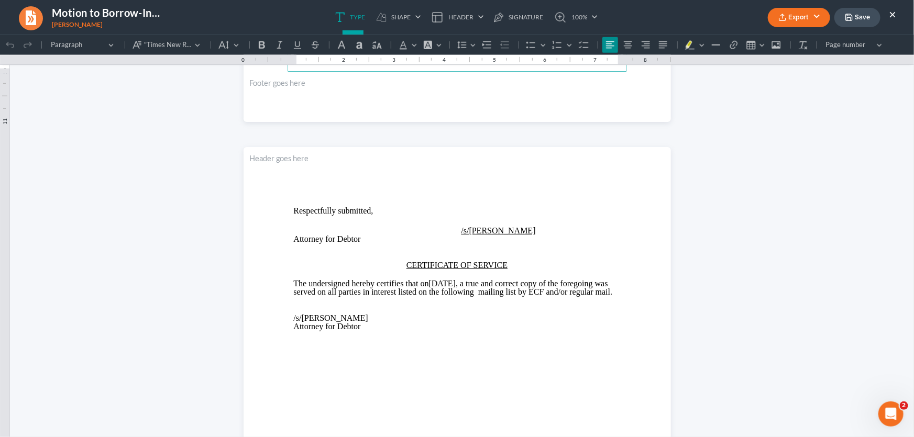
scroll to position [521, 0]
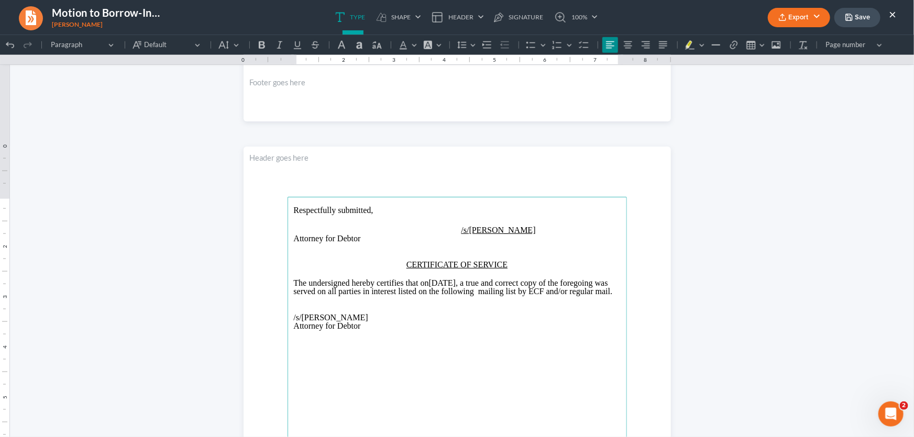
drag, startPoint x: 481, startPoint y: 281, endPoint x: 443, endPoint y: 283, distance: 37.8
click at [443, 283] on p "The undersigned hereby certifies that on [DATE] , a true and correct copy of th…" at bounding box center [457, 287] width 327 height 17
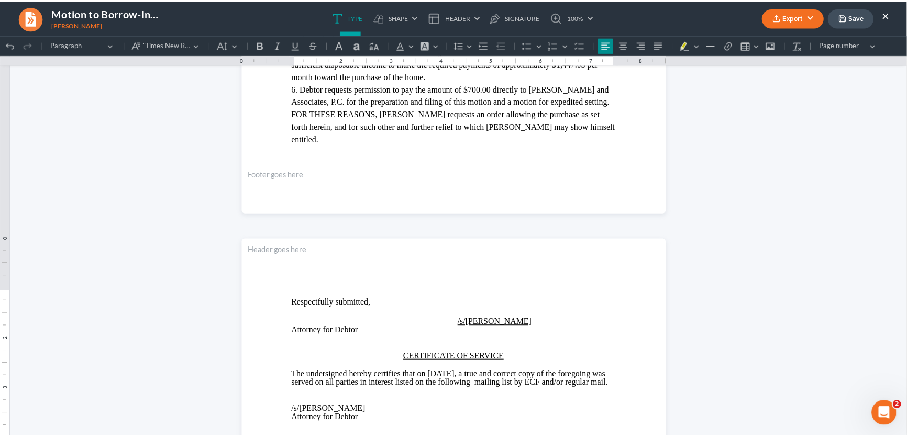
scroll to position [283, 0]
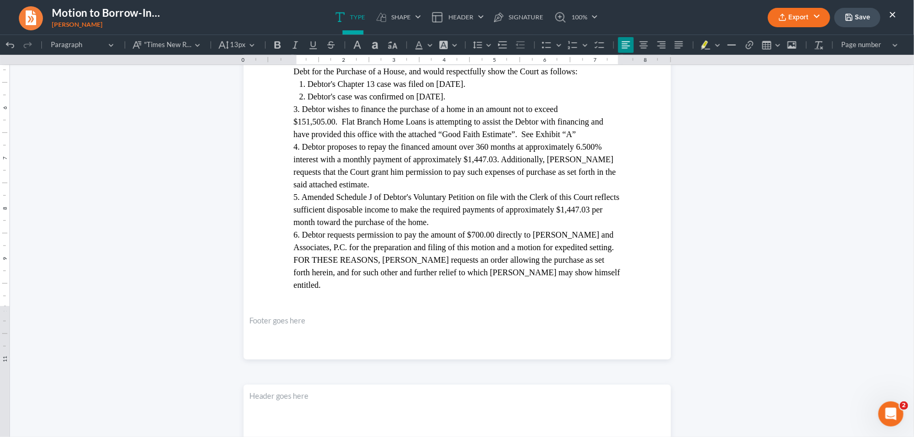
drag, startPoint x: 872, startPoint y: 16, endPoint x: 776, endPoint y: 24, distance: 95.6
click at [872, 16] on button "Save" at bounding box center [857, 17] width 46 height 19
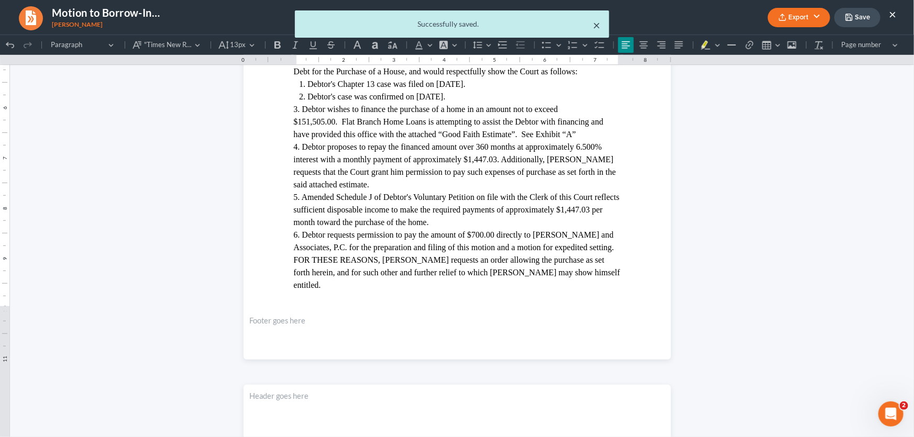
click at [597, 26] on button "×" at bounding box center [596, 25] width 7 height 13
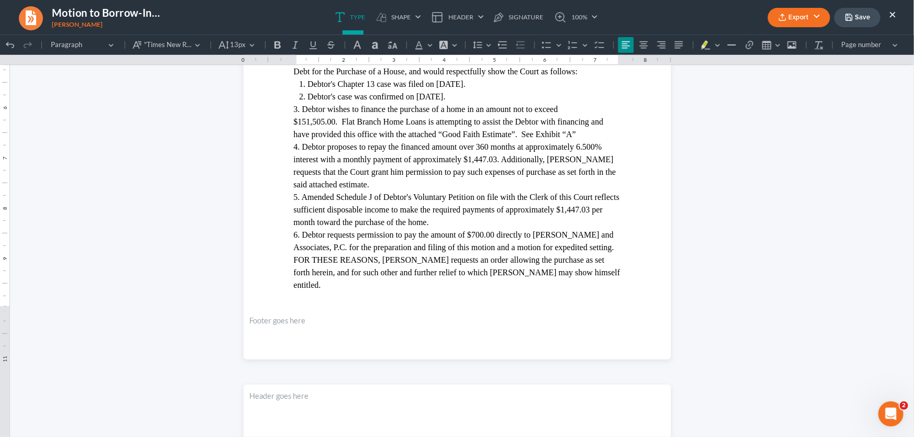
click at [892, 11] on button "×" at bounding box center [891, 14] width 7 height 13
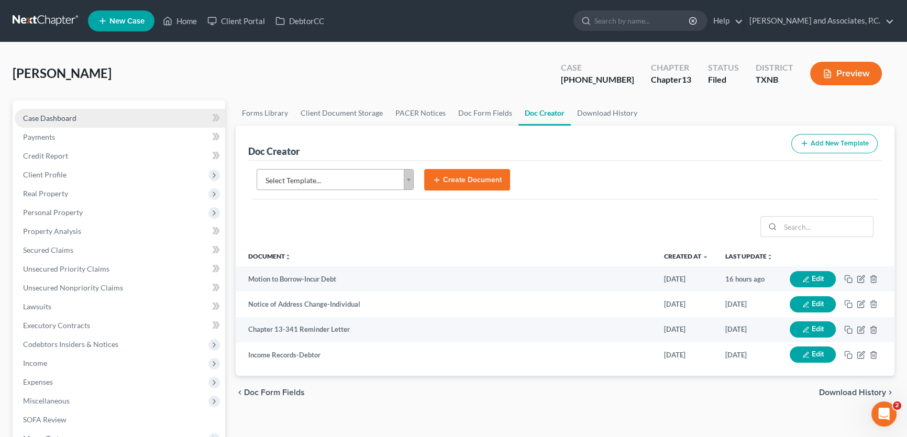
click at [94, 114] on link "Case Dashboard" at bounding box center [120, 118] width 210 height 19
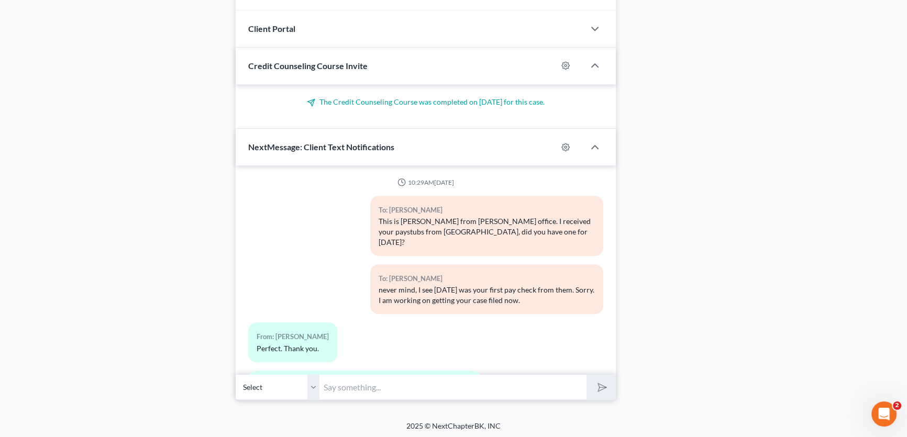
scroll to position [4743, 0]
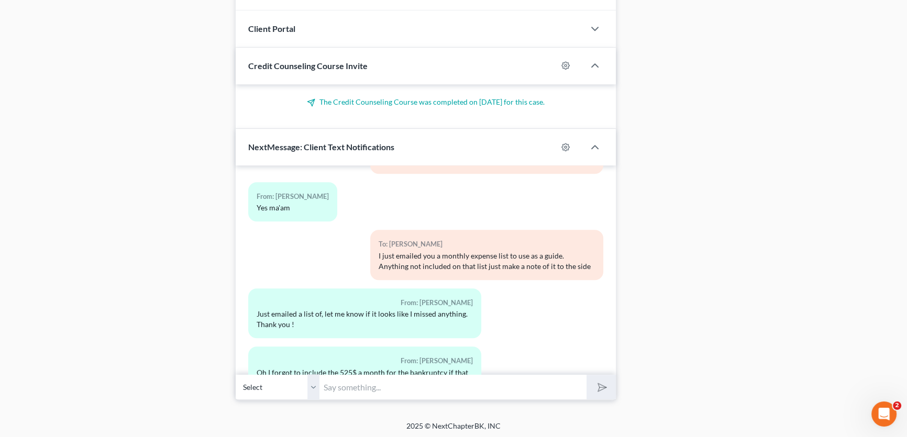
click at [394, 389] on input "text" at bounding box center [452, 387] width 267 height 26
click at [435, 388] on input "I received your emails. Did" at bounding box center [452, 387] width 267 height 26
type input "I received your emails. Are you still working on pay stubs?"
click at [598, 380] on icon "submit" at bounding box center [600, 387] width 15 height 15
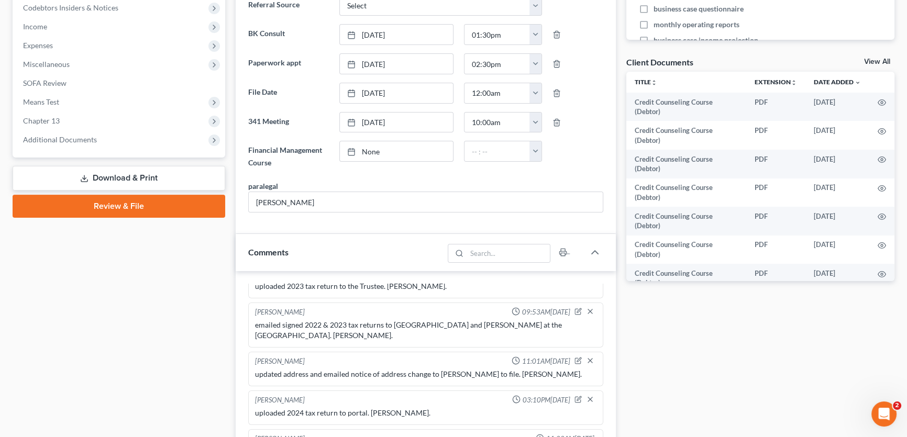
scroll to position [333, 0]
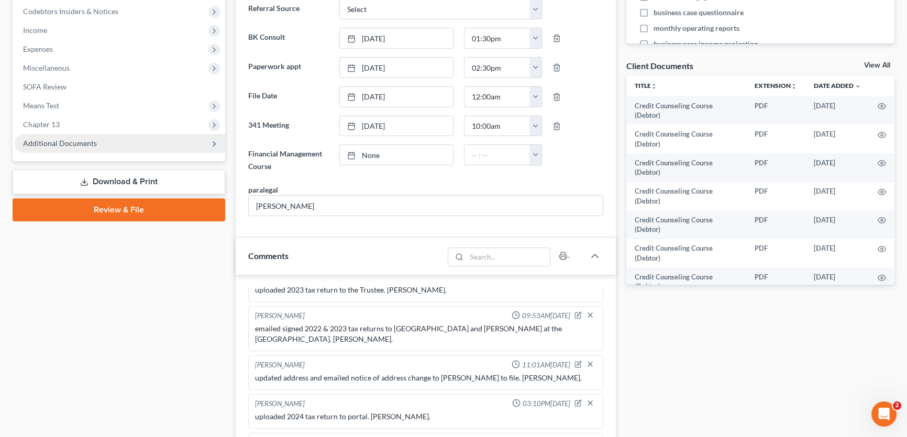
click at [95, 140] on span "Additional Documents" at bounding box center [120, 143] width 210 height 19
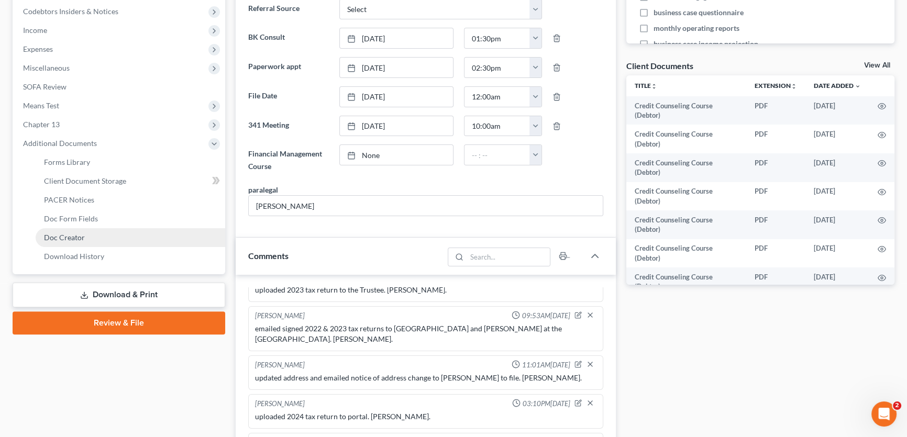
click at [82, 239] on span "Doc Creator" at bounding box center [64, 237] width 41 height 9
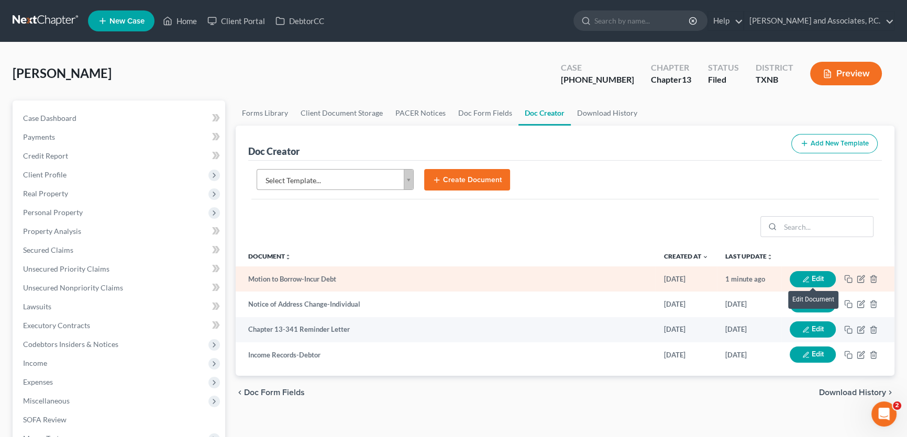
click at [803, 279] on icon "button" at bounding box center [805, 279] width 7 height 7
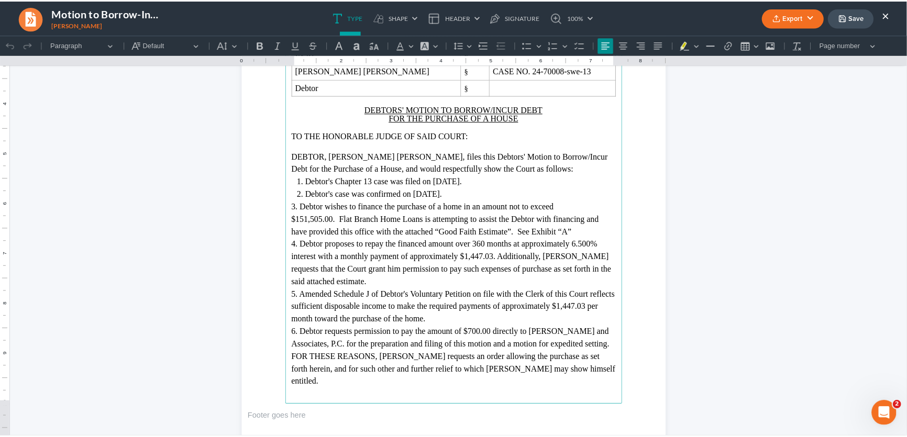
scroll to position [190, 0]
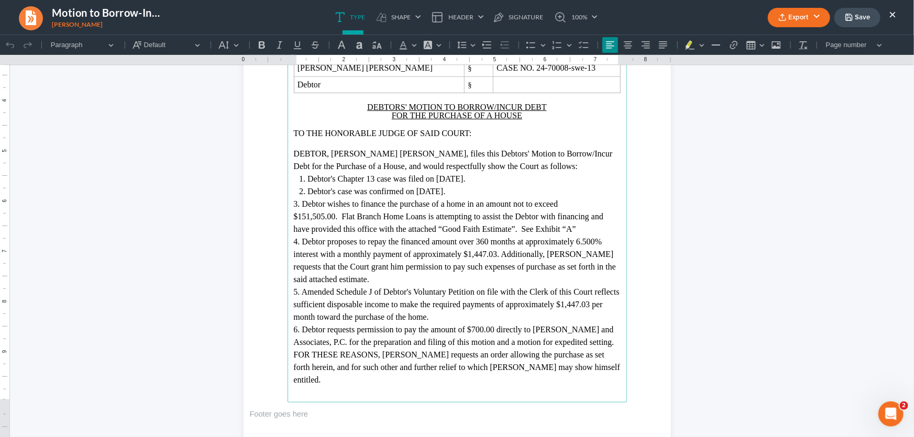
click at [893, 15] on button "×" at bounding box center [891, 14] width 7 height 13
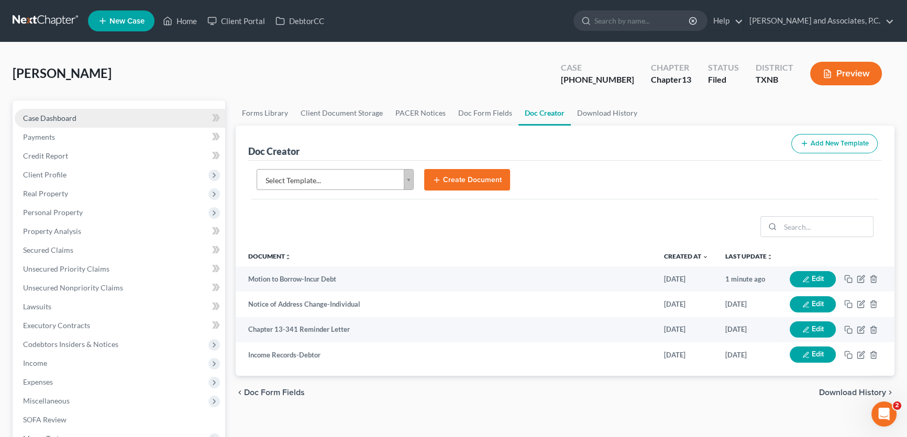
click at [94, 112] on link "Case Dashboard" at bounding box center [120, 118] width 210 height 19
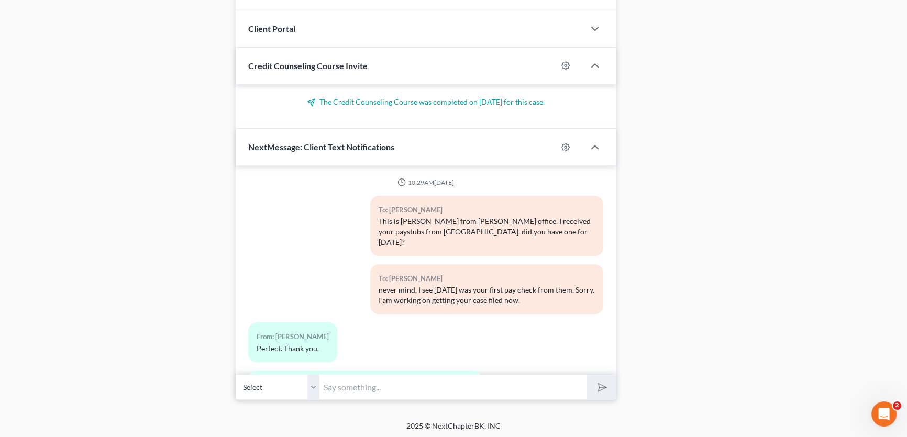
scroll to position [4856, 0]
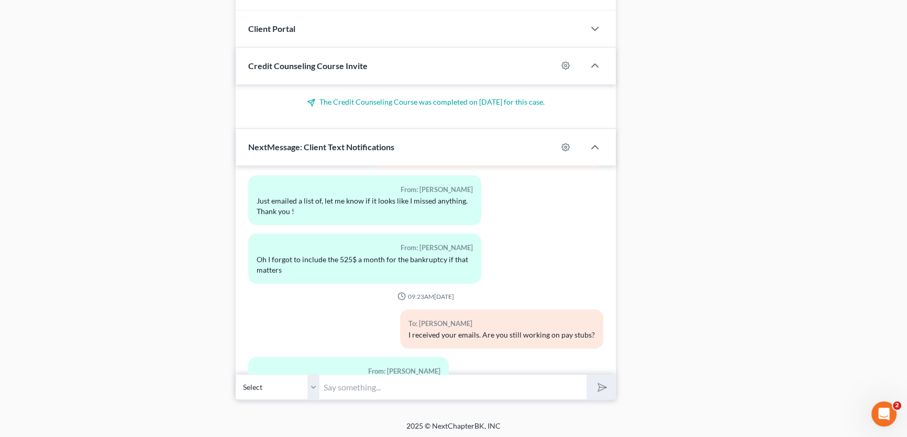
drag, startPoint x: 314, startPoint y: 385, endPoint x: 341, endPoint y: 386, distance: 27.8
click at [314, 385] on select "Select [PHONE_NUMBER] - [PERSON_NAME]" at bounding box center [278, 387] width 84 height 26
drag, startPoint x: 342, startPoint y: 385, endPoint x: 349, endPoint y: 386, distance: 6.3
click at [342, 385] on input "text" at bounding box center [452, 387] width 267 height 26
click at [403, 383] on input "preferably, yes" at bounding box center [452, 387] width 267 height 26
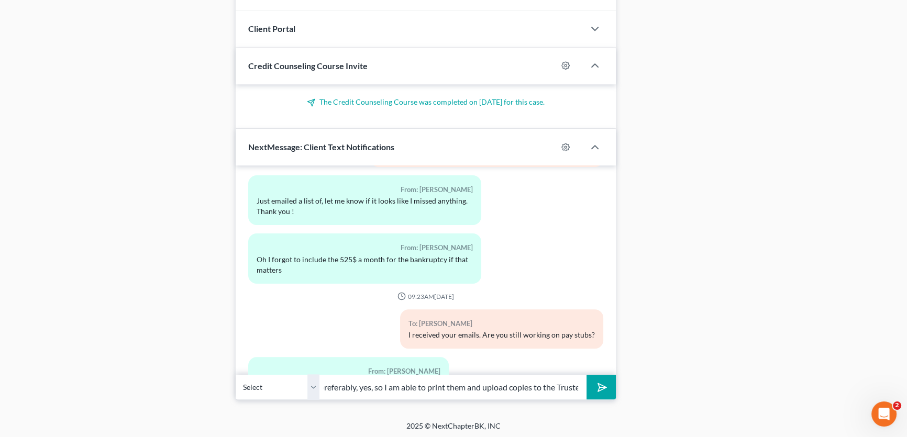
scroll to position [0, 13]
type input "preferably, yes, so I am able to print them and upload copies to the Trustee"
click at [586, 375] on button "submit" at bounding box center [600, 387] width 29 height 25
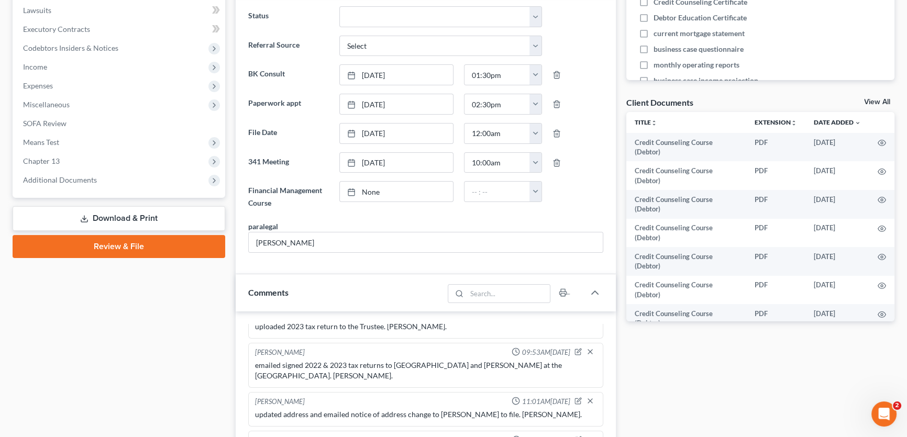
scroll to position [285, 0]
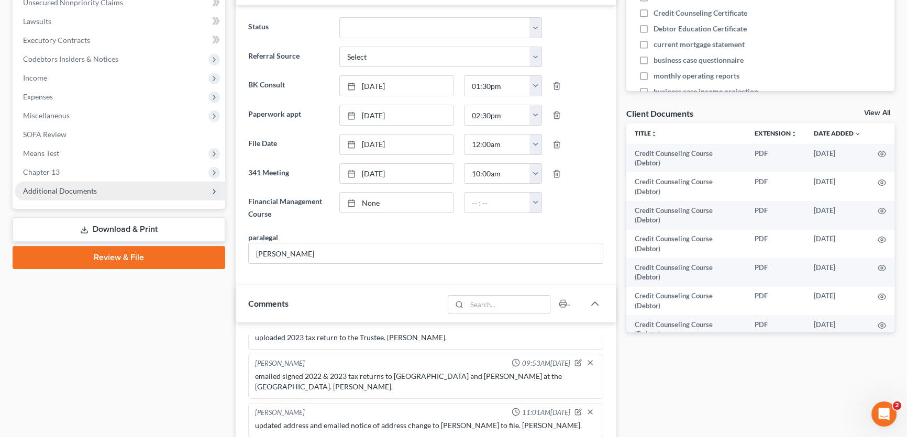
click at [95, 187] on span "Additional Documents" at bounding box center [120, 191] width 210 height 19
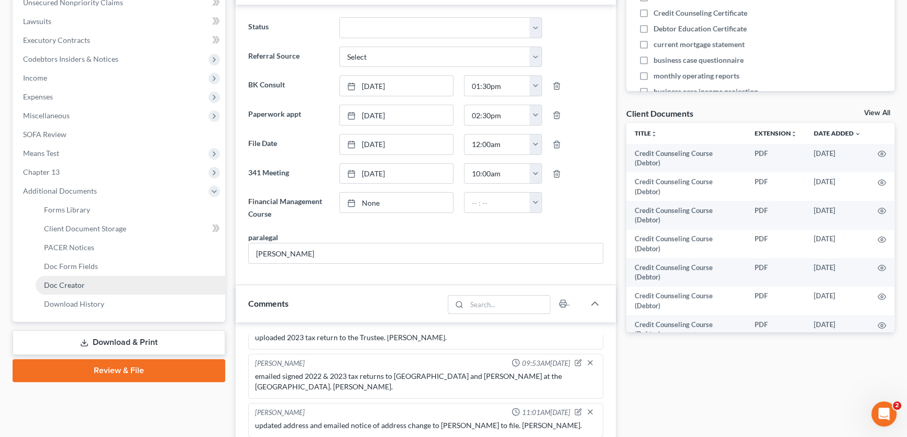
click at [86, 282] on link "Doc Creator" at bounding box center [131, 285] width 190 height 19
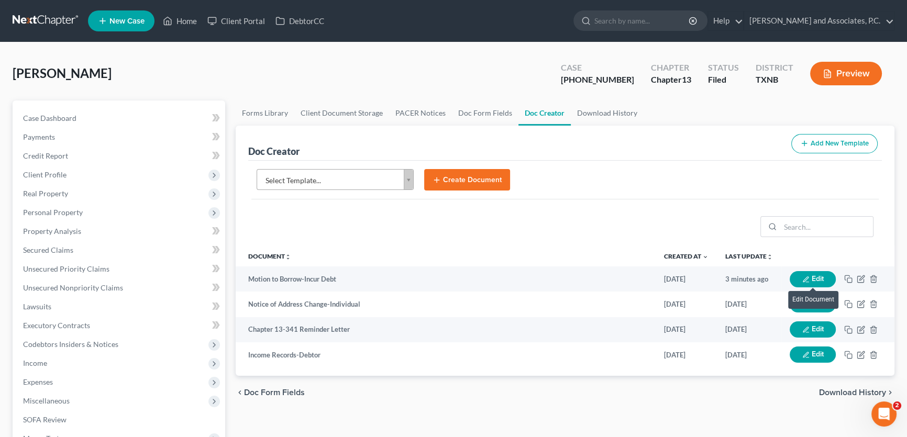
click at [811, 277] on button "Edit" at bounding box center [812, 279] width 46 height 16
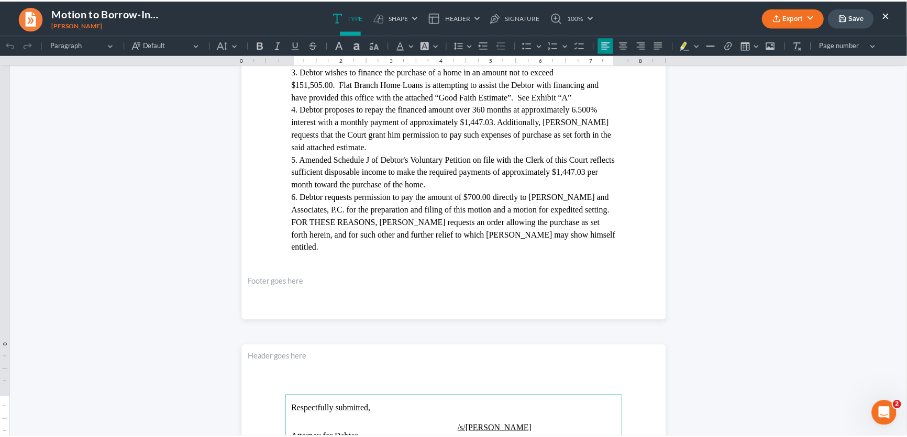
scroll to position [285, 0]
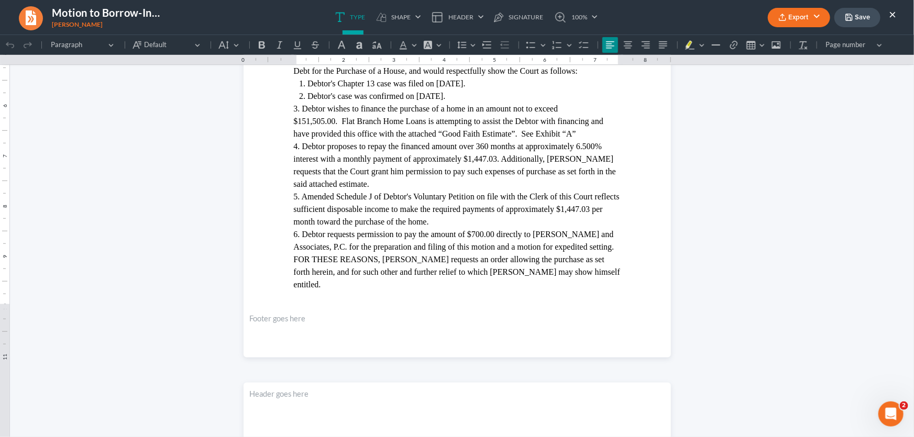
click at [796, 21] on button "Export" at bounding box center [798, 17] width 62 height 19
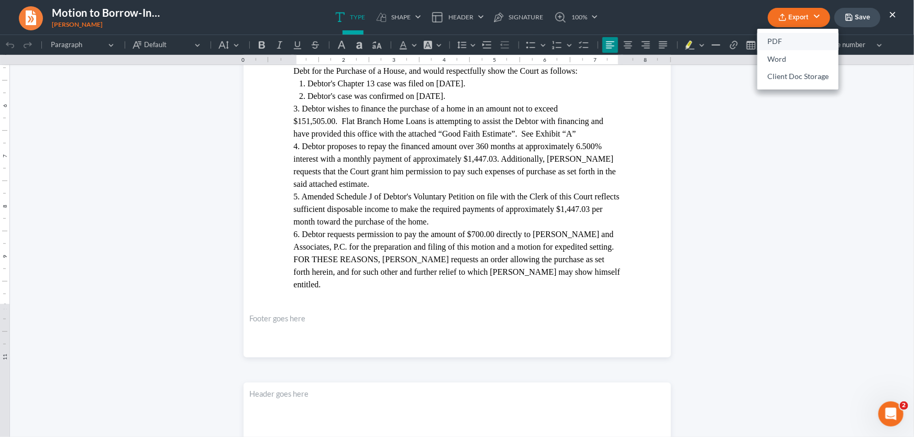
click at [782, 40] on link "PDF" at bounding box center [797, 42] width 81 height 18
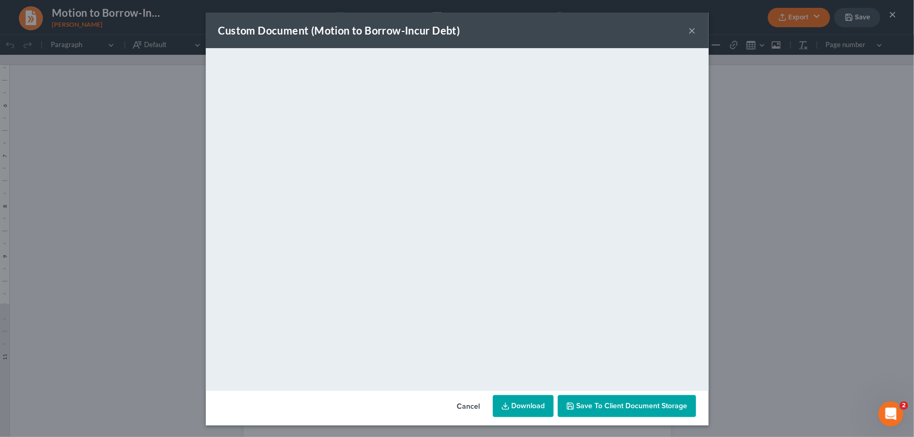
drag, startPoint x: 688, startPoint y: 31, endPoint x: 639, endPoint y: 1, distance: 57.4
click at [688, 31] on button "×" at bounding box center [691, 30] width 7 height 13
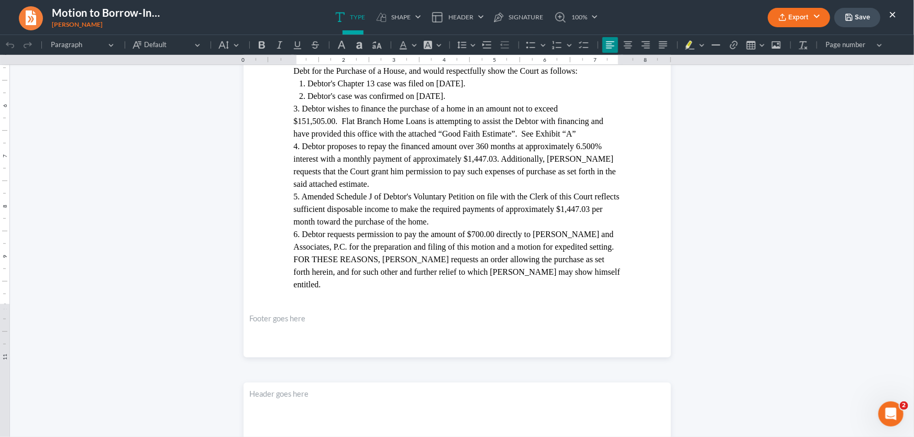
drag, startPoint x: 106, startPoint y: 210, endPoint x: 718, endPoint y: 93, distance: 623.2
click at [106, 210] on html "1.00 10.00 0 1 1 2 2 3 3 4 4 5 5 6 6 7 7 8 8 9 9 10 10 11 11 Undo (Ctrl+Z) Undo…" at bounding box center [457, 354] width 914 height 1211
click at [853, 20] on button "Save" at bounding box center [857, 17] width 46 height 19
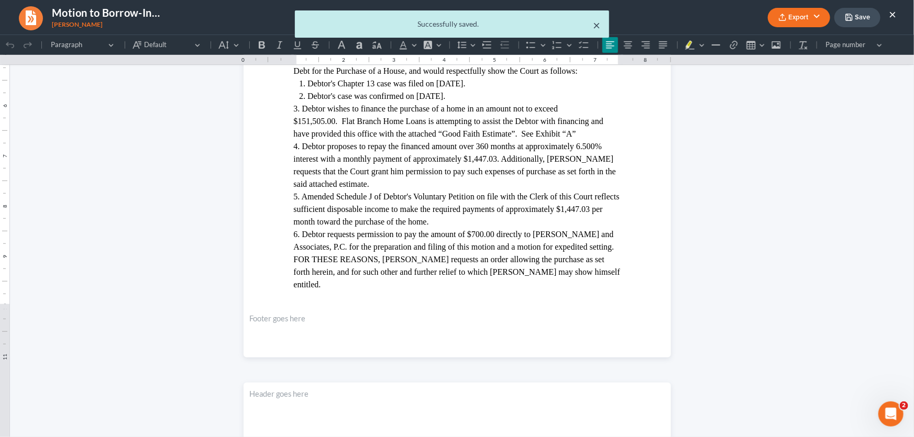
click at [599, 23] on button "×" at bounding box center [596, 25] width 7 height 13
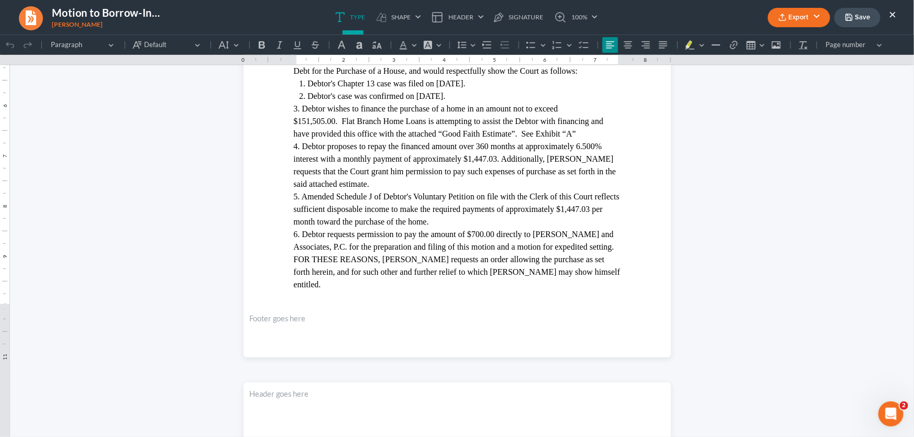
click at [889, 13] on button "×" at bounding box center [891, 14] width 7 height 13
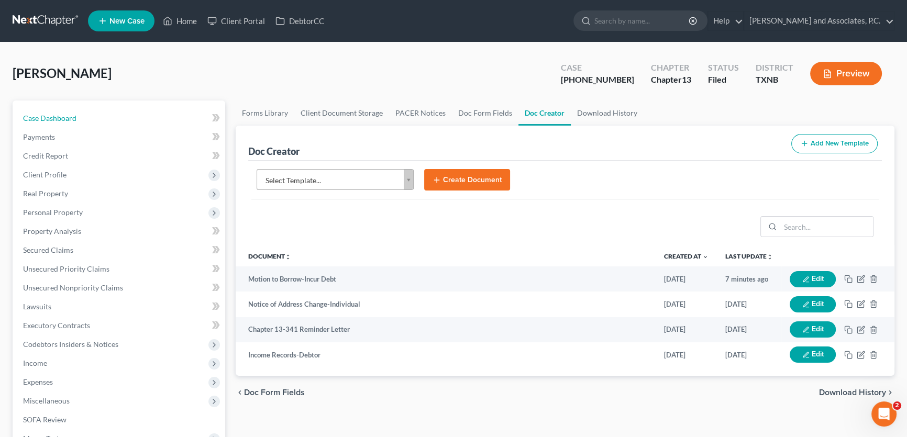
drag, startPoint x: 90, startPoint y: 116, endPoint x: 229, endPoint y: 199, distance: 162.4
click at [90, 116] on link "Case Dashboard" at bounding box center [120, 118] width 210 height 19
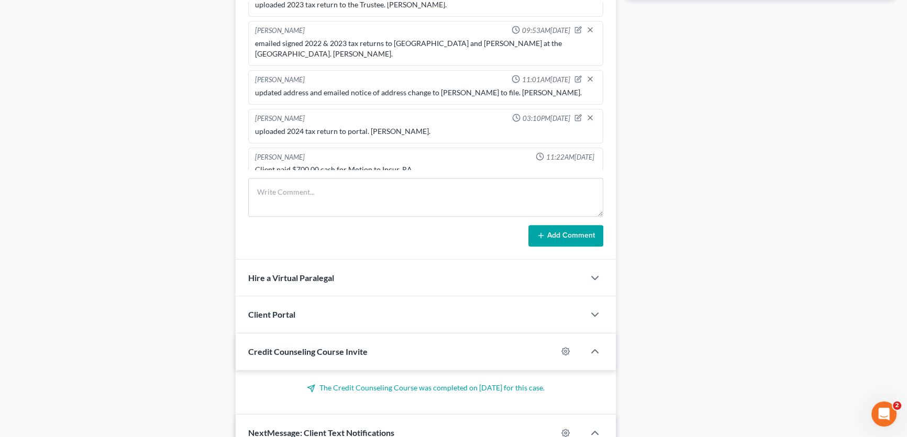
scroll to position [904, 0]
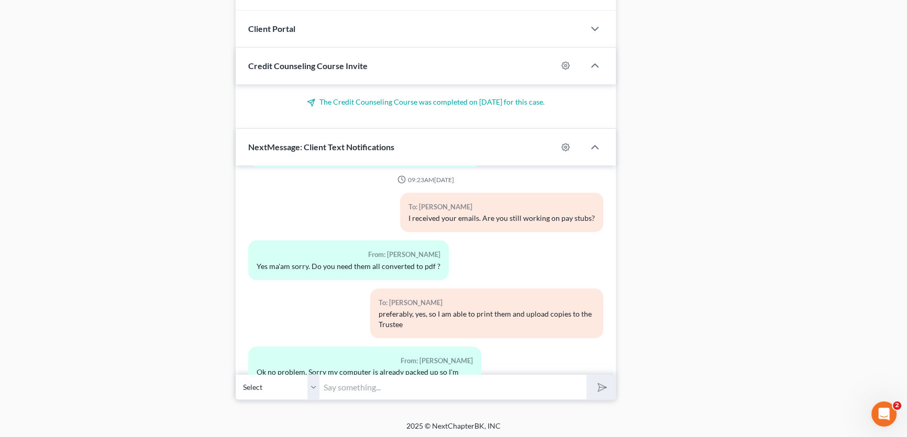
drag, startPoint x: 314, startPoint y: 387, endPoint x: 339, endPoint y: 385, distance: 24.7
click at [314, 387] on select "Select [PHONE_NUMBER] - [PERSON_NAME]" at bounding box center [278, 387] width 84 height 26
click at [339, 385] on input "text" at bounding box center [452, 387] width 267 height 26
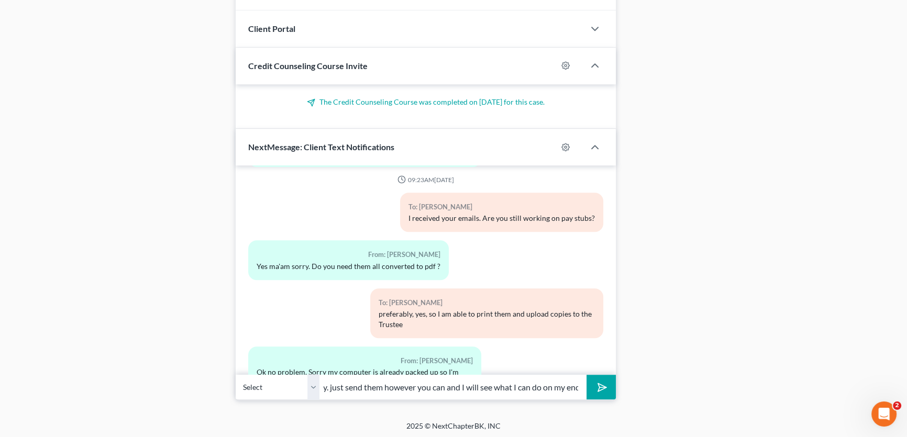
scroll to position [0, 30]
type input "it's okay. just send them however you can and I will see what I can do on my end"
click at [586, 375] on button "submit" at bounding box center [600, 387] width 29 height 25
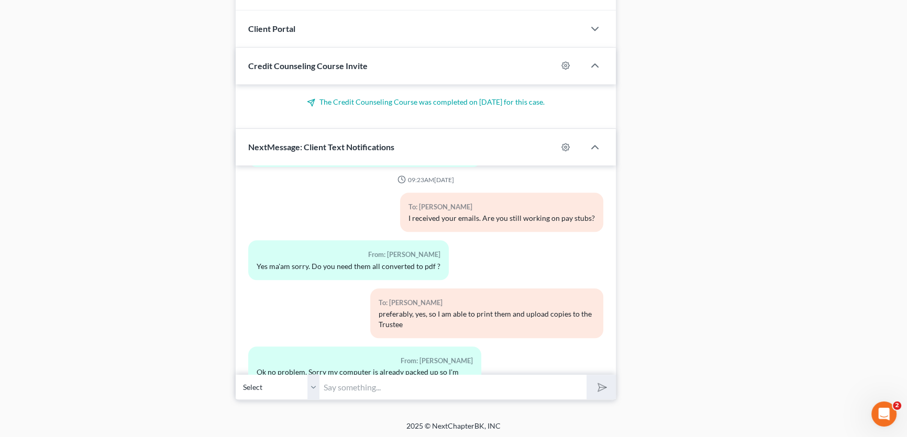
scroll to position [5031, 0]
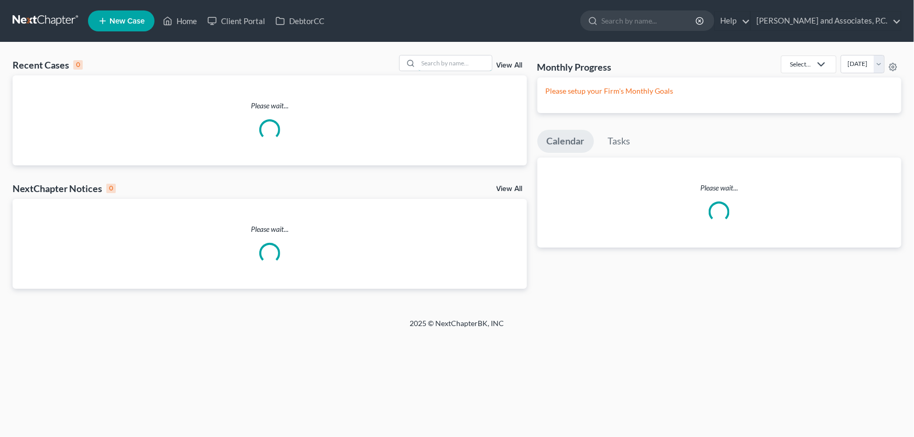
click at [433, 64] on input "search" at bounding box center [454, 62] width 73 height 15
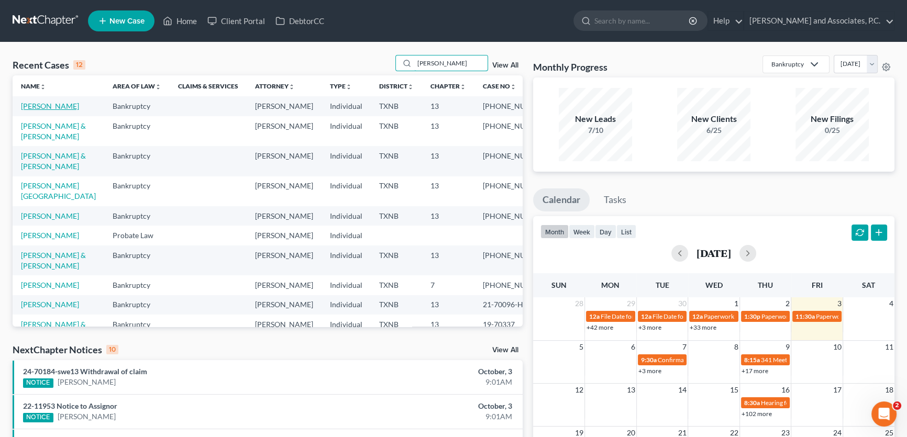
type input "[PERSON_NAME]"
click at [60, 105] on link "[PERSON_NAME]" at bounding box center [50, 106] width 58 height 9
select select "5"
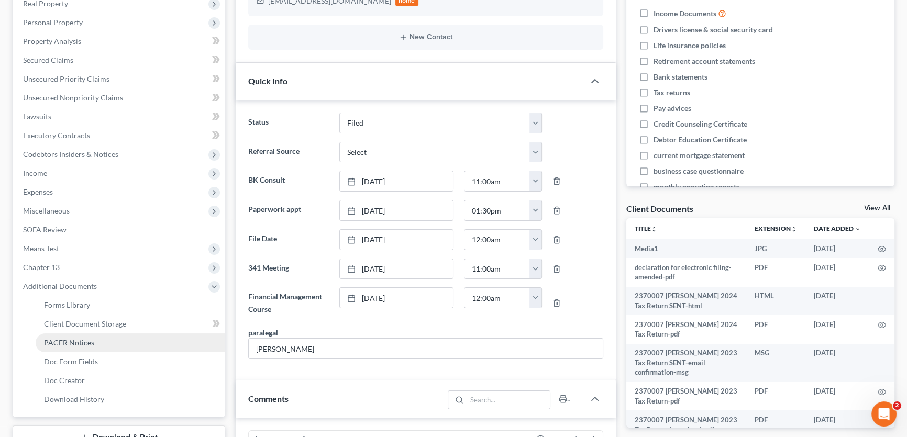
scroll to position [602, 0]
click at [71, 341] on span "PACER Notices" at bounding box center [69, 342] width 50 height 9
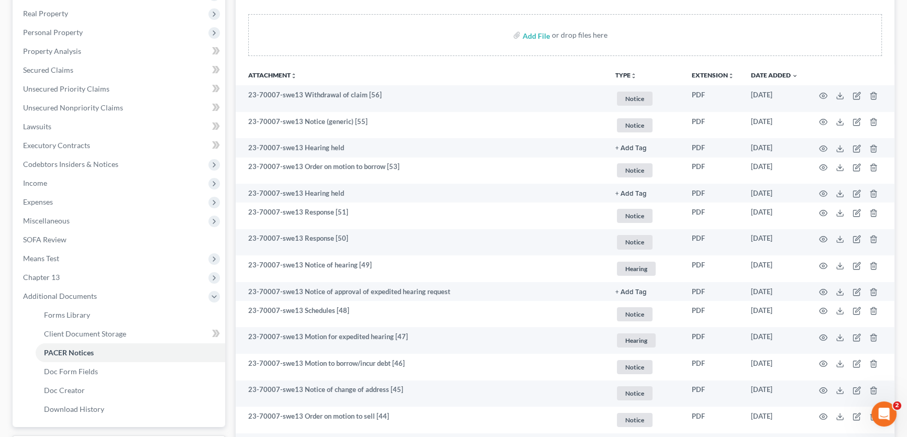
scroll to position [190, 0]
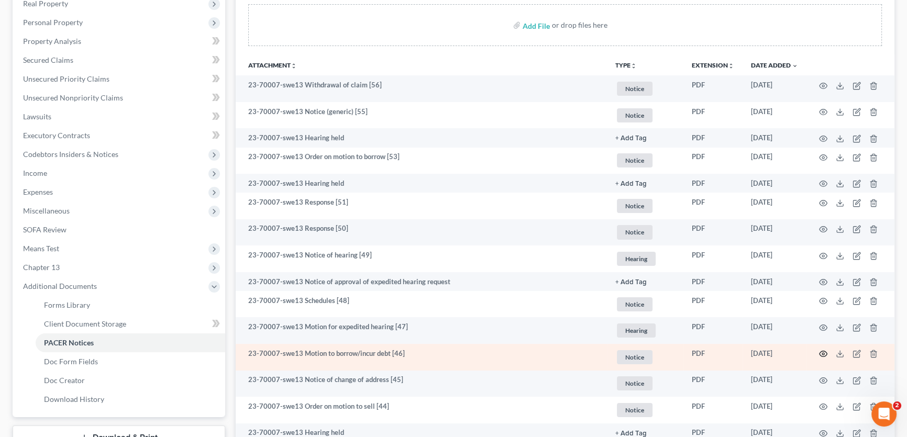
click at [821, 353] on icon "button" at bounding box center [823, 354] width 8 height 8
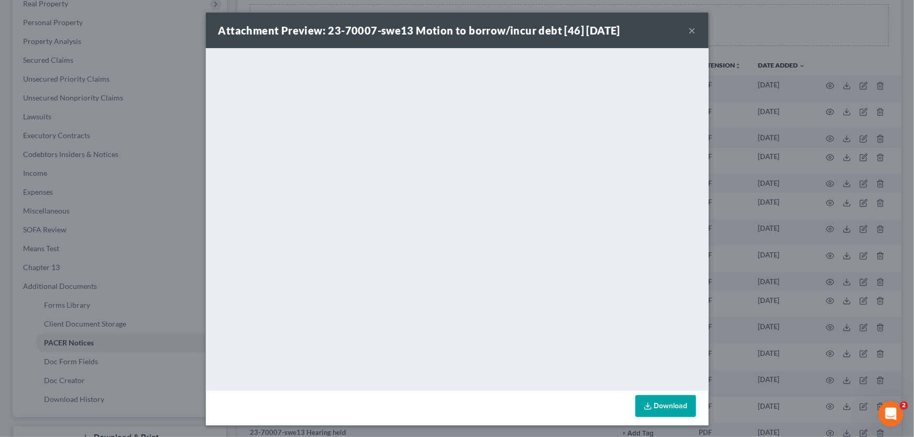
click at [688, 27] on button "×" at bounding box center [691, 30] width 7 height 13
